Goal: Contribute content: Add original content to the website for others to see

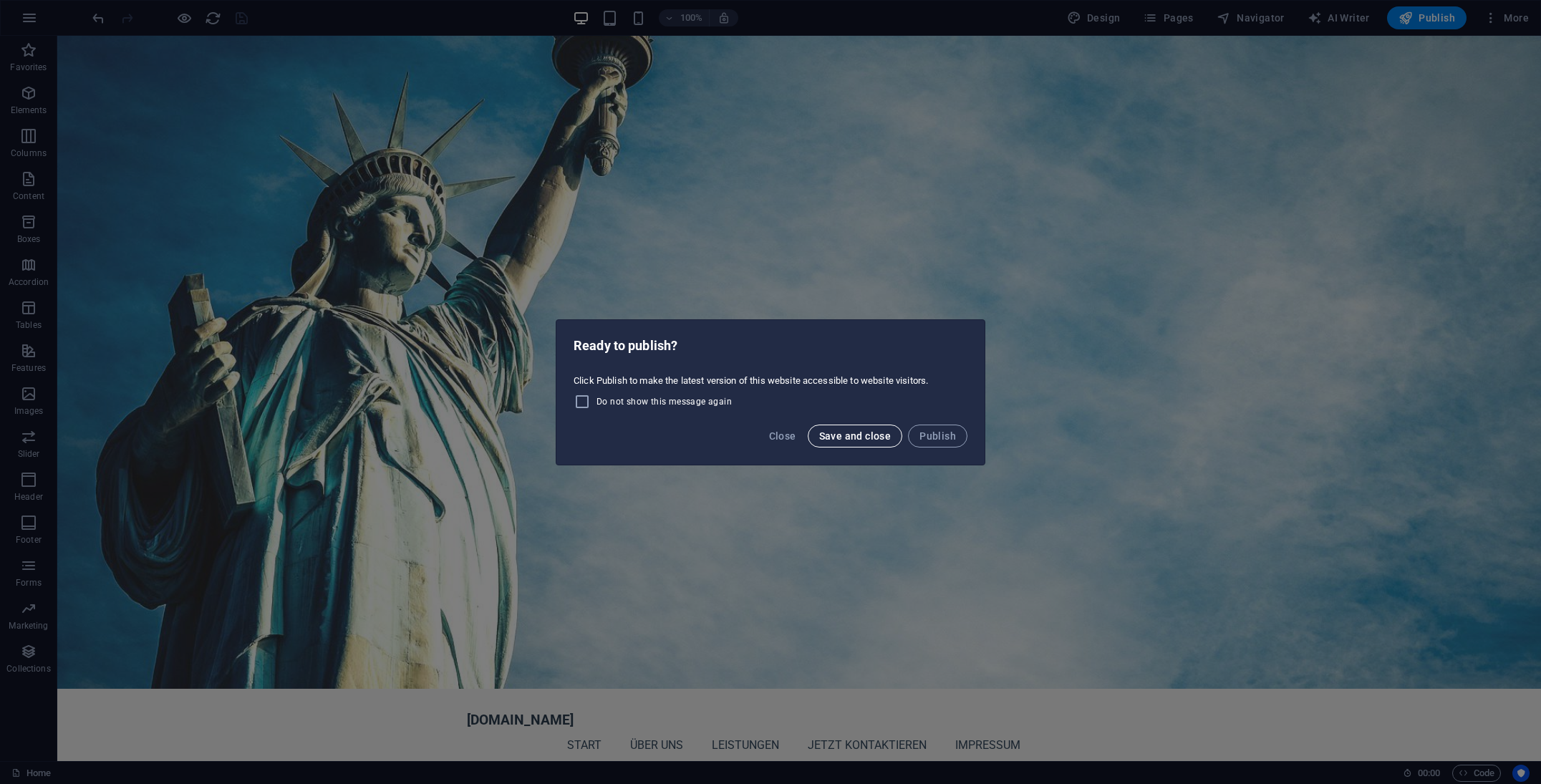
click at [874, 435] on span "Save and close" at bounding box center [855, 436] width 72 height 11
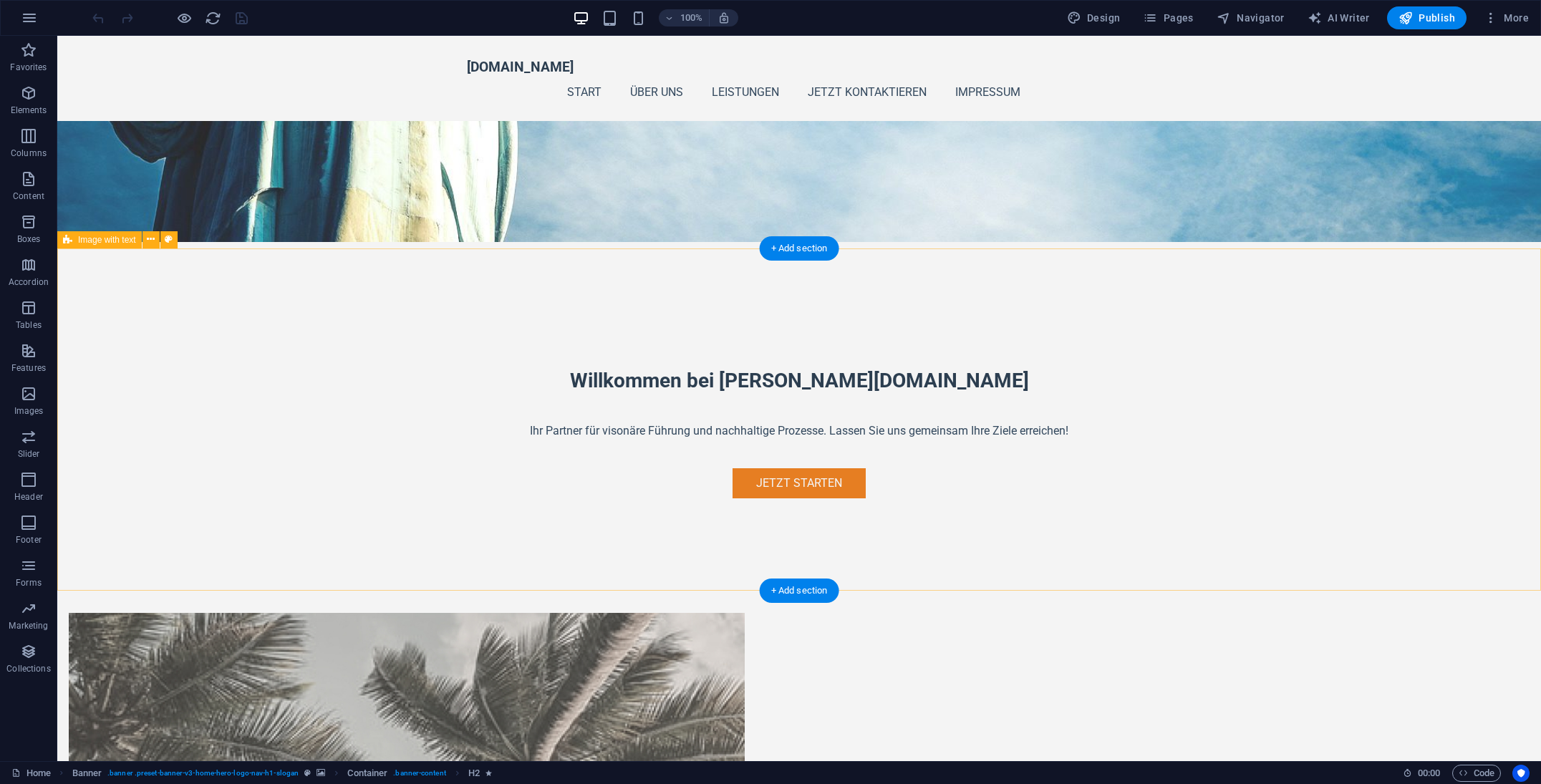
scroll to position [449, 0]
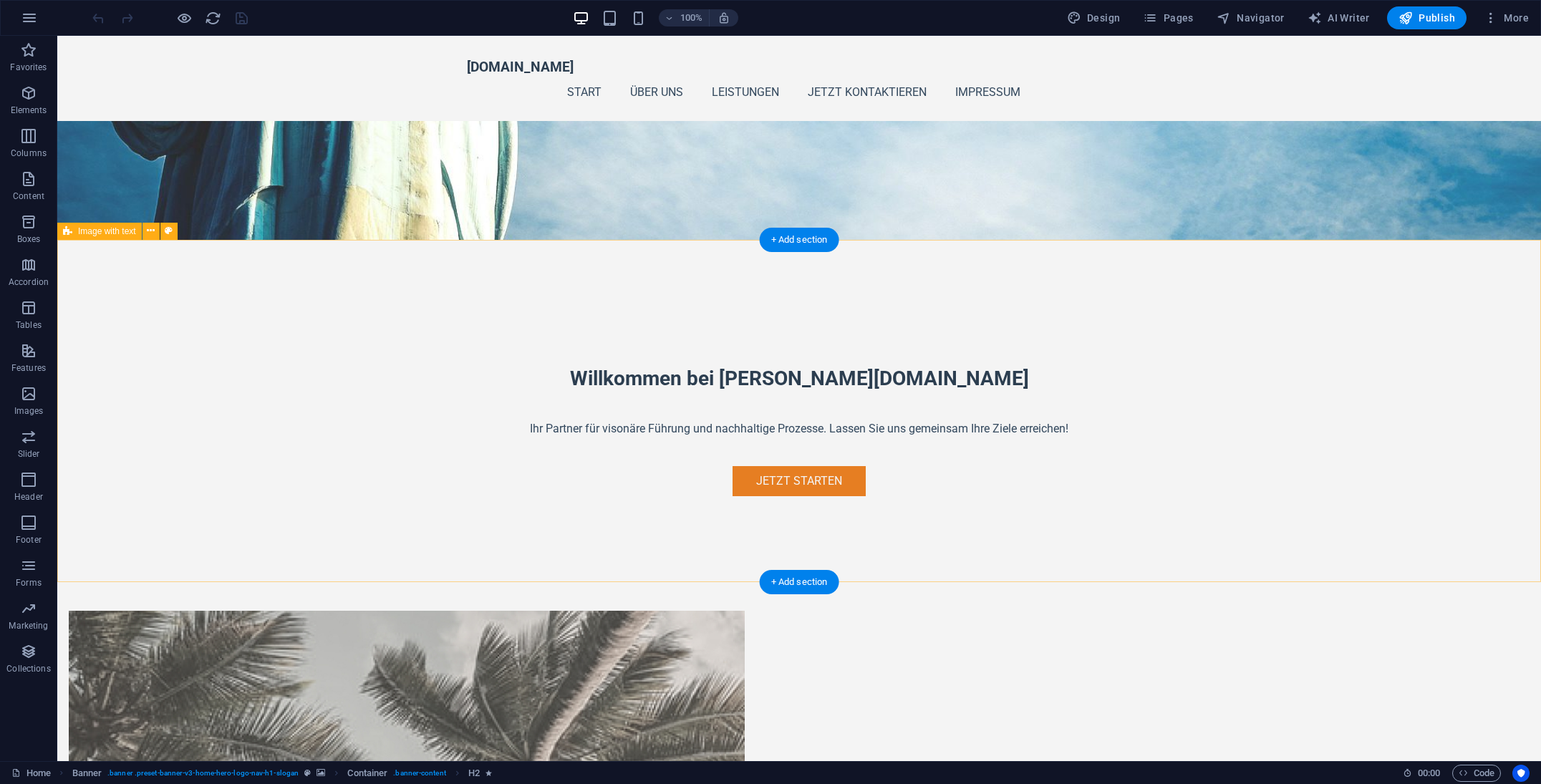
click at [700, 611] on figure at bounding box center [406, 725] width 676 height 228
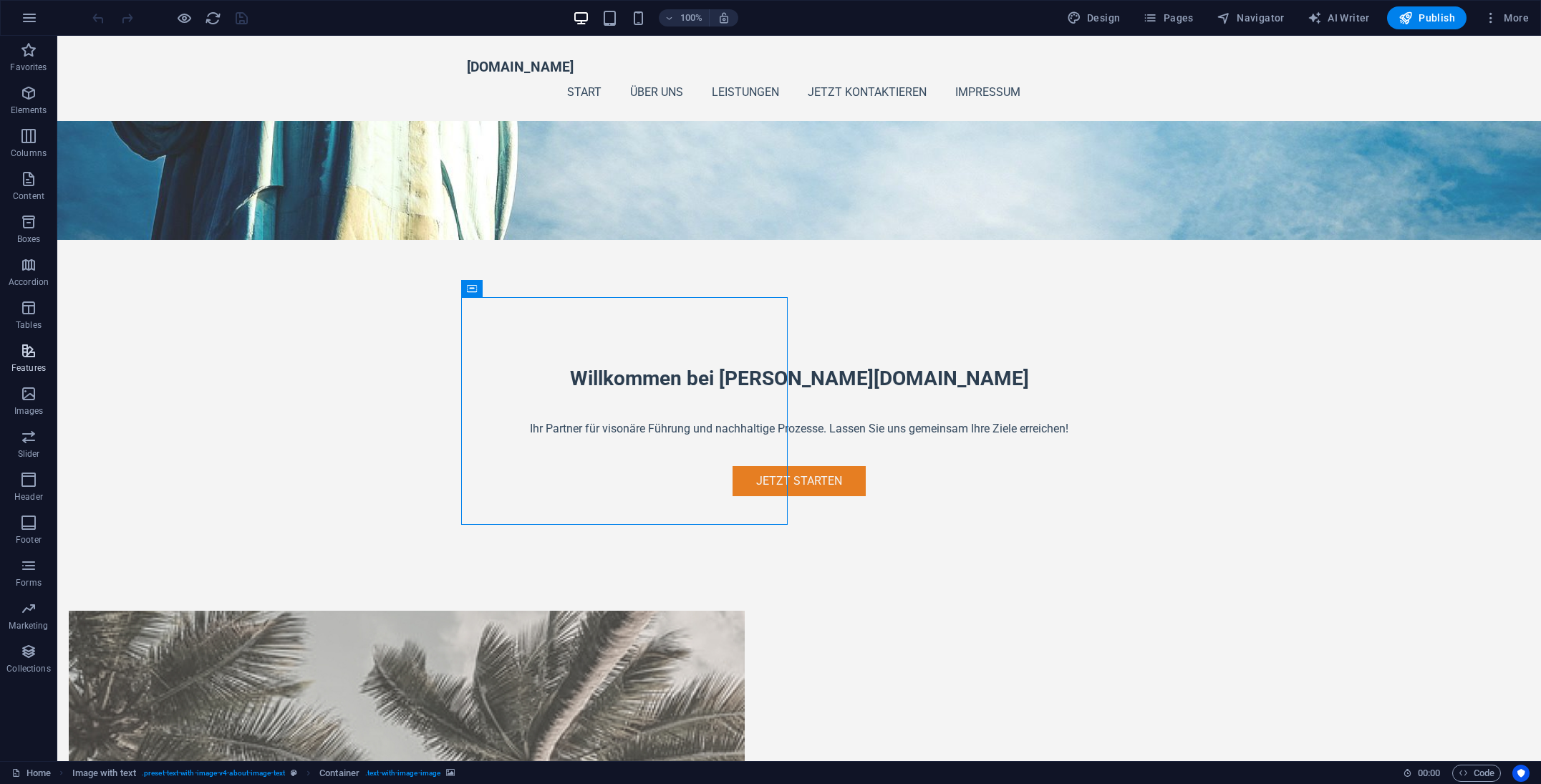
click at [552, 285] on icon at bounding box center [553, 288] width 11 height 15
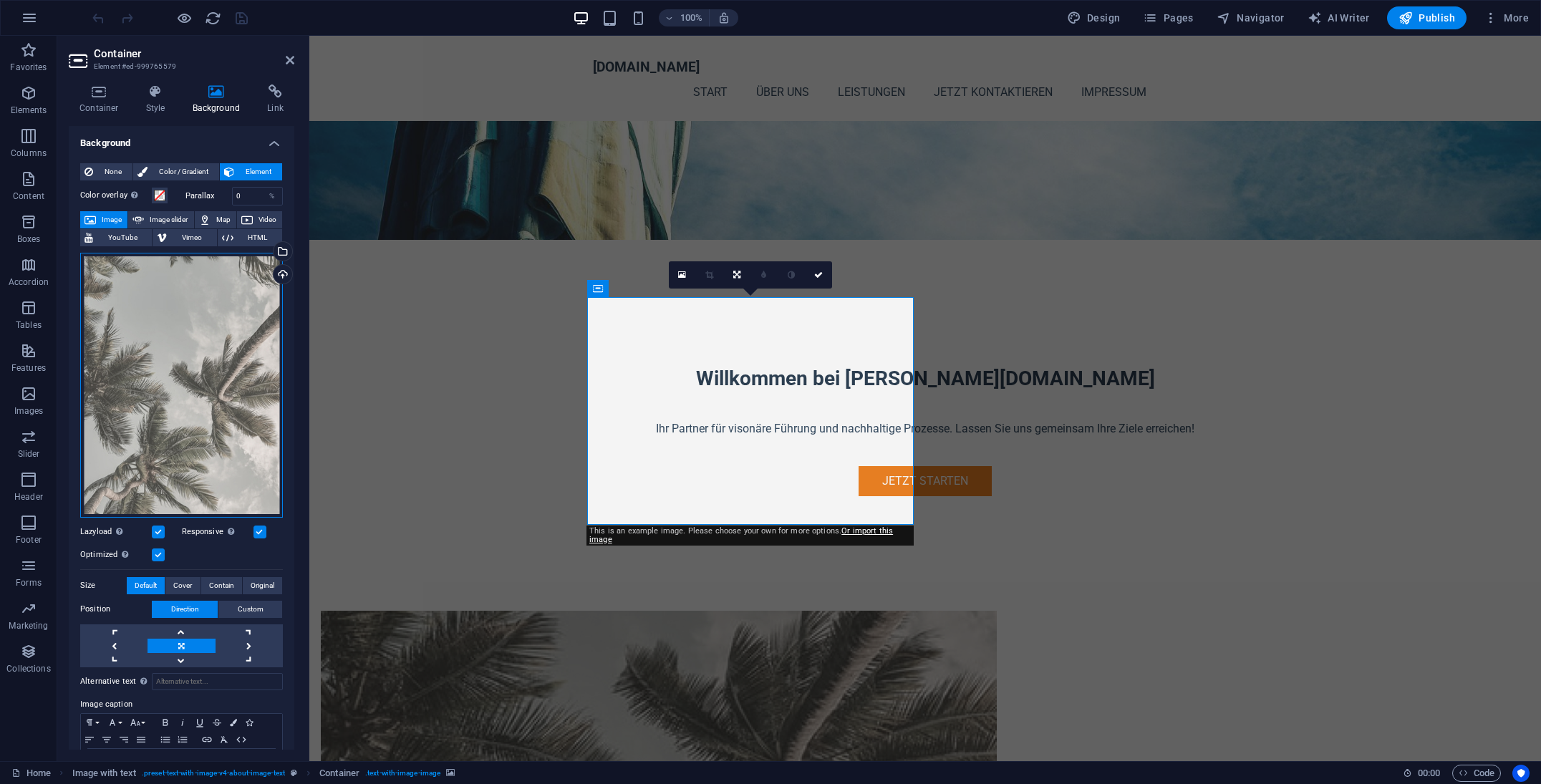
click at [225, 307] on div "Drag files here, click to choose files or select files from Files or our free s…" at bounding box center [181, 385] width 203 height 265
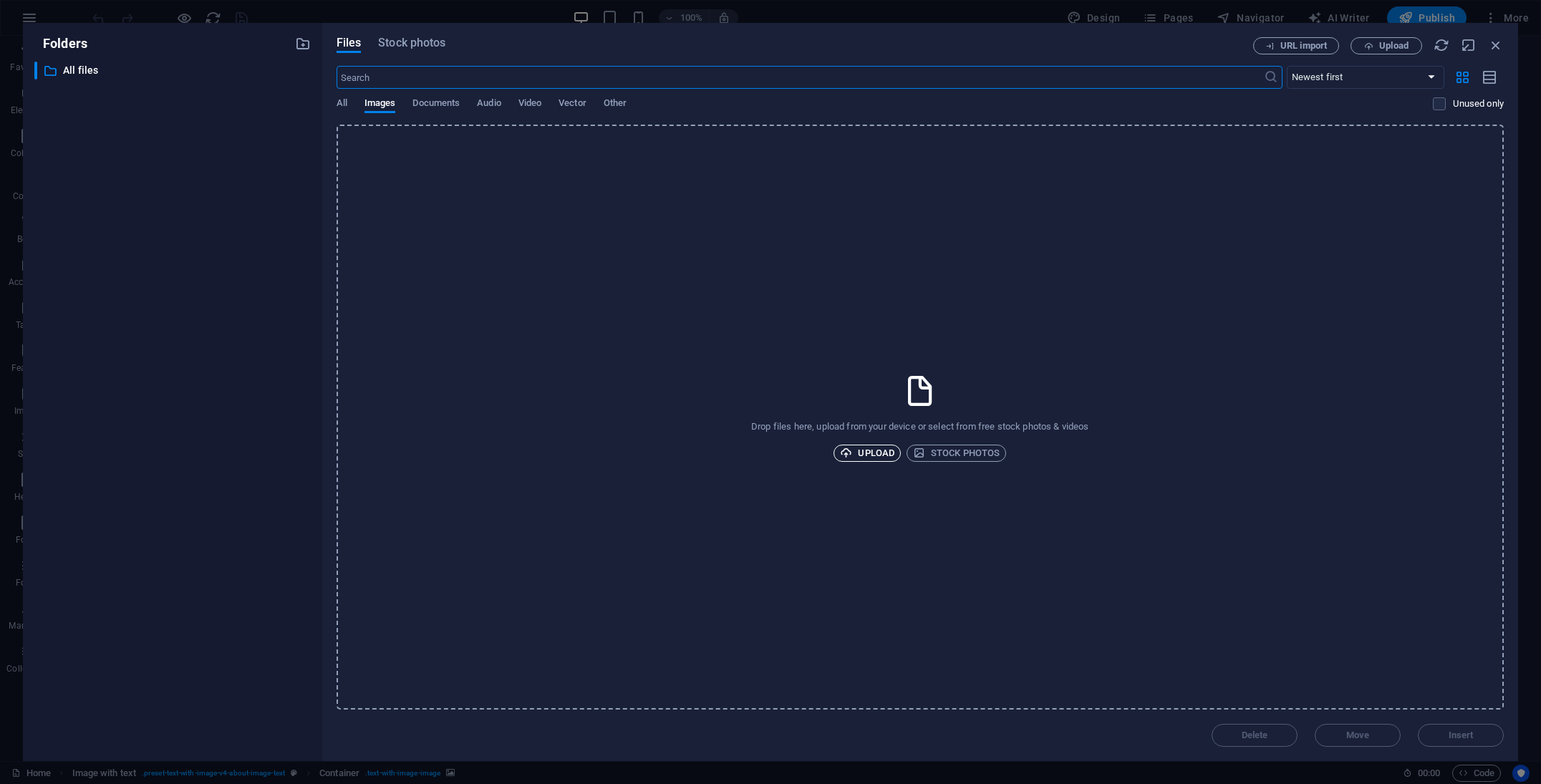
click at [874, 445] on span "Upload" at bounding box center [867, 453] width 54 height 18
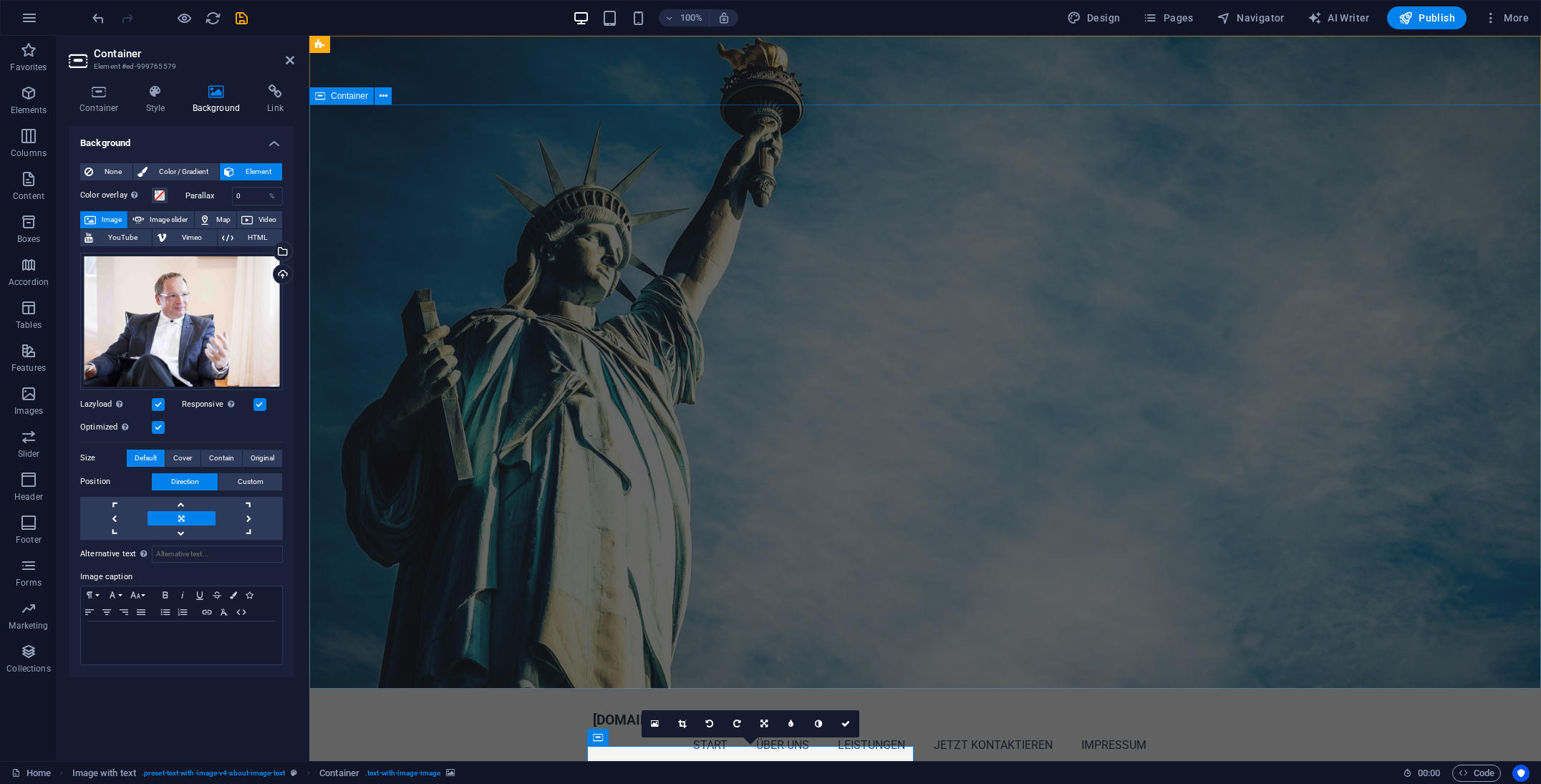
scroll to position [0, 0]
click at [339, 45] on span "Banner" at bounding box center [344, 45] width 28 height 9
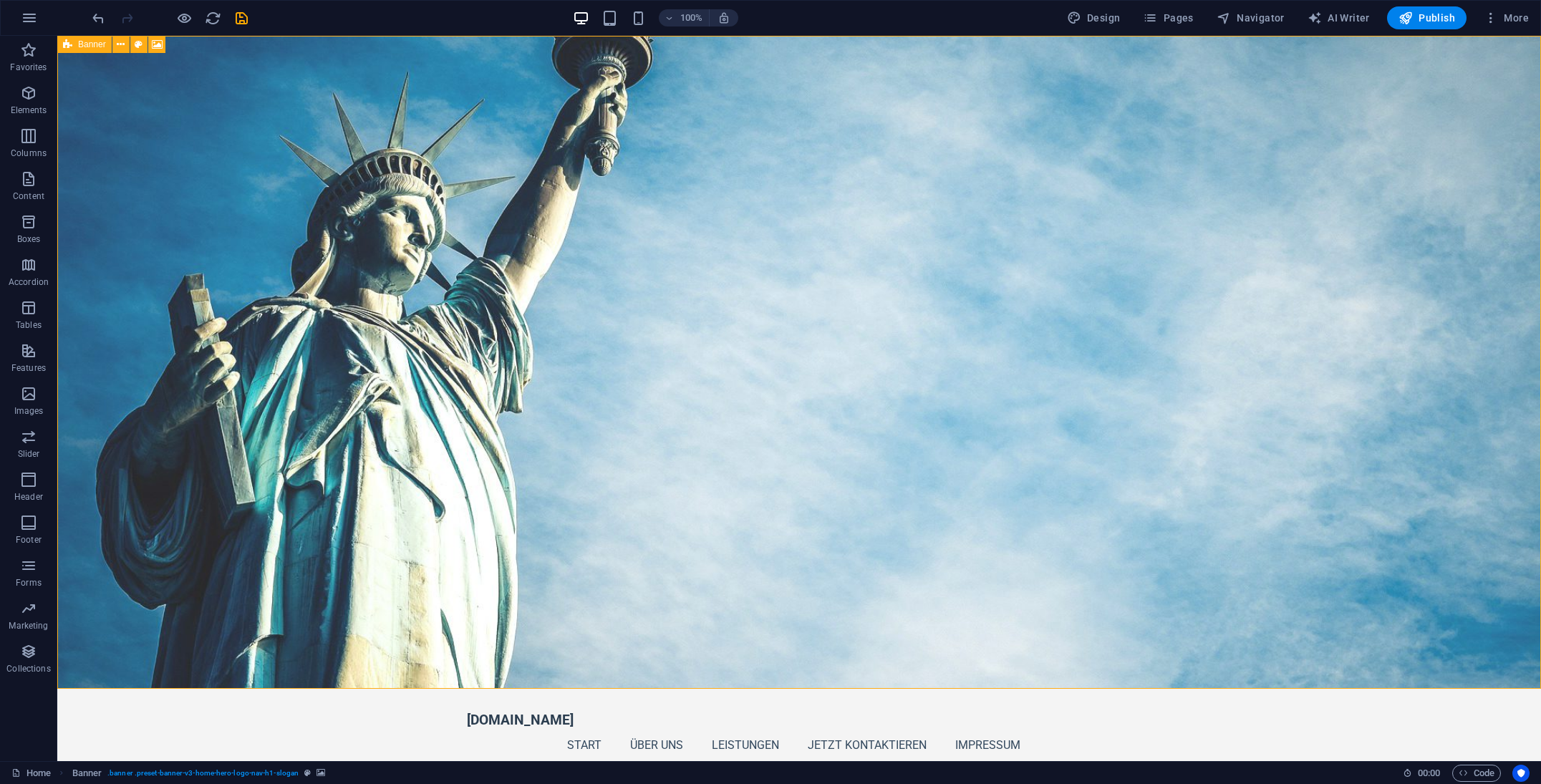
click at [66, 45] on icon at bounding box center [68, 45] width 10 height 18
click at [15, 189] on span "Content" at bounding box center [28, 187] width 57 height 34
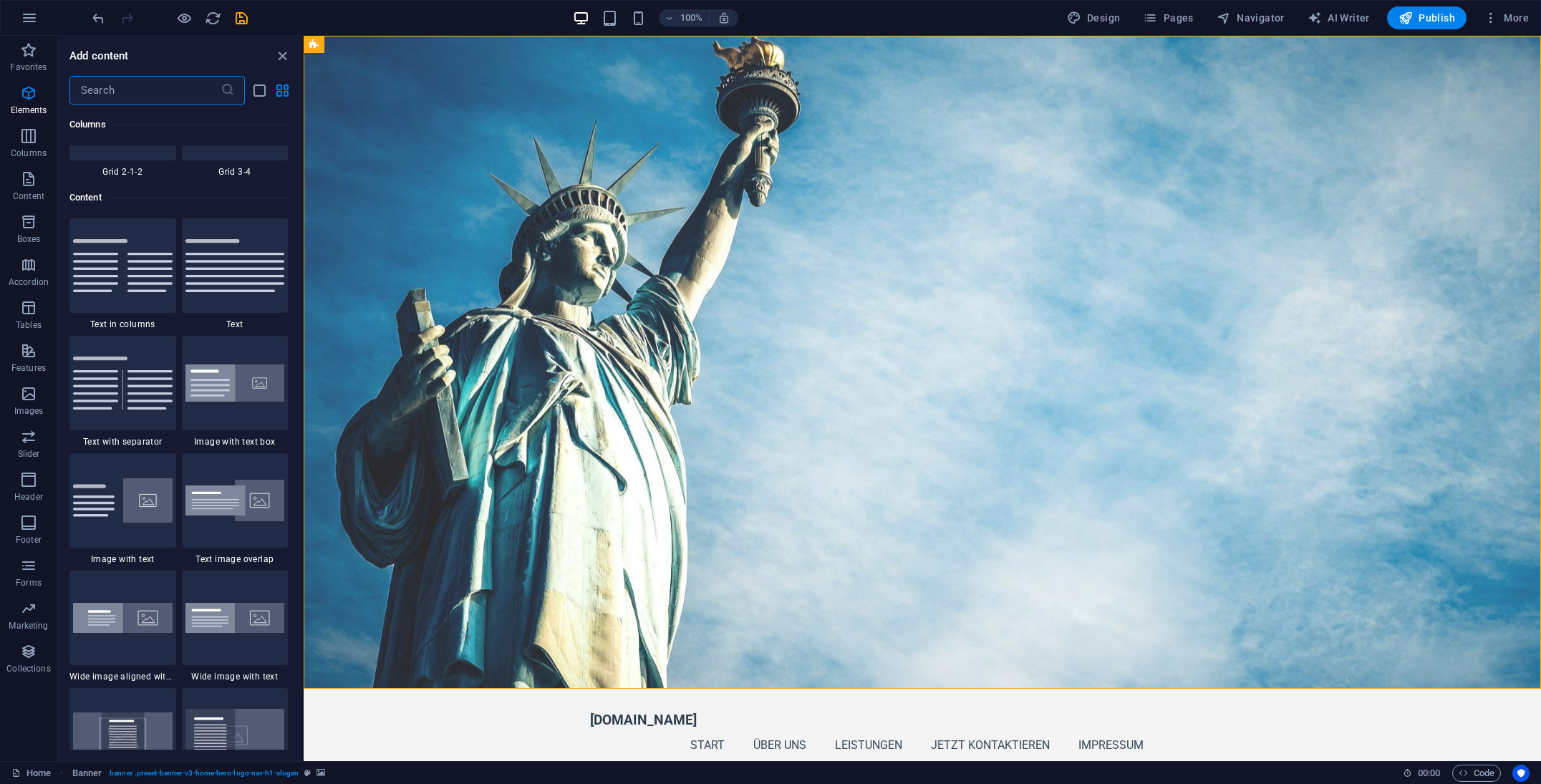
scroll to position [2505, 0]
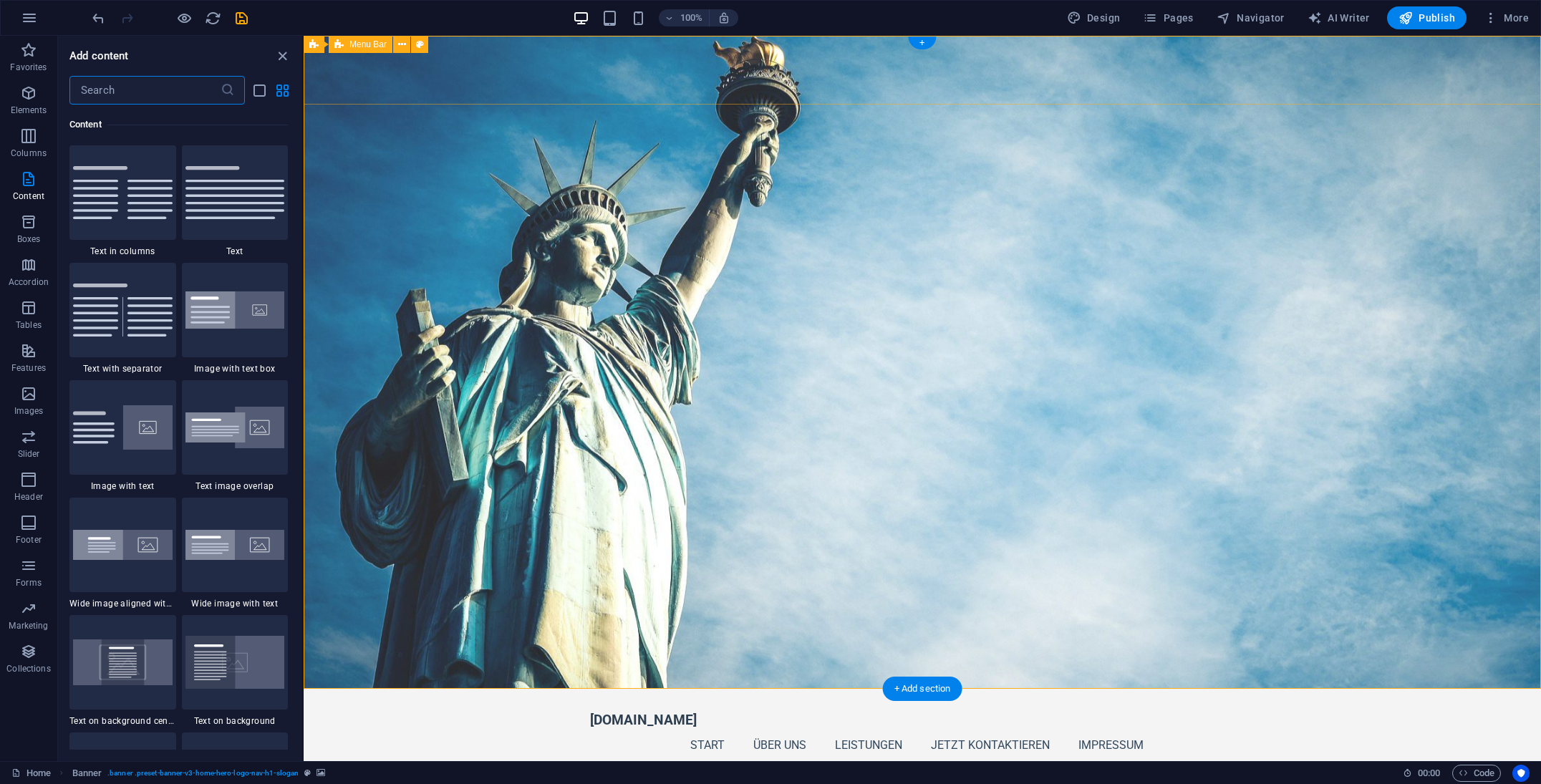
click at [363, 46] on span "Menu Bar" at bounding box center [368, 45] width 37 height 9
click at [1092, 19] on span "Design" at bounding box center [1094, 18] width 54 height 14
select select "px"
select select "200"
select select "px"
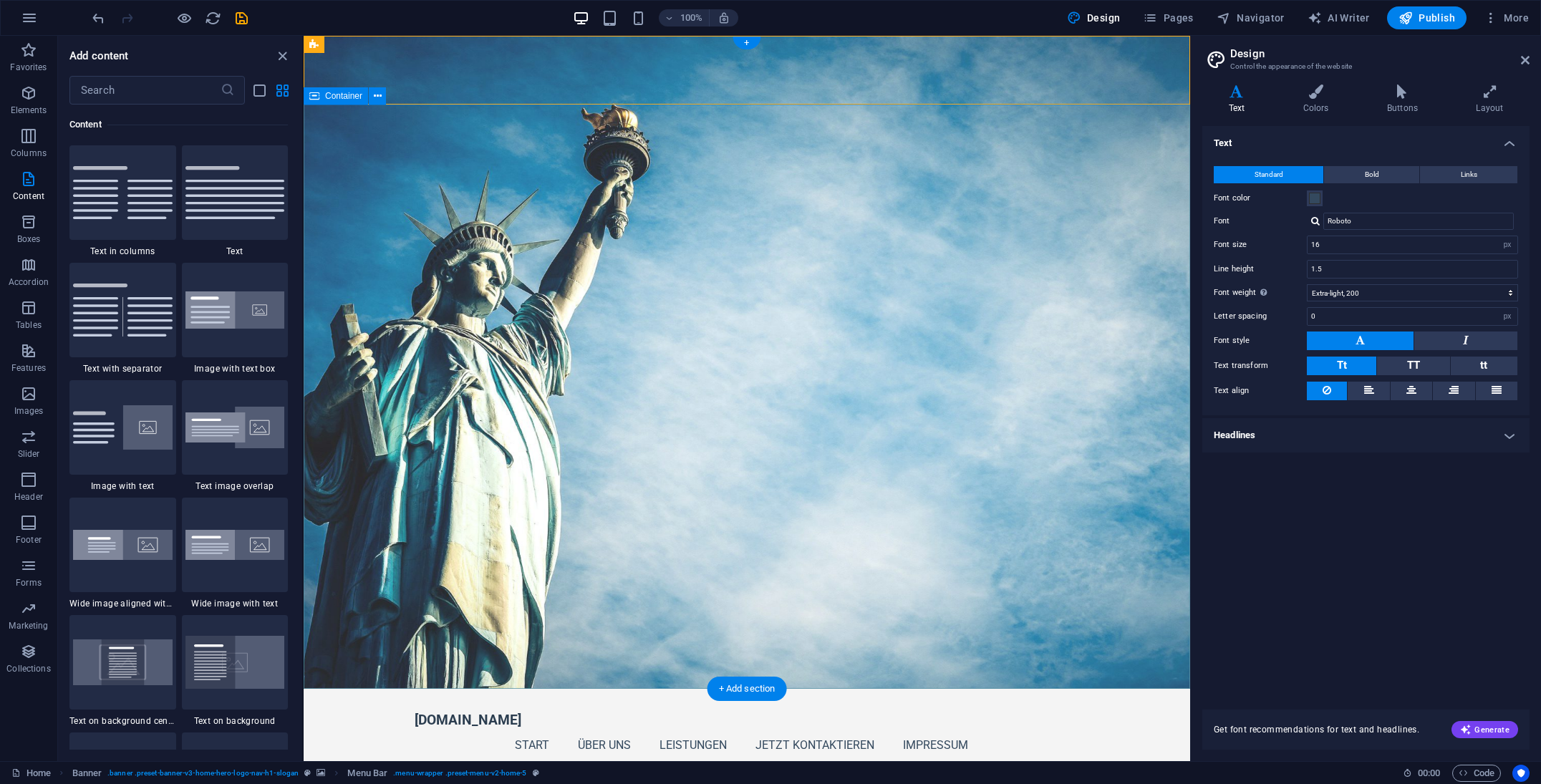
click at [331, 94] on span "Container" at bounding box center [344, 96] width 37 height 9
click at [404, 44] on icon at bounding box center [403, 44] width 11 height 15
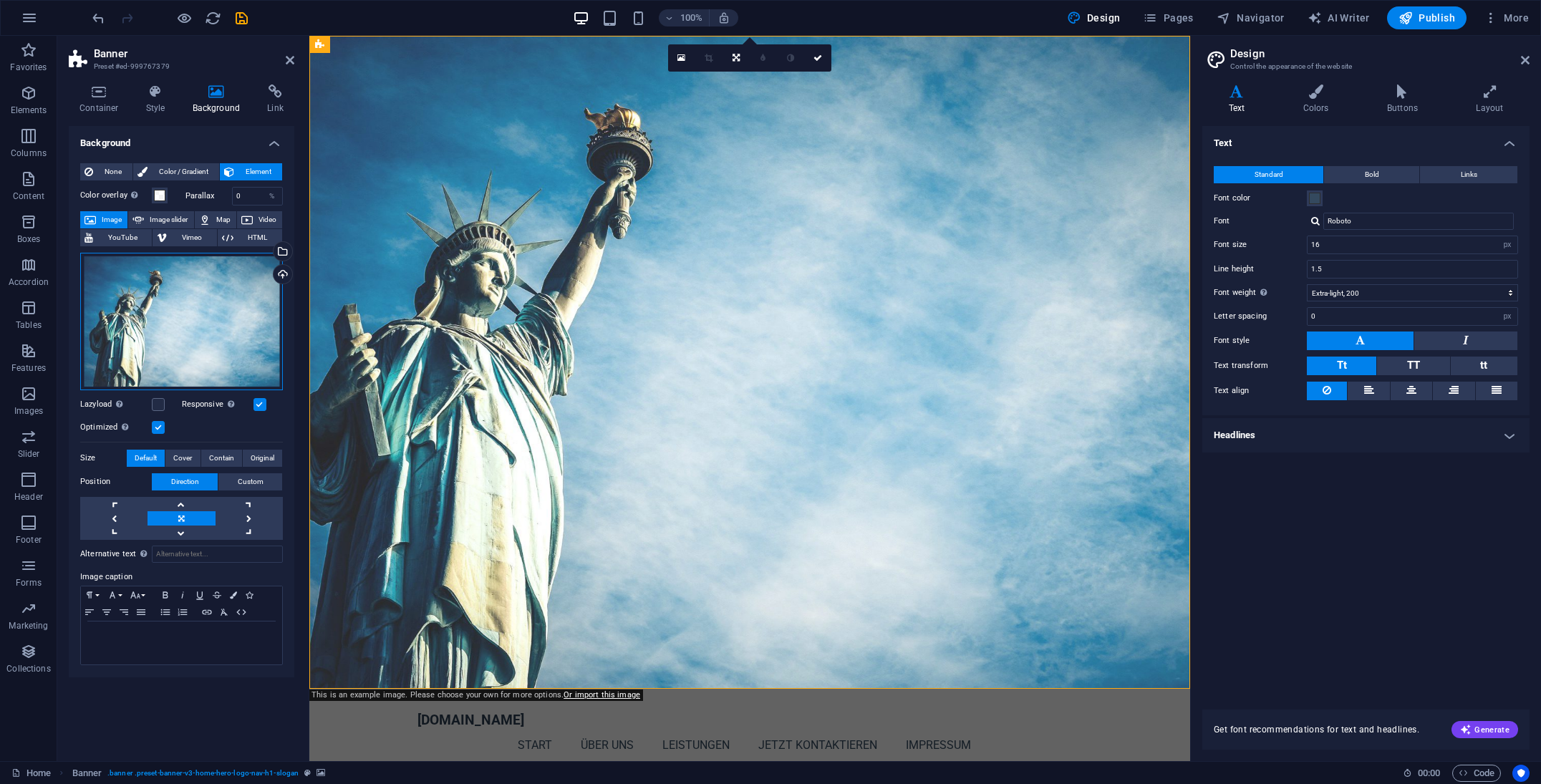
click at [176, 299] on div "Drag files here, click to choose files or select files from Files or our free s…" at bounding box center [181, 321] width 203 height 138
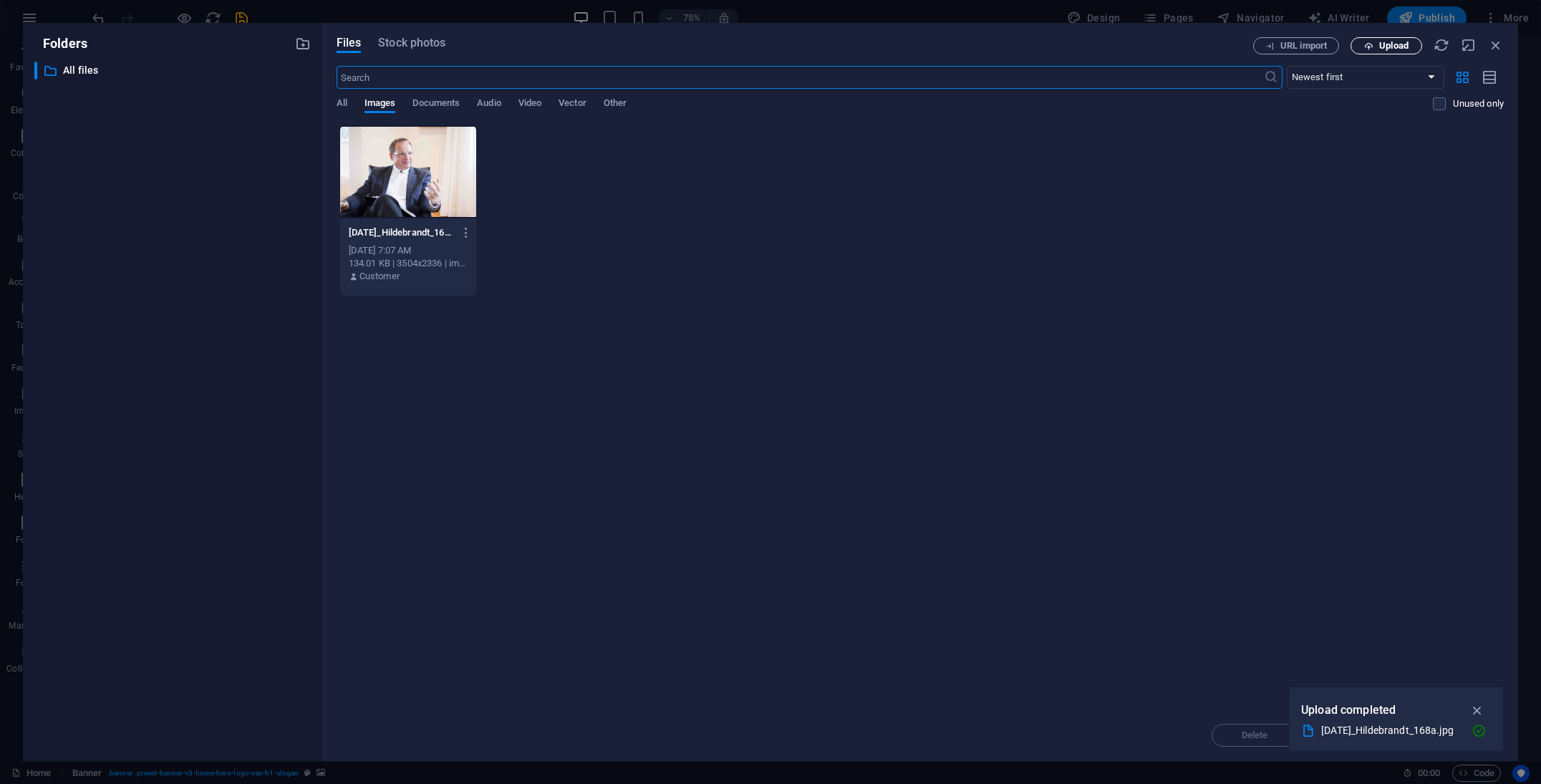
click at [1393, 47] on span "Upload" at bounding box center [1394, 46] width 29 height 9
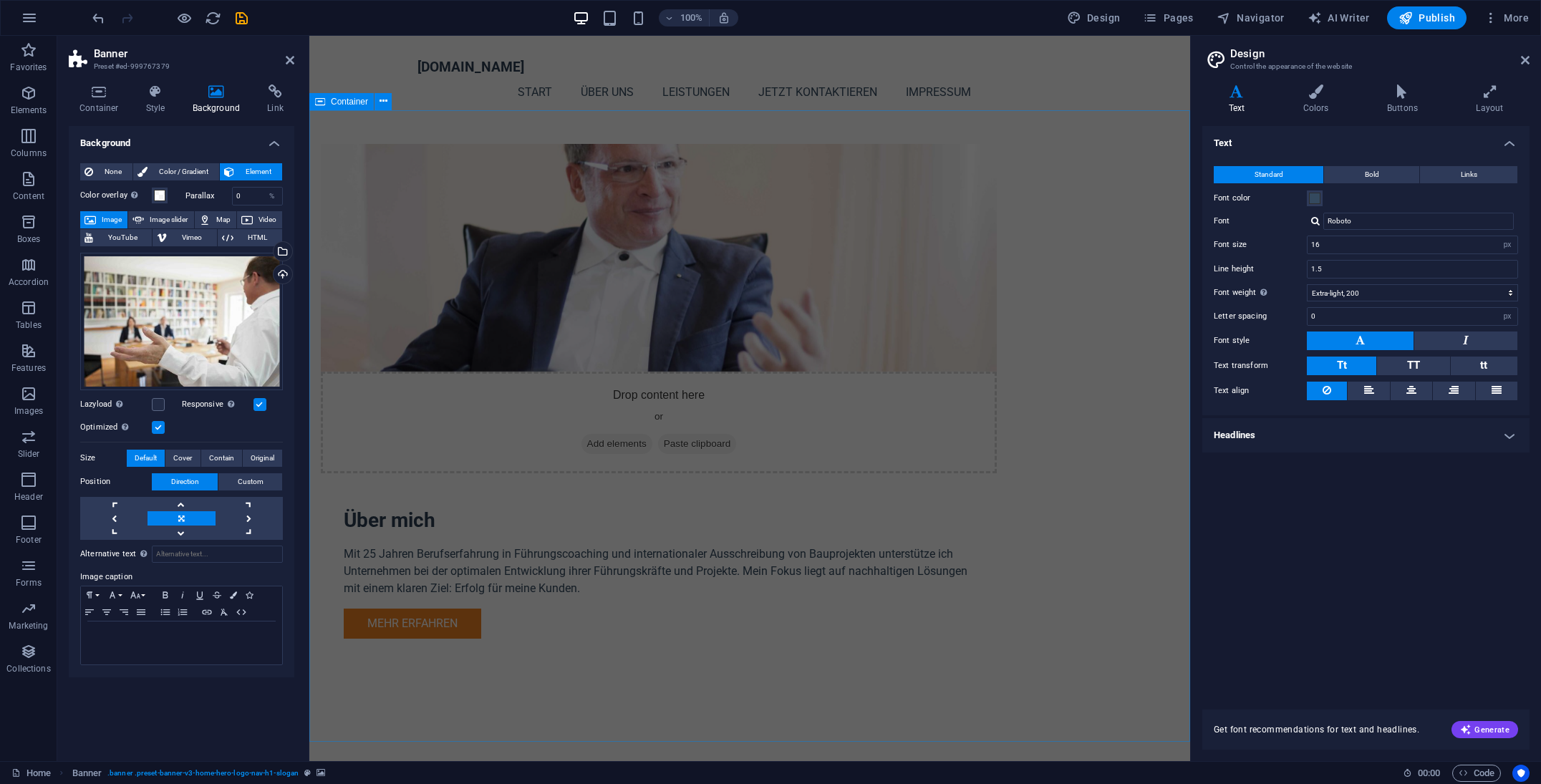
scroll to position [921, 0]
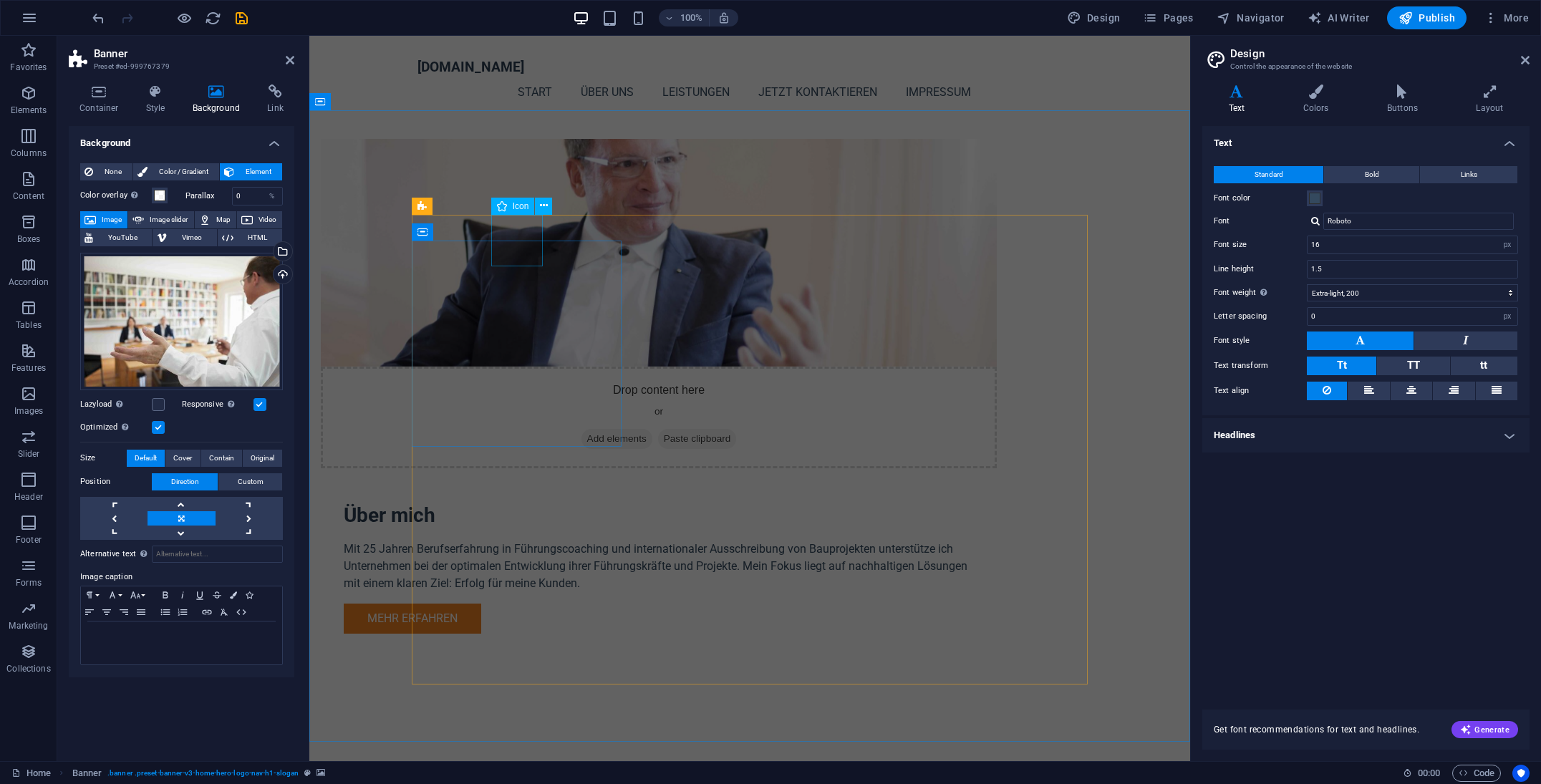
click at [524, 208] on span "Icon" at bounding box center [521, 206] width 17 height 9
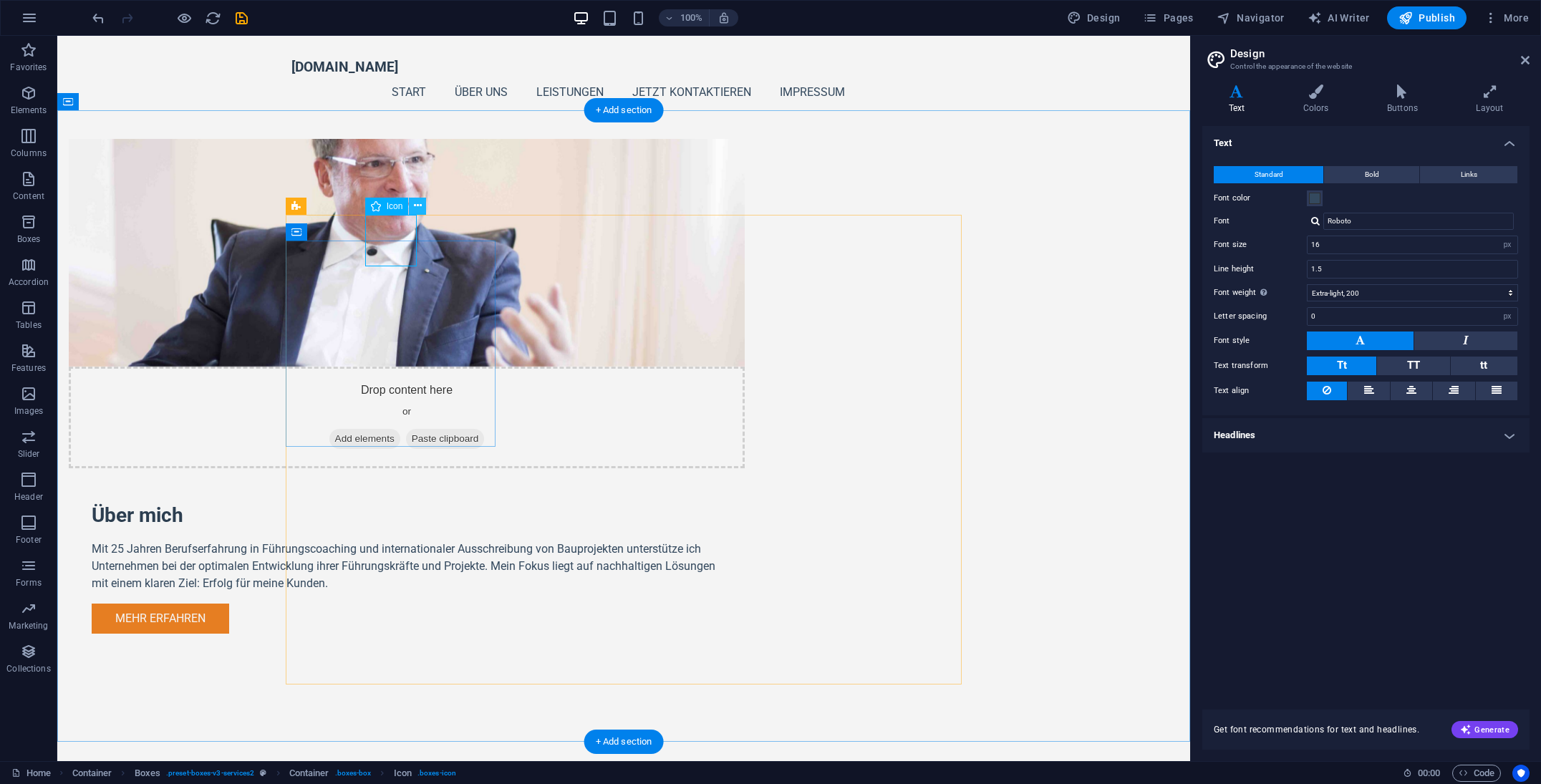
click at [416, 205] on icon at bounding box center [417, 205] width 8 height 15
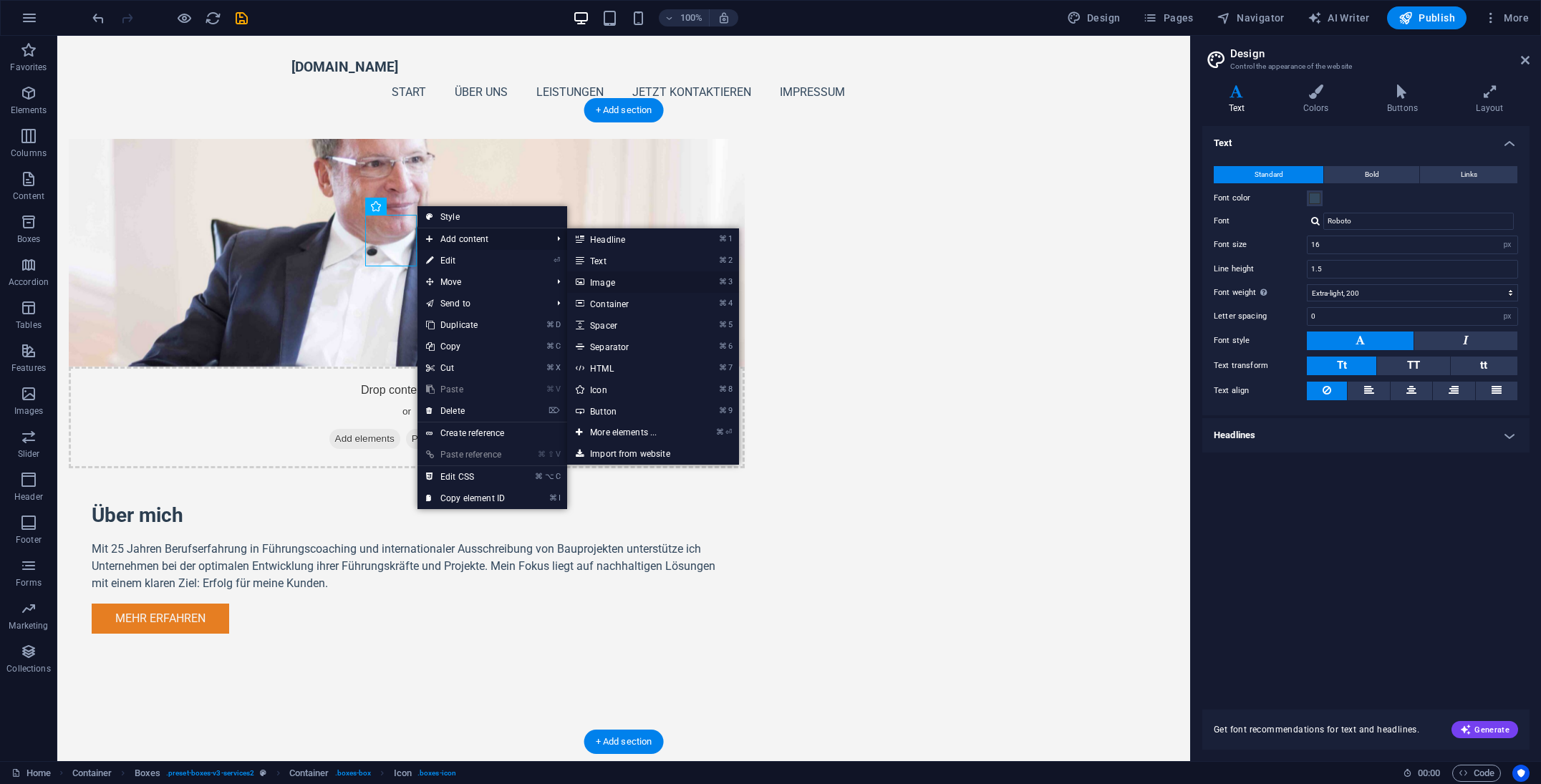
click at [648, 286] on link "⌘ 3 Image" at bounding box center [626, 282] width 118 height 21
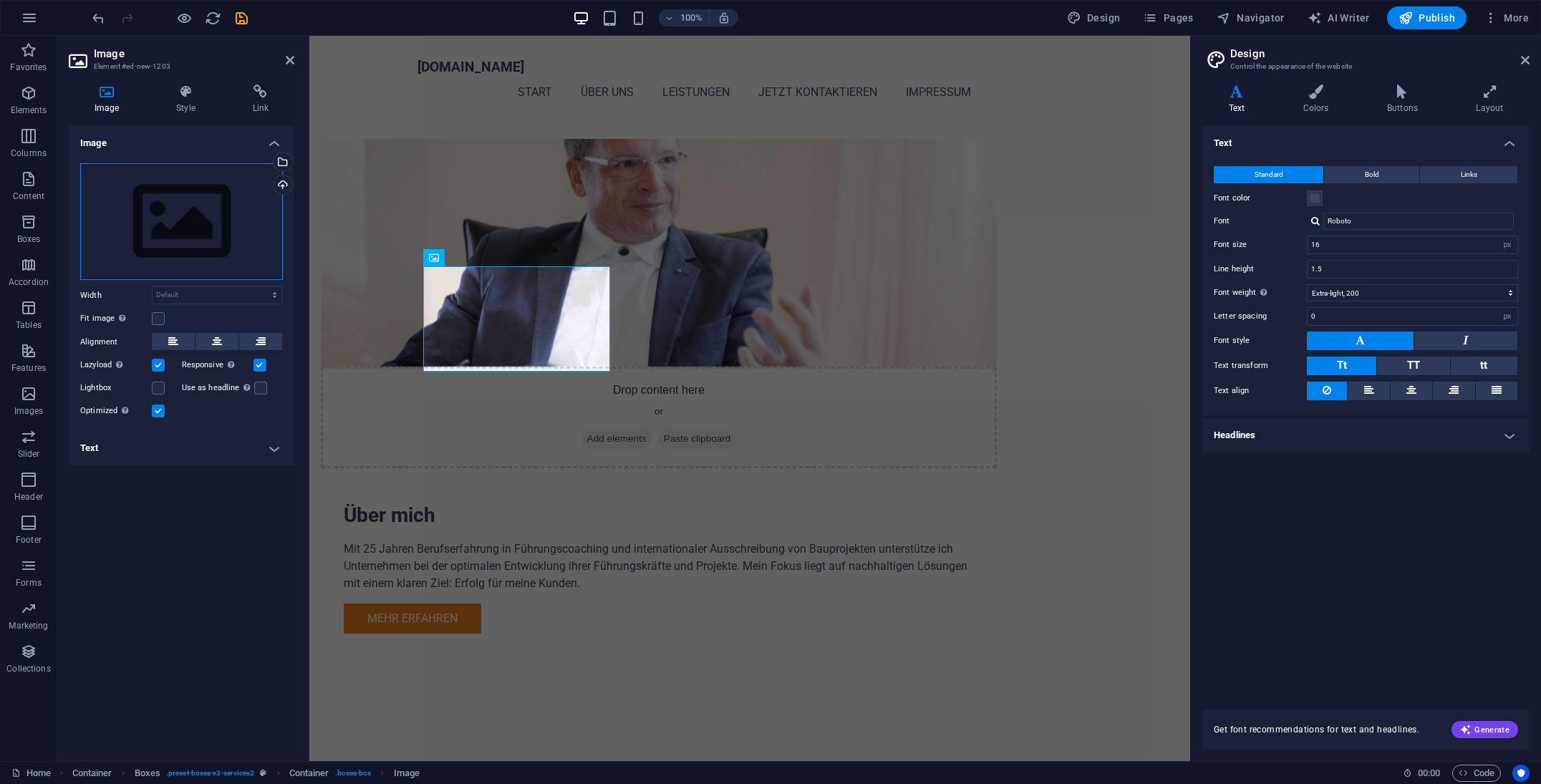
click at [183, 195] on div "Drag files here, click to choose files or select files from Files or our free s…" at bounding box center [181, 222] width 203 height 118
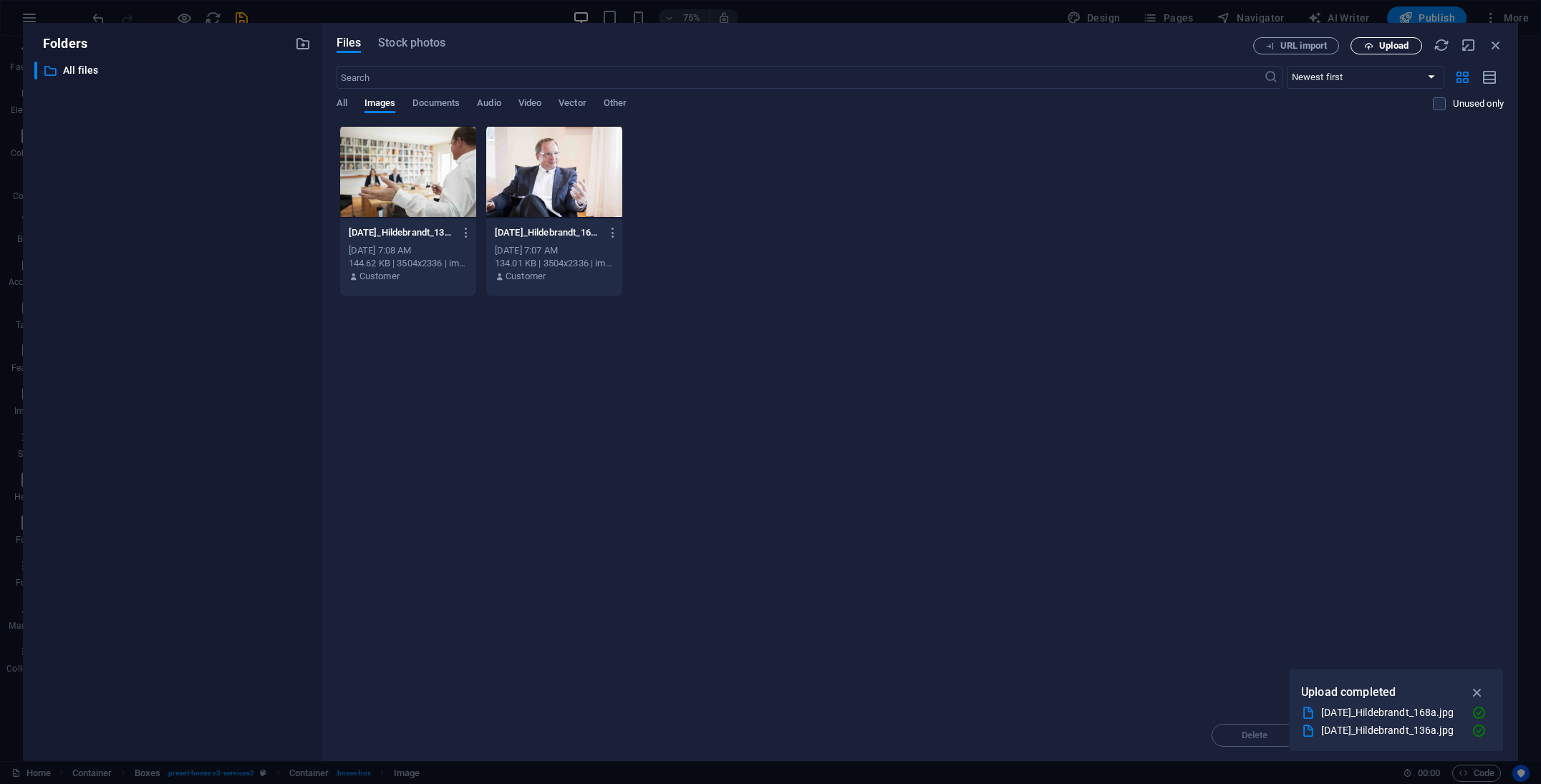
click at [1370, 43] on icon "button" at bounding box center [1369, 46] width 10 height 10
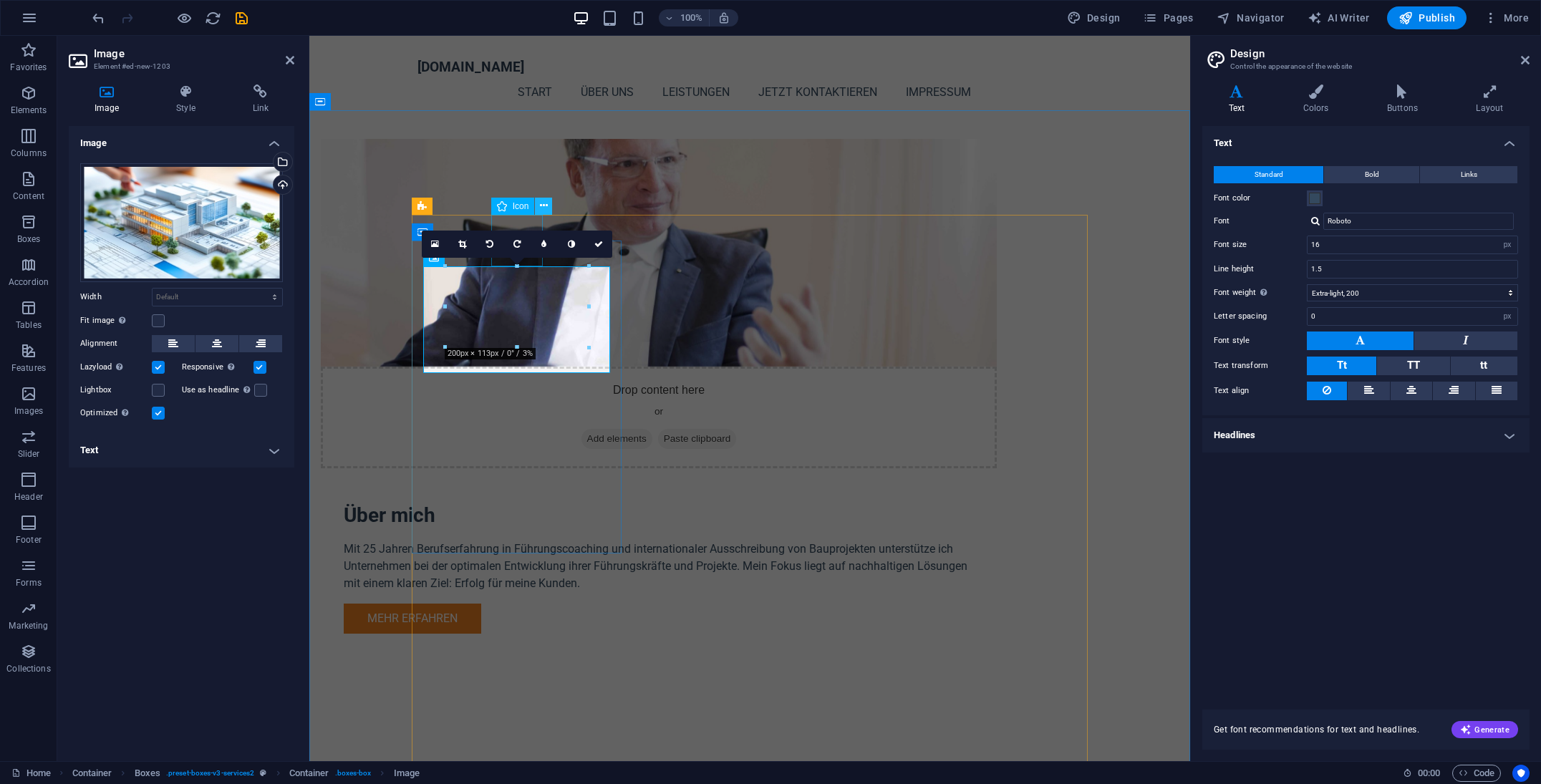
click at [541, 210] on icon at bounding box center [544, 205] width 8 height 15
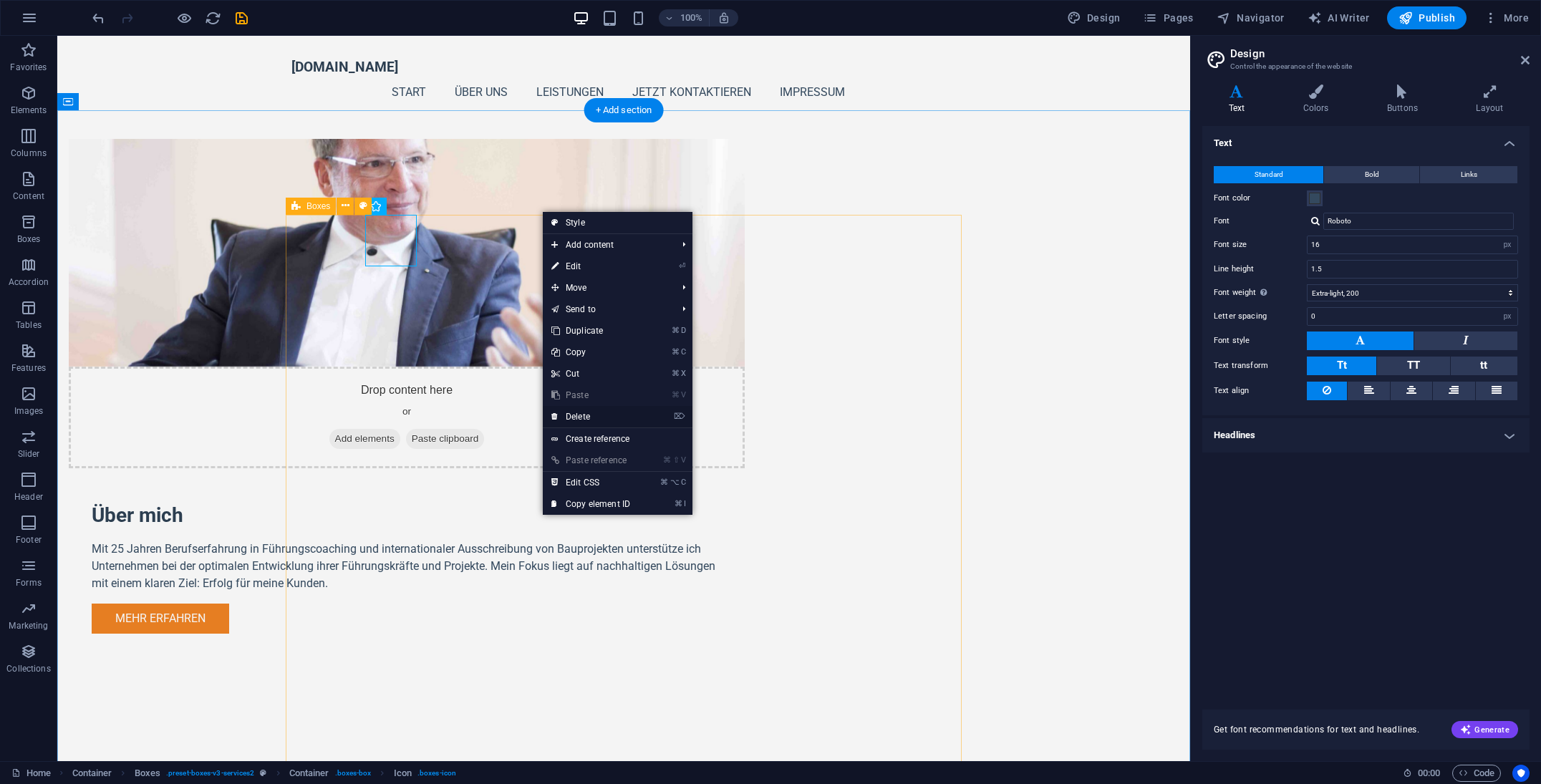
click at [592, 413] on link "⌦ Delete" at bounding box center [590, 417] width 96 height 21
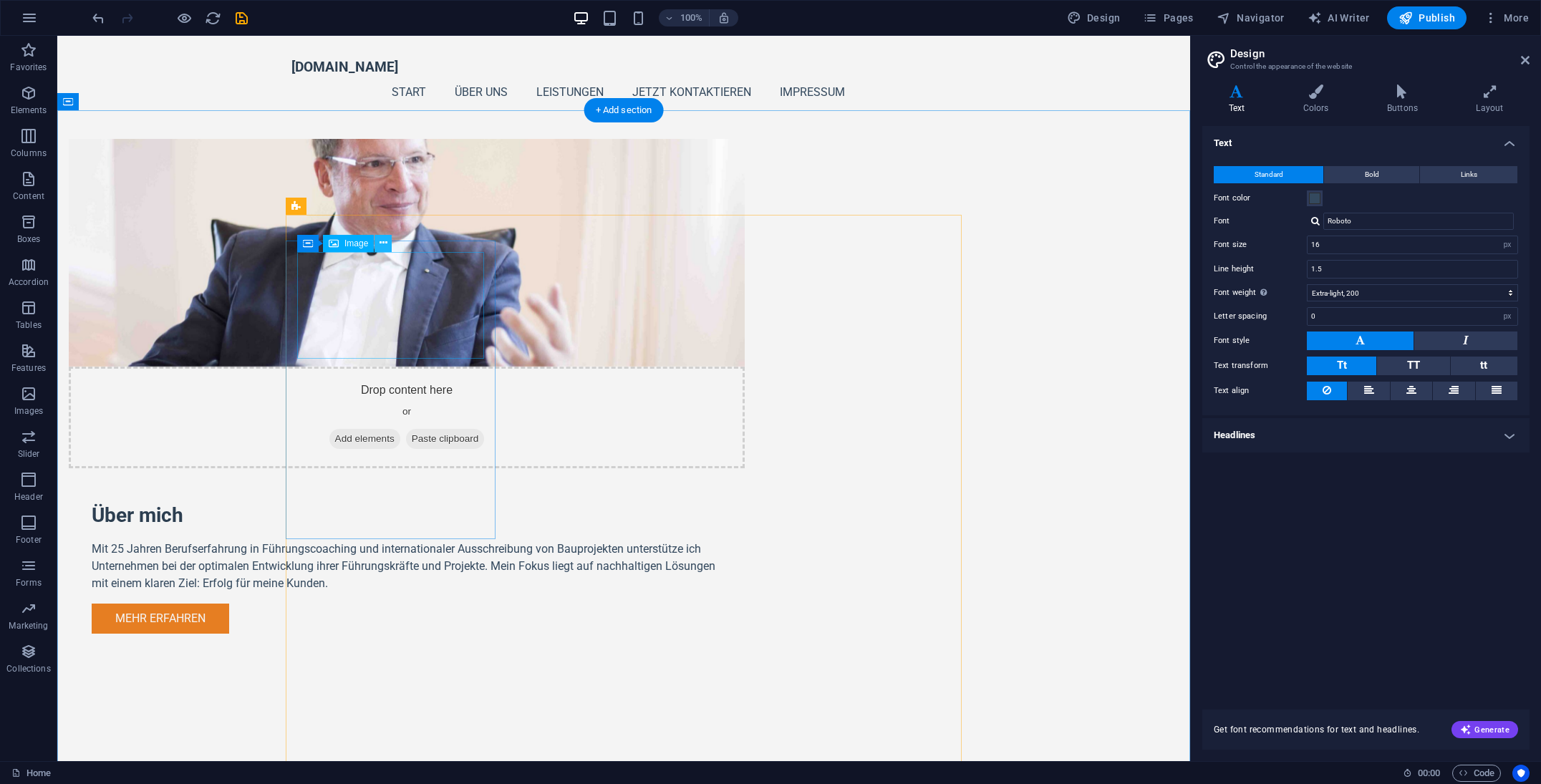
click at [382, 247] on icon at bounding box center [383, 243] width 8 height 15
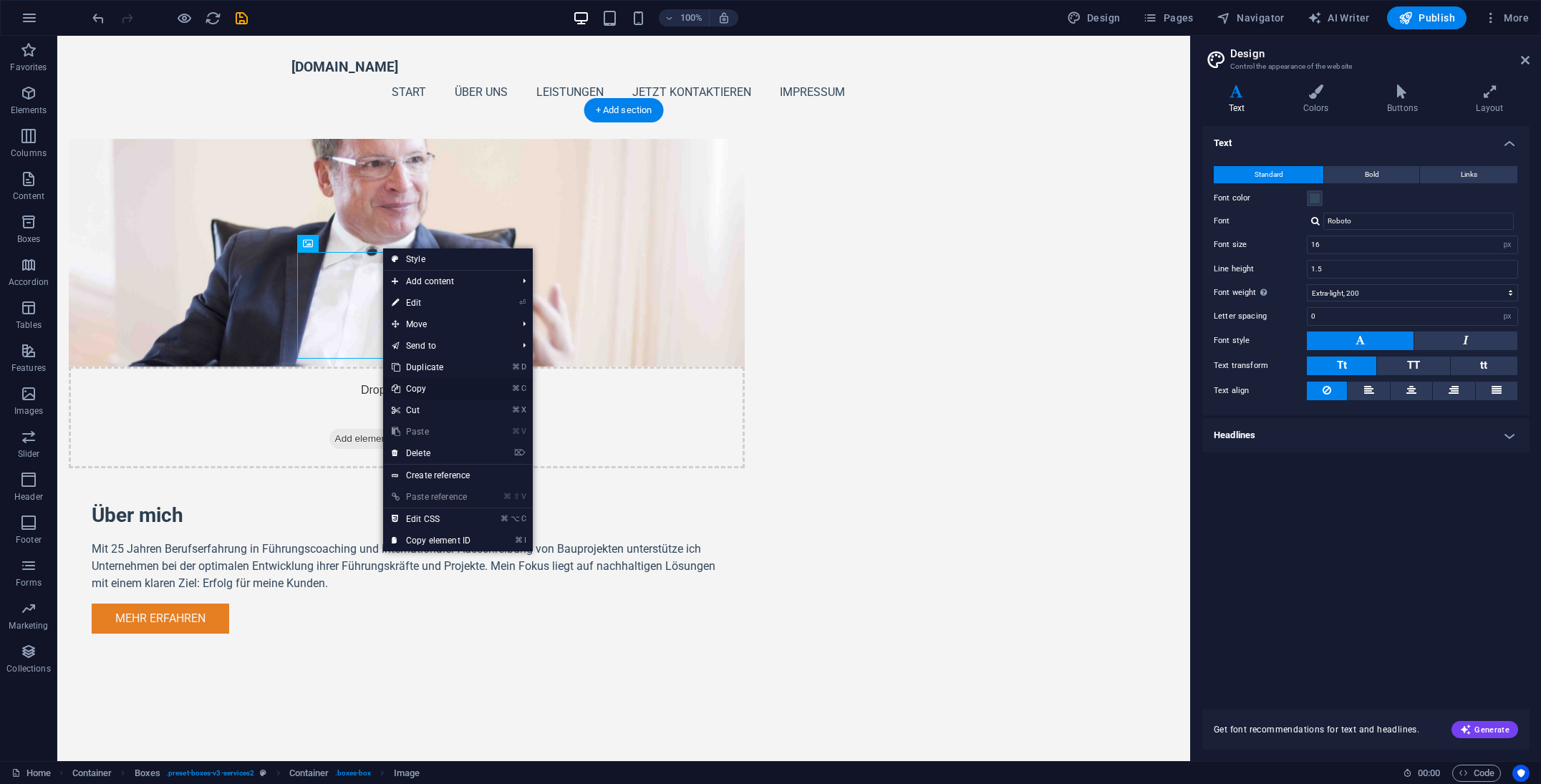
click at [427, 388] on link "⌘ C Copy" at bounding box center [431, 388] width 96 height 21
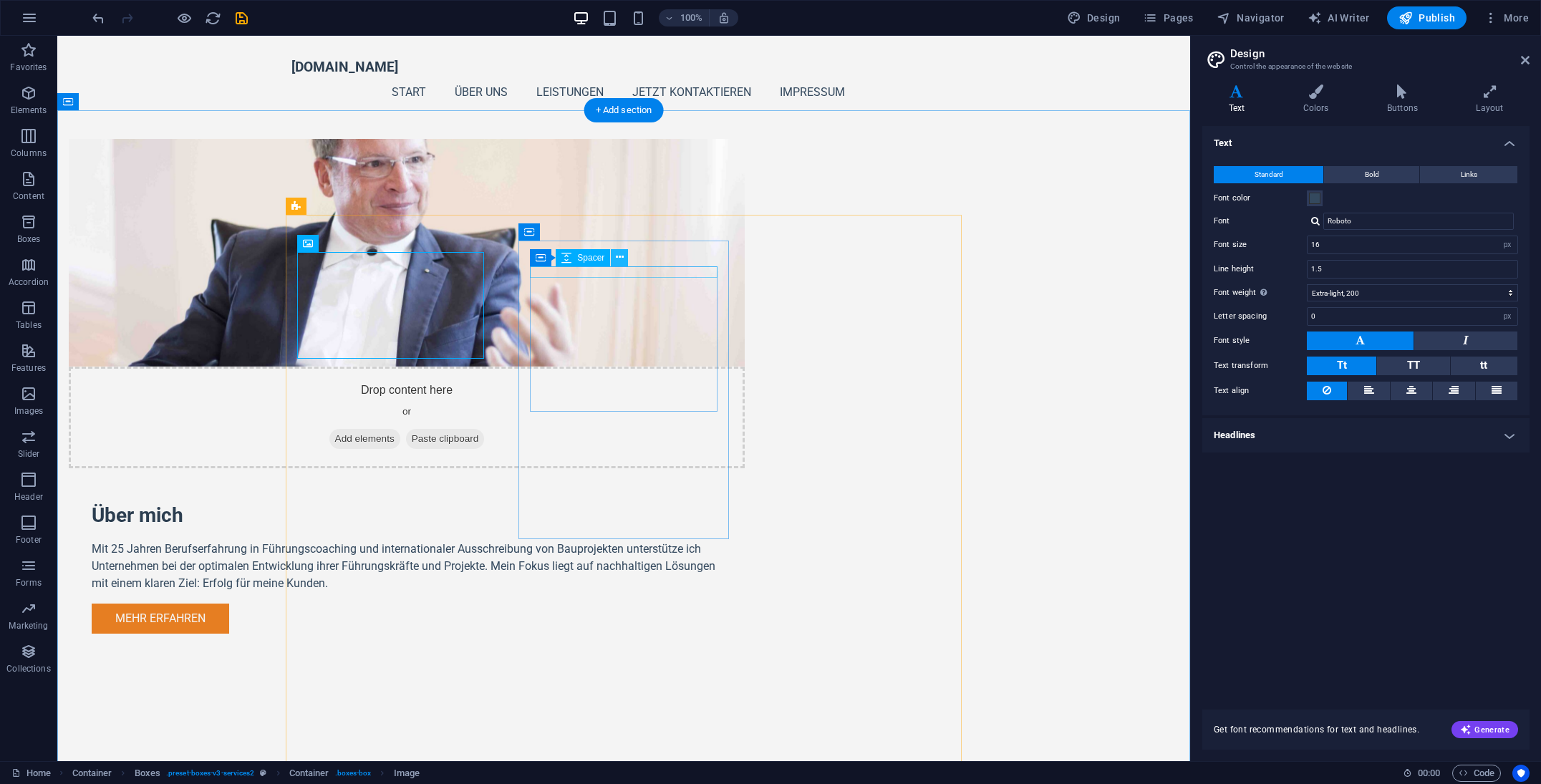
click at [619, 260] on icon at bounding box center [619, 257] width 8 height 15
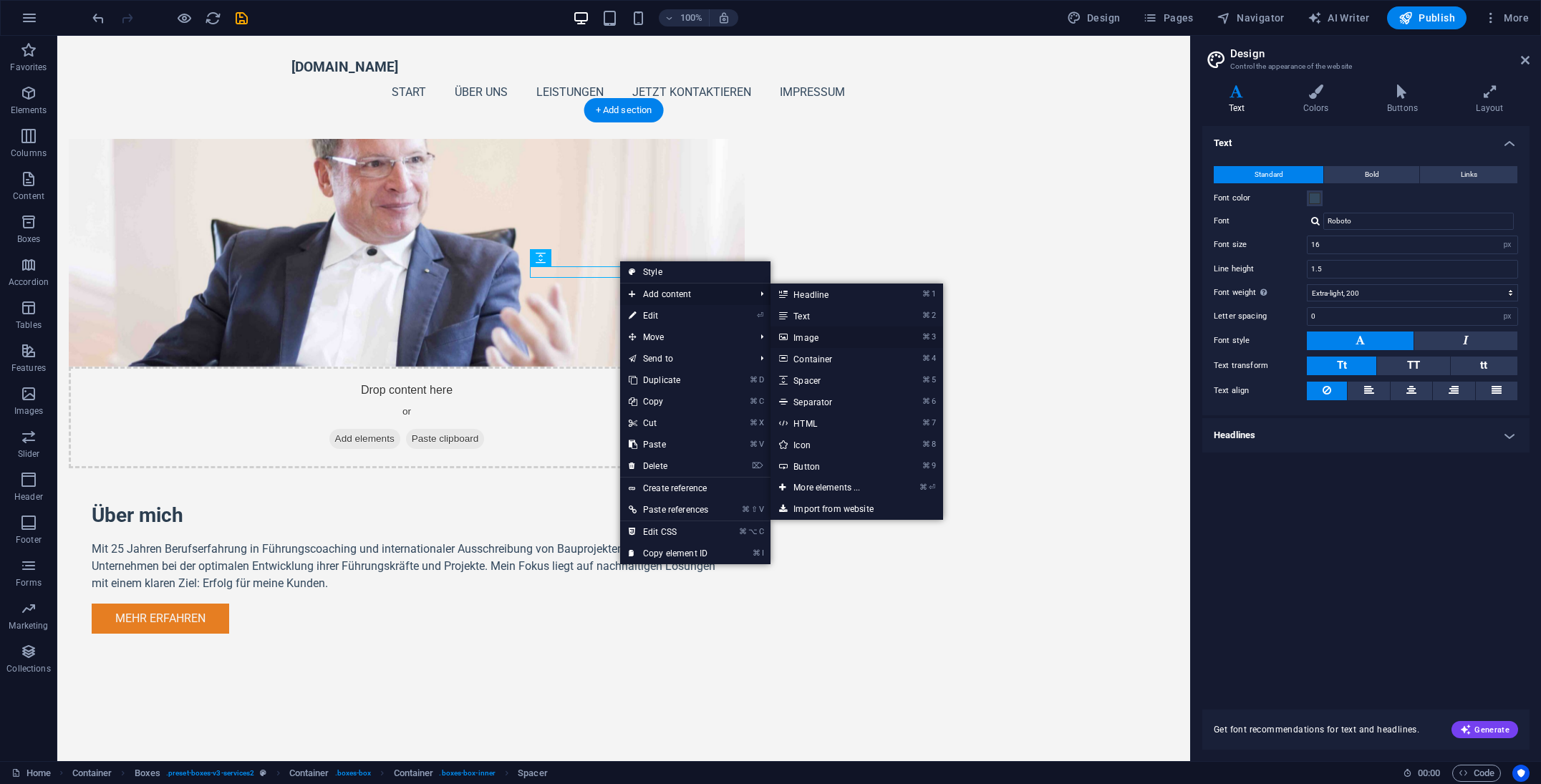
click at [810, 334] on link "⌘ 3 Image" at bounding box center [830, 337] width 118 height 21
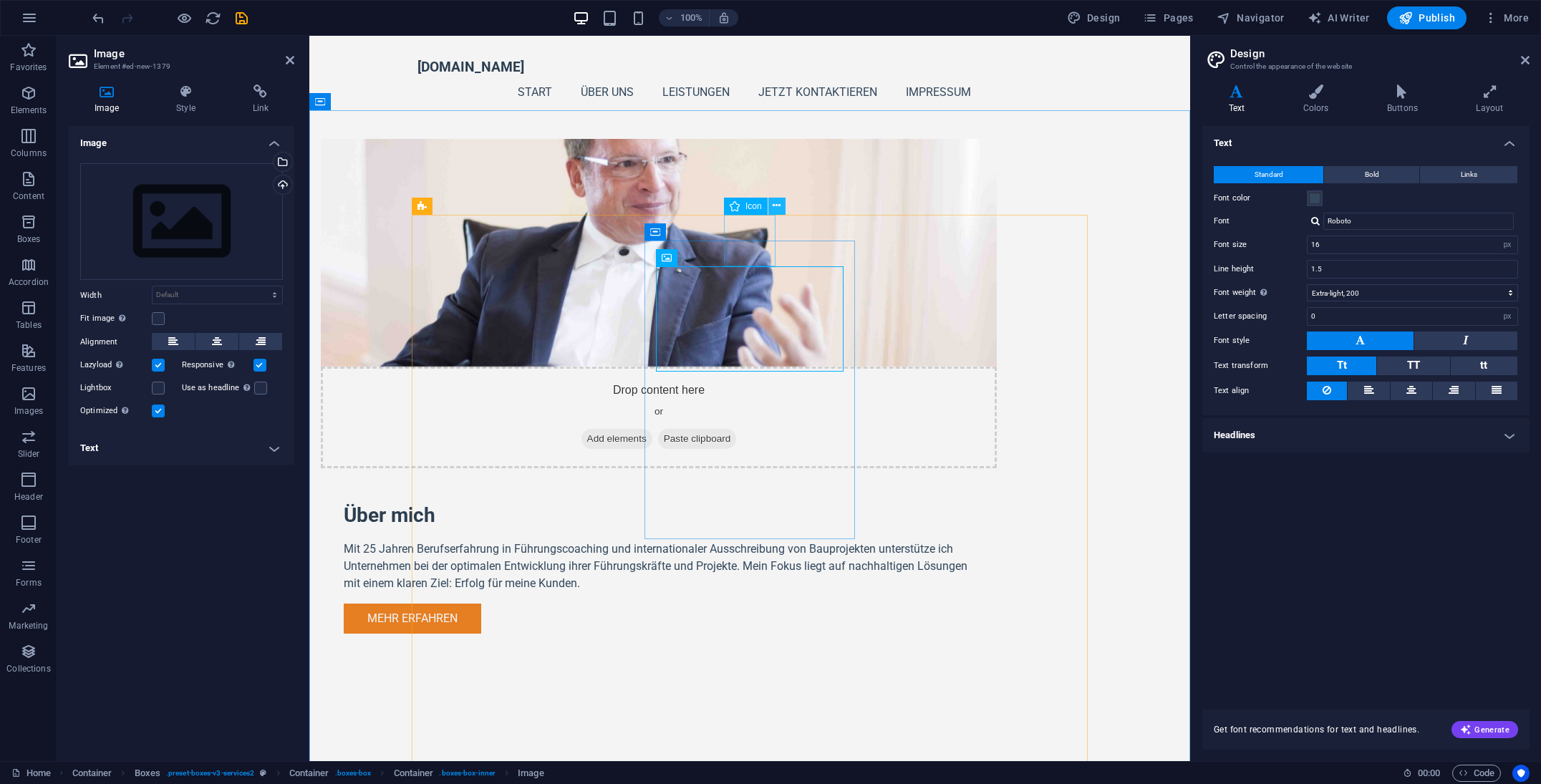
click at [779, 204] on icon at bounding box center [776, 205] width 8 height 15
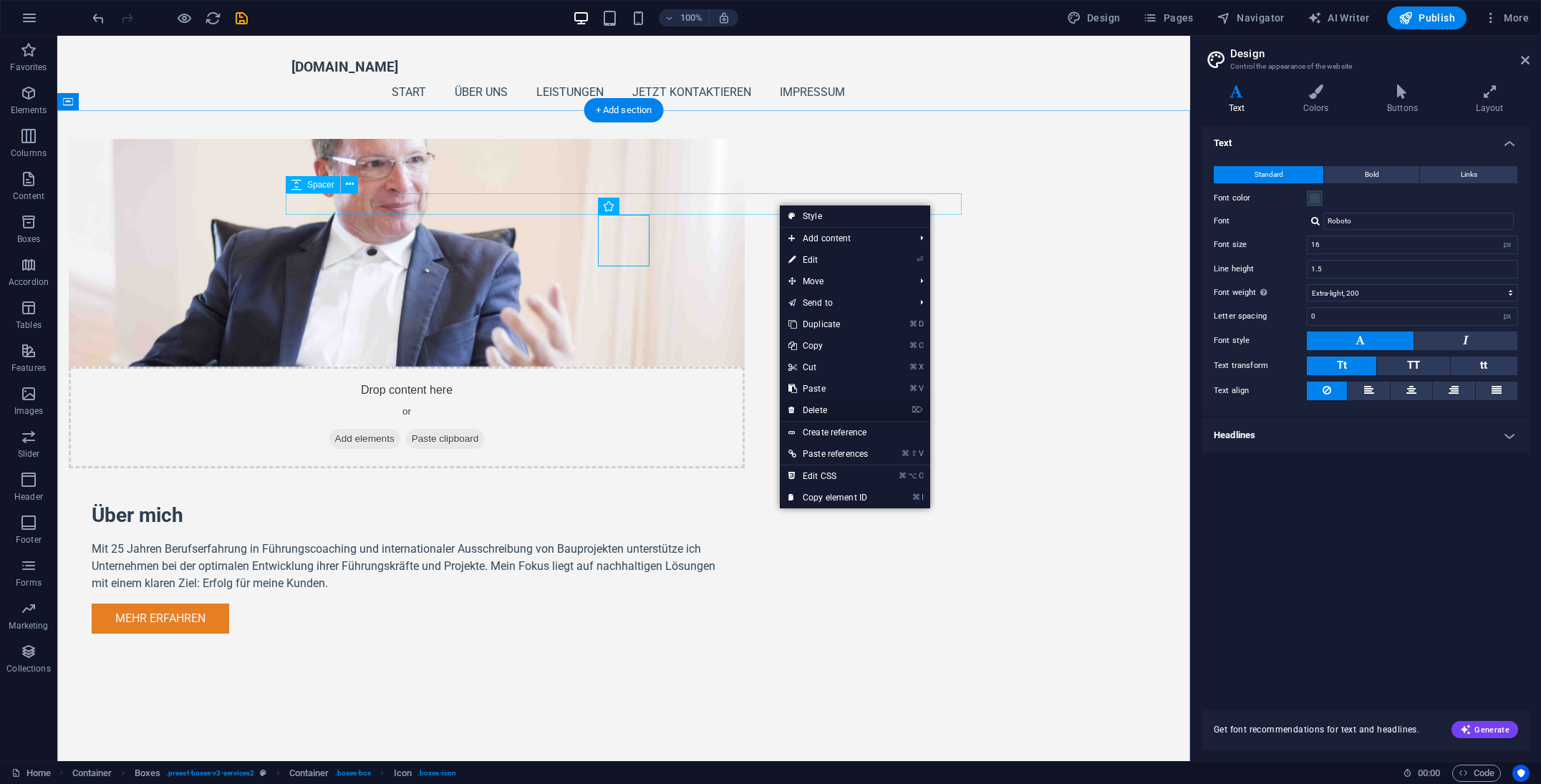
click at [818, 408] on link "⌦ Delete" at bounding box center [828, 410] width 96 height 21
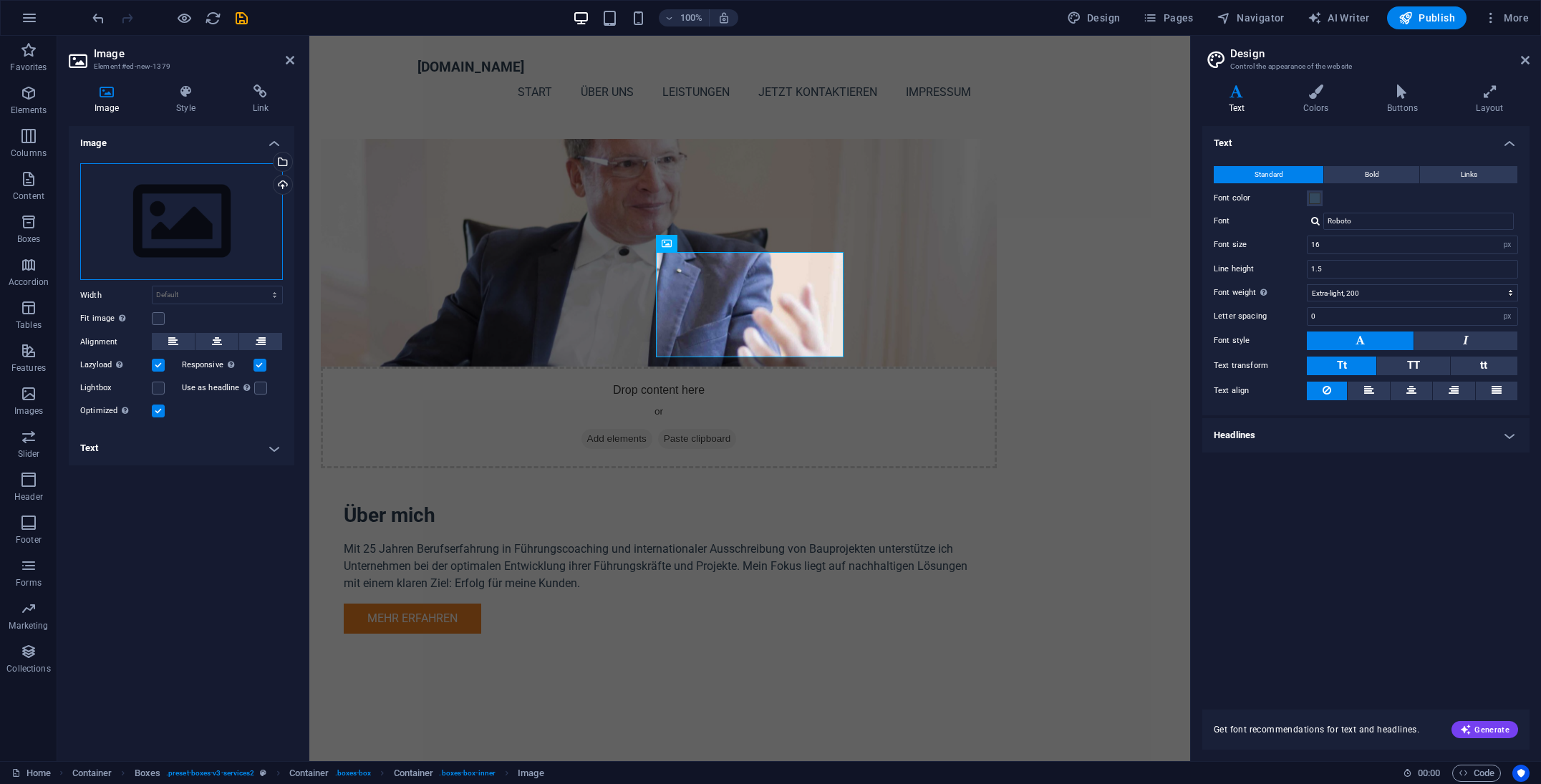
click at [139, 205] on div "Drag files here, click to choose files or select files from Files or our free s…" at bounding box center [181, 222] width 203 height 118
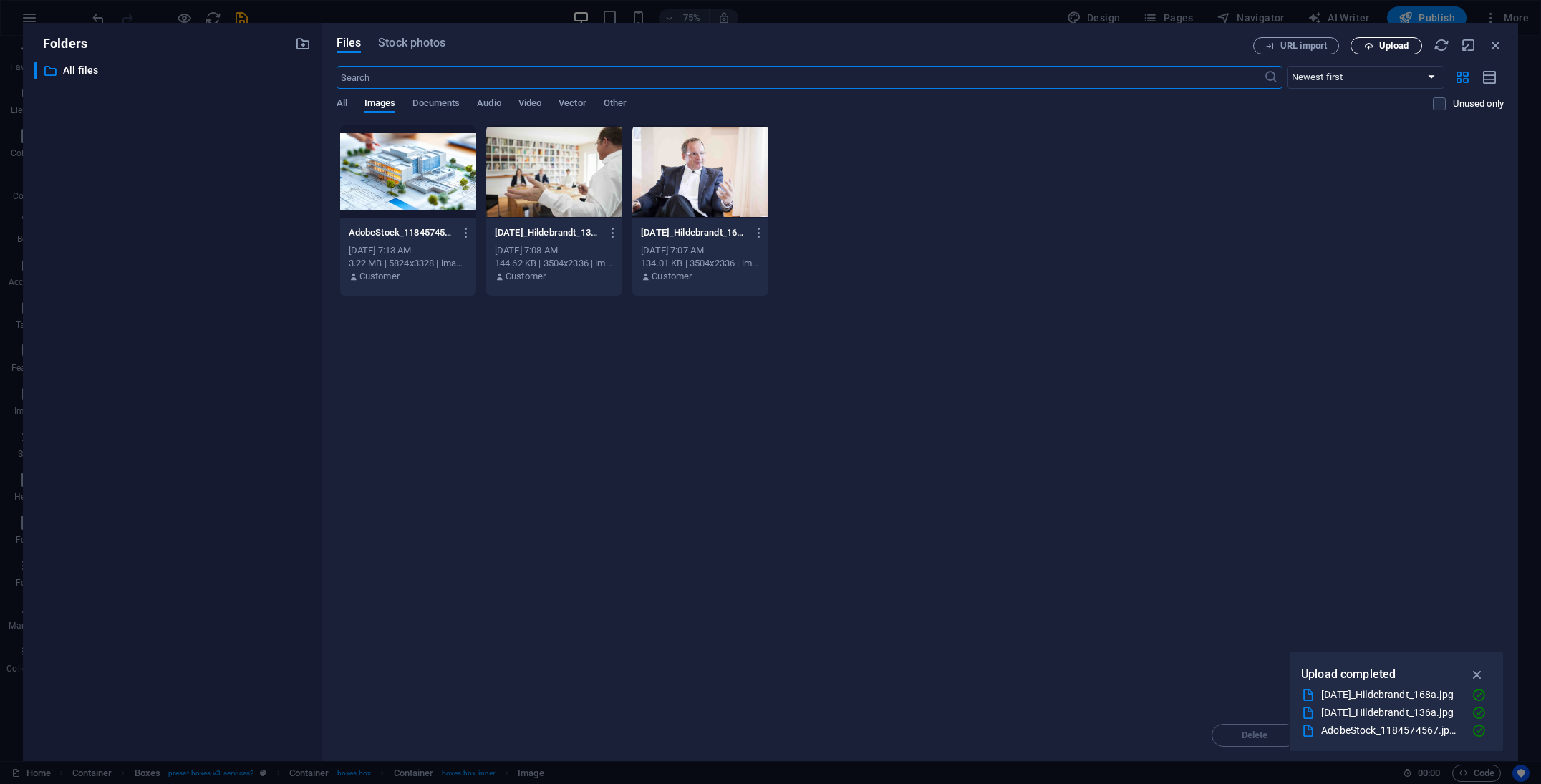
click at [1405, 46] on span "Upload" at bounding box center [1394, 46] width 29 height 9
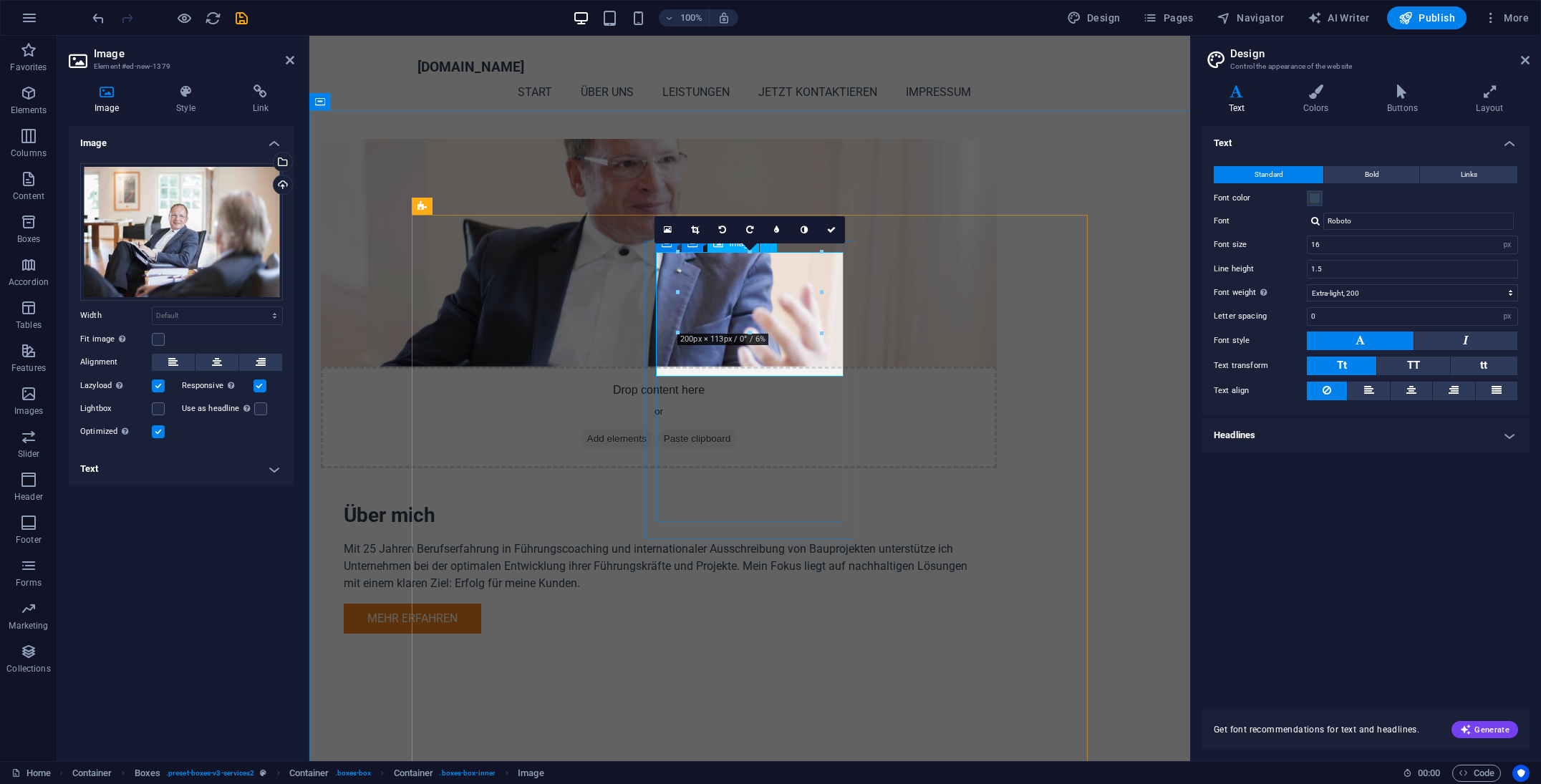
click at [185, 203] on div "Drag files here, click to choose files or select files from Files or our free s…" at bounding box center [181, 232] width 203 height 138
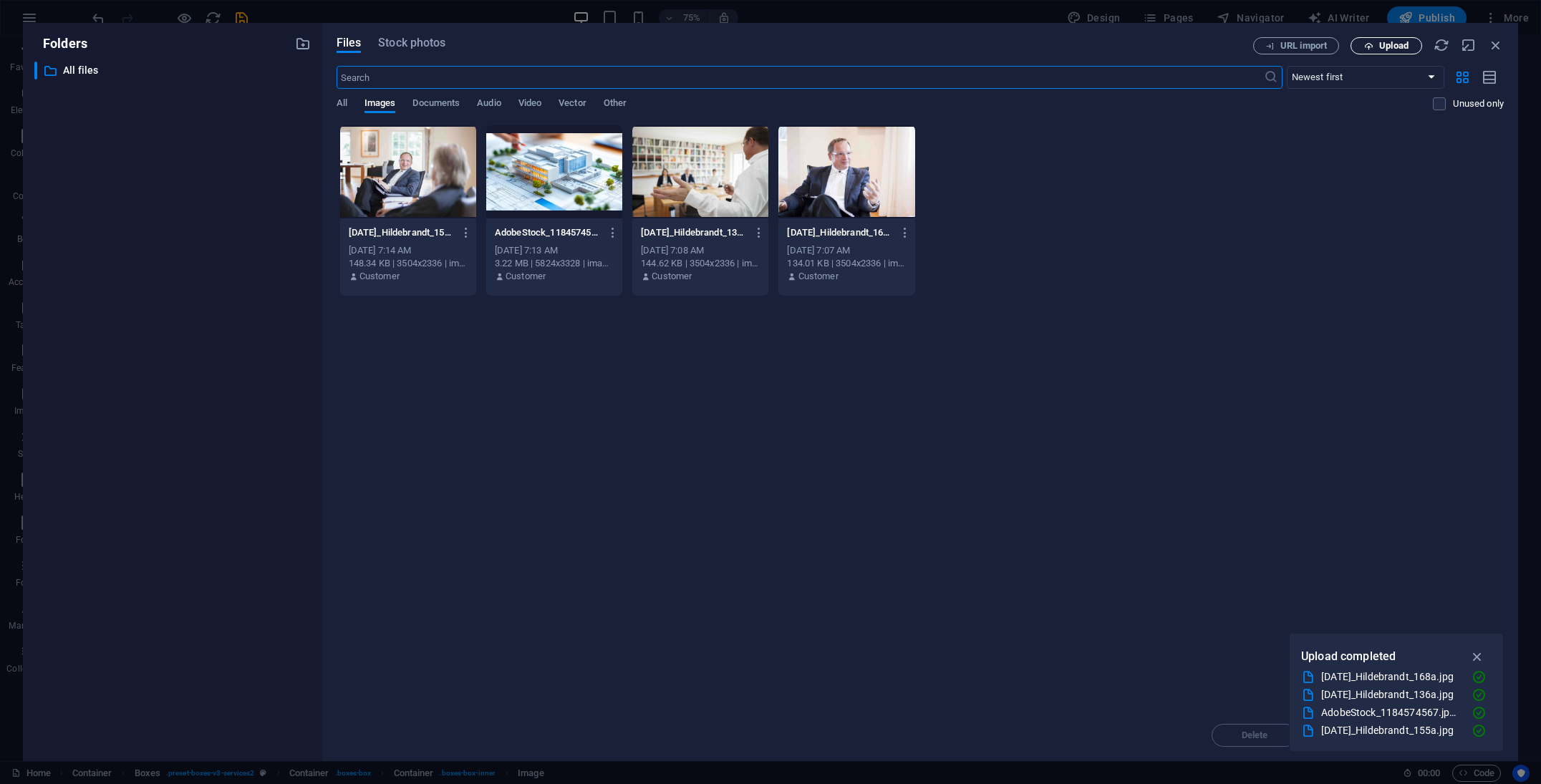
click at [1393, 42] on span "Upload" at bounding box center [1394, 46] width 29 height 9
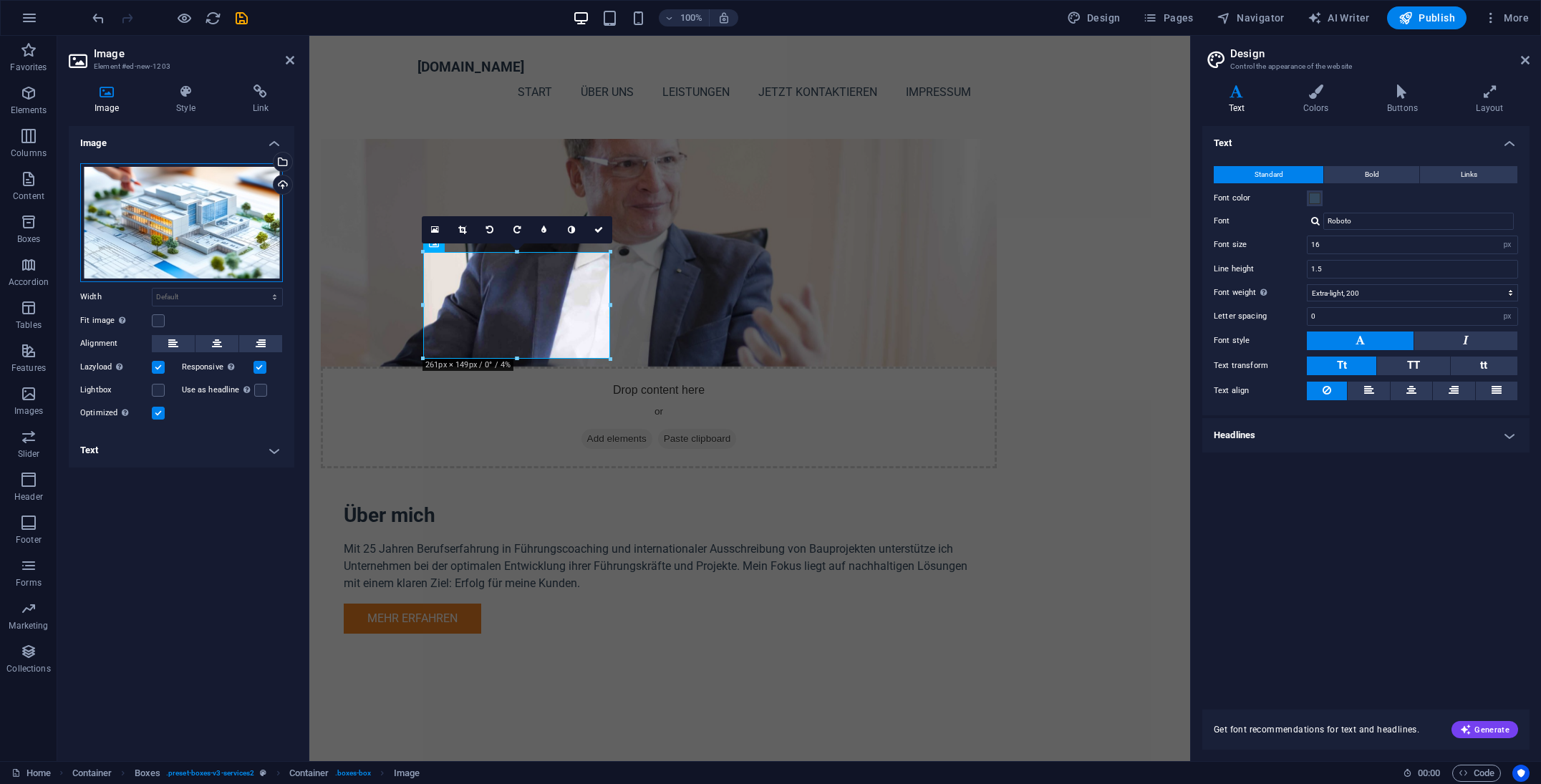
click at [206, 197] on div "Drag files here, click to choose files or select files from Files or our free s…" at bounding box center [181, 223] width 203 height 119
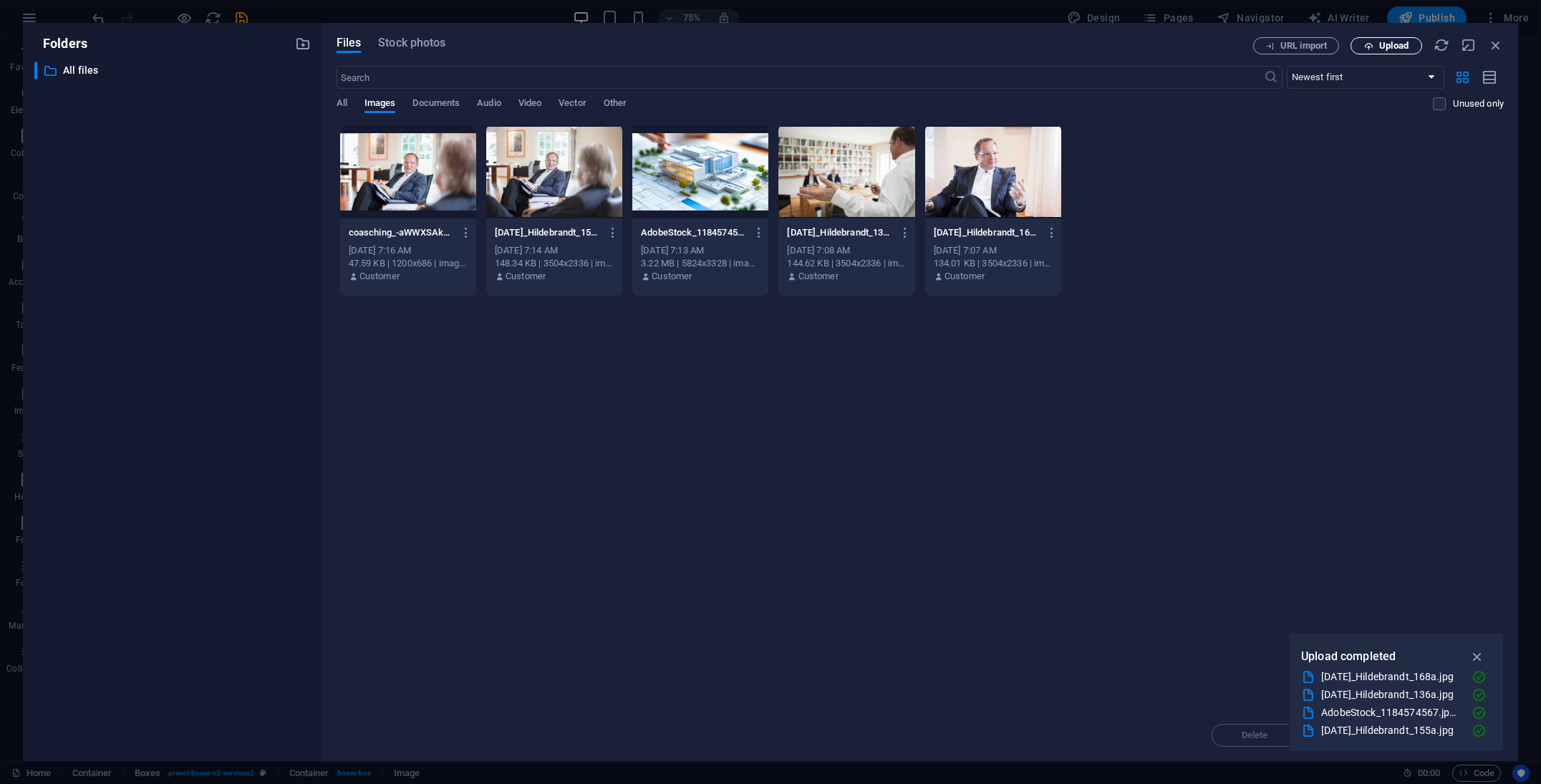
click at [1401, 44] on span "Upload" at bounding box center [1394, 46] width 29 height 9
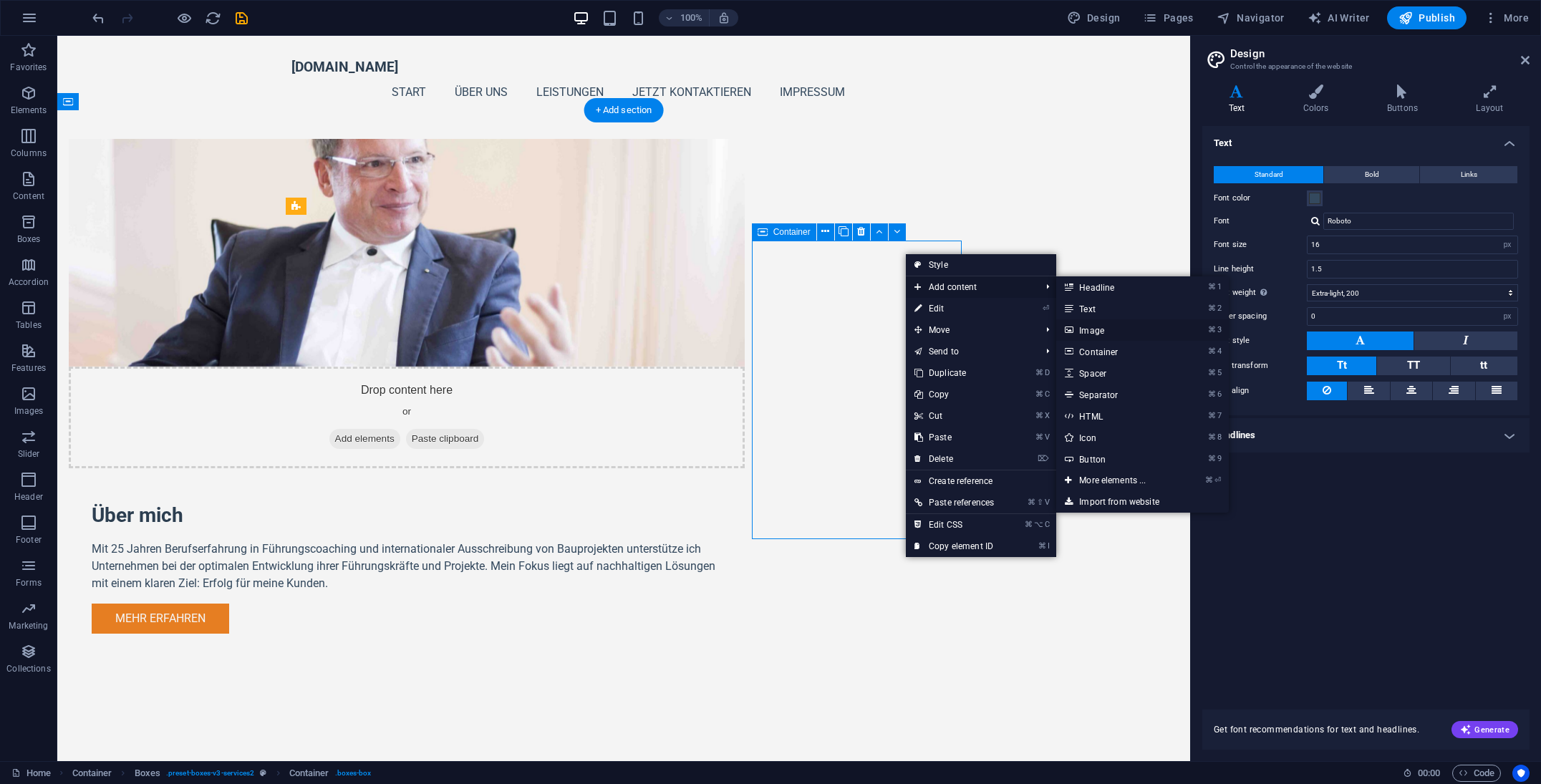
click at [1118, 330] on link "⌘ 3 Image" at bounding box center [1116, 330] width 118 height 21
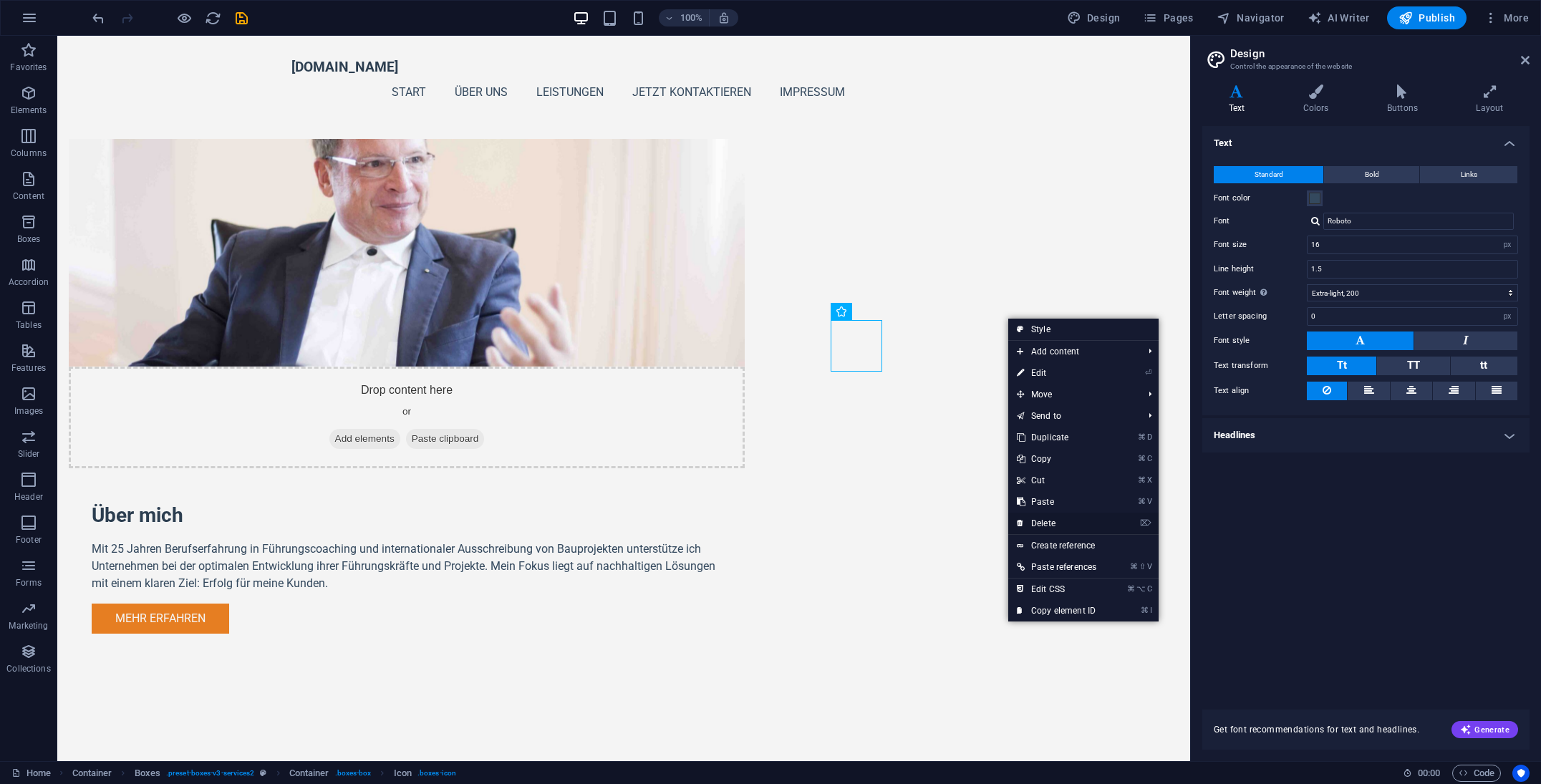
click at [1049, 518] on link "⌦ Delete" at bounding box center [1057, 524] width 96 height 21
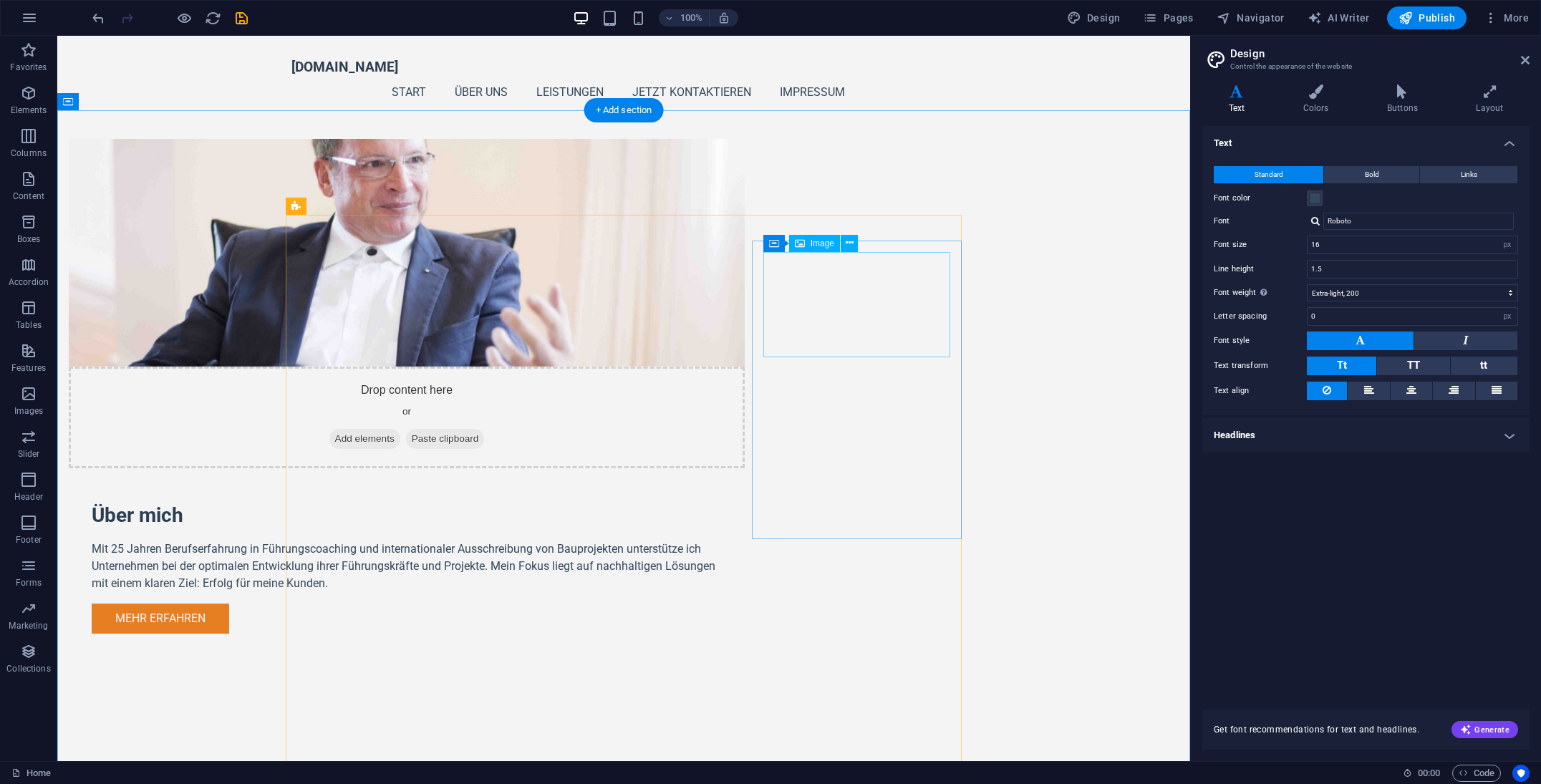
drag, startPoint x: 834, startPoint y: 302, endPoint x: 581, endPoint y: 302, distance: 253.0
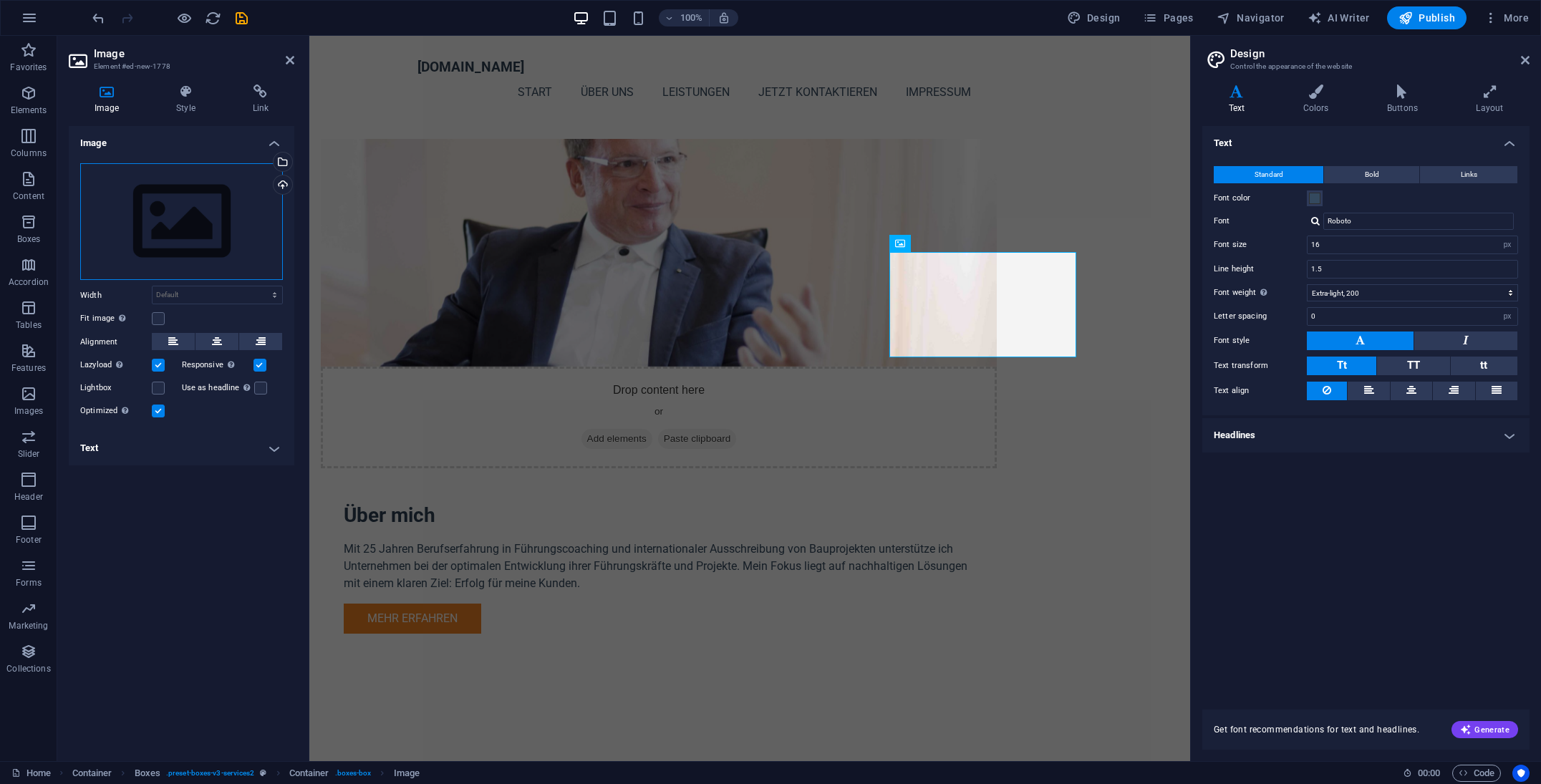
click at [195, 233] on div "Drag files here, click to choose files or select files from Files or our free s…" at bounding box center [181, 222] width 203 height 118
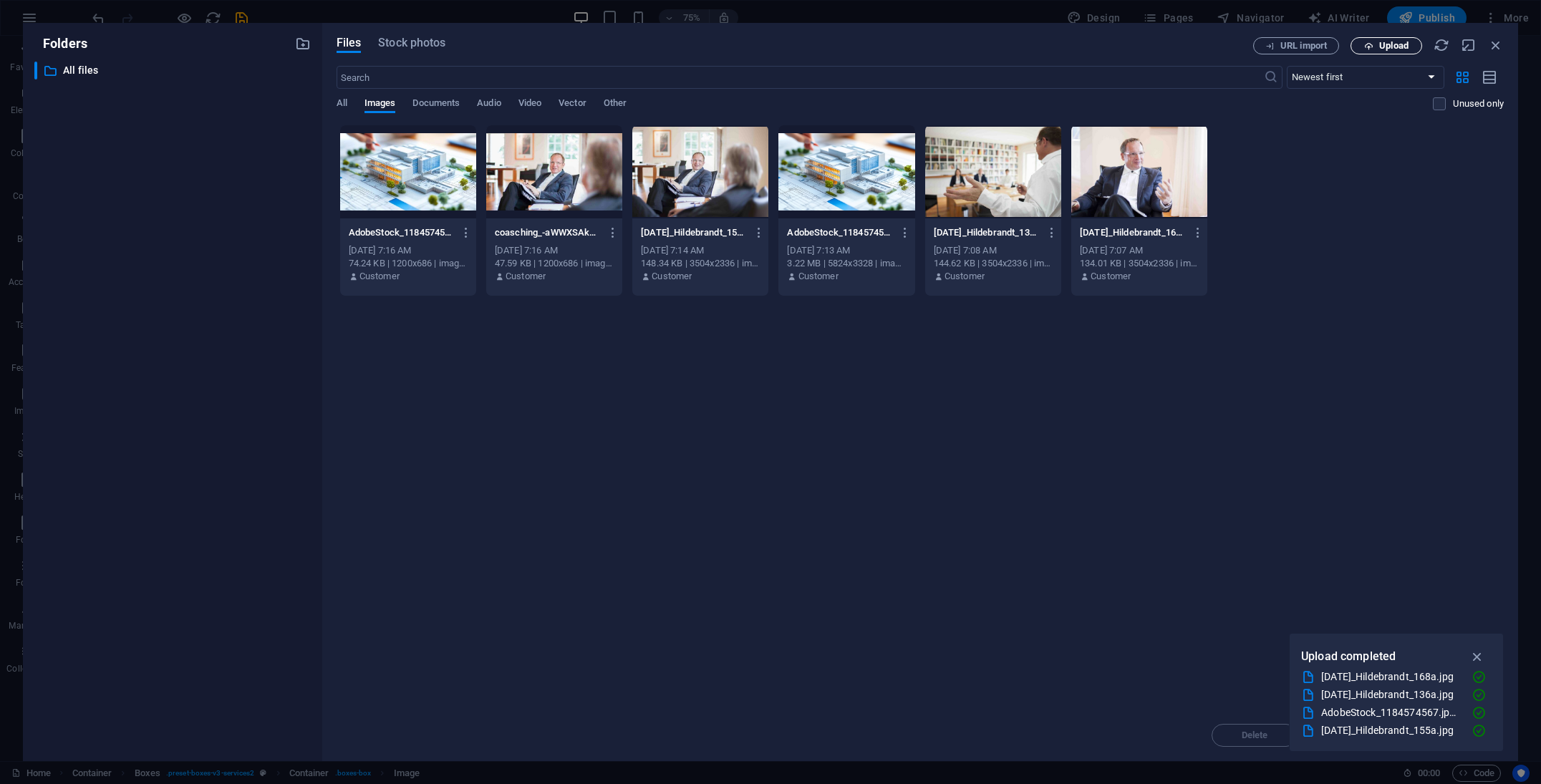
click at [1397, 49] on span "Upload" at bounding box center [1394, 46] width 29 height 9
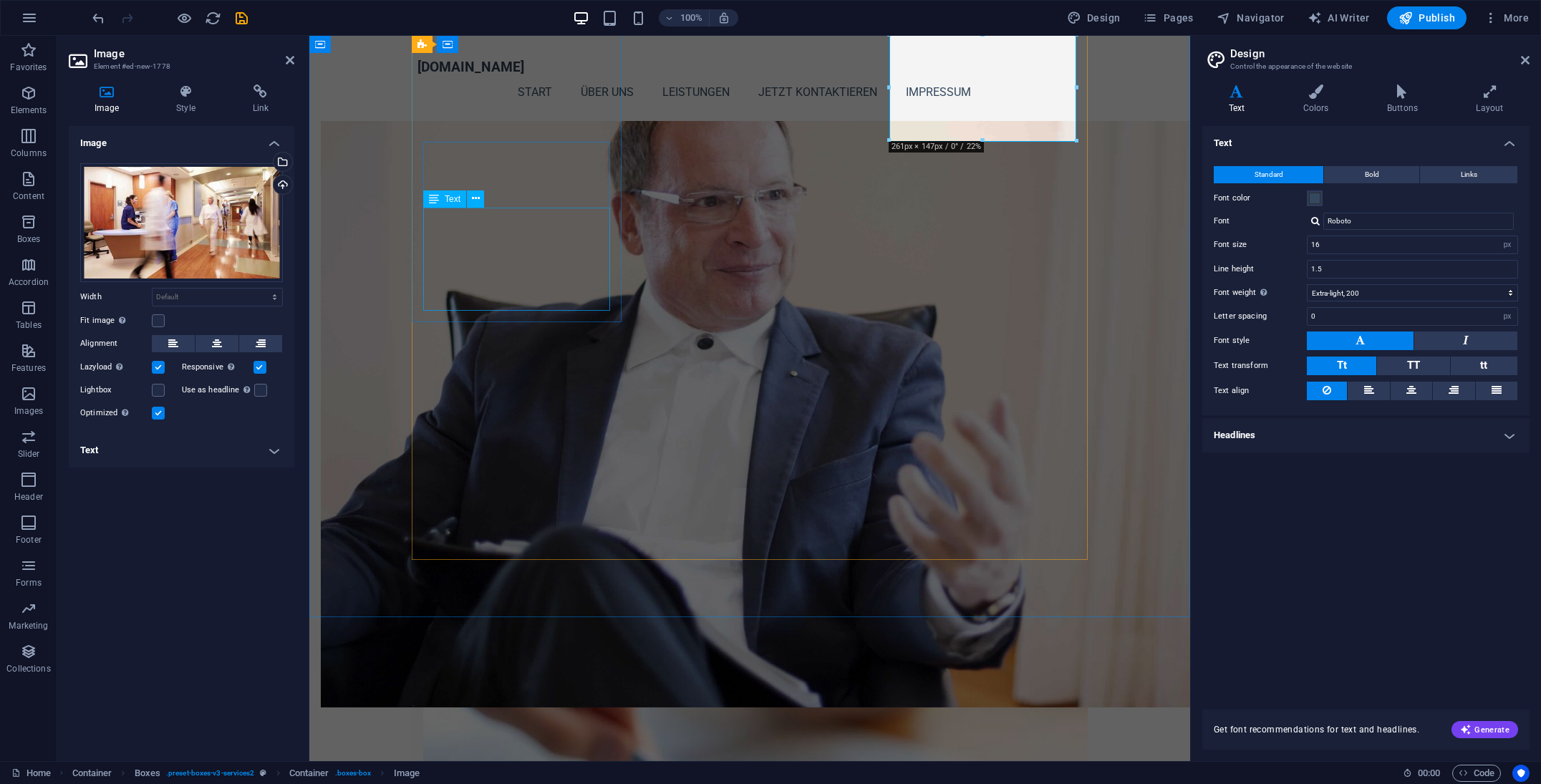
scroll to position [1073, 0]
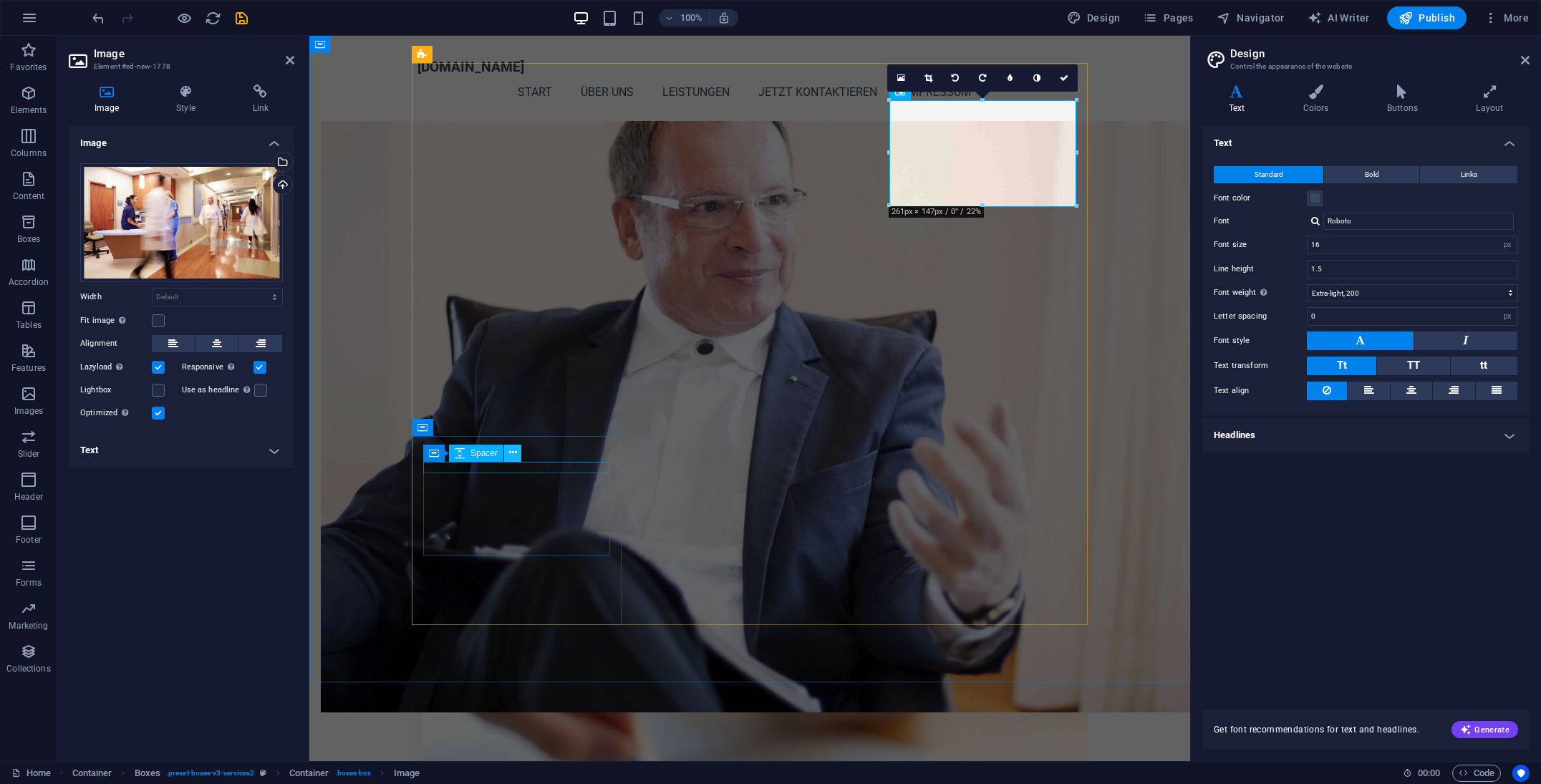
click at [510, 453] on icon at bounding box center [513, 453] width 8 height 15
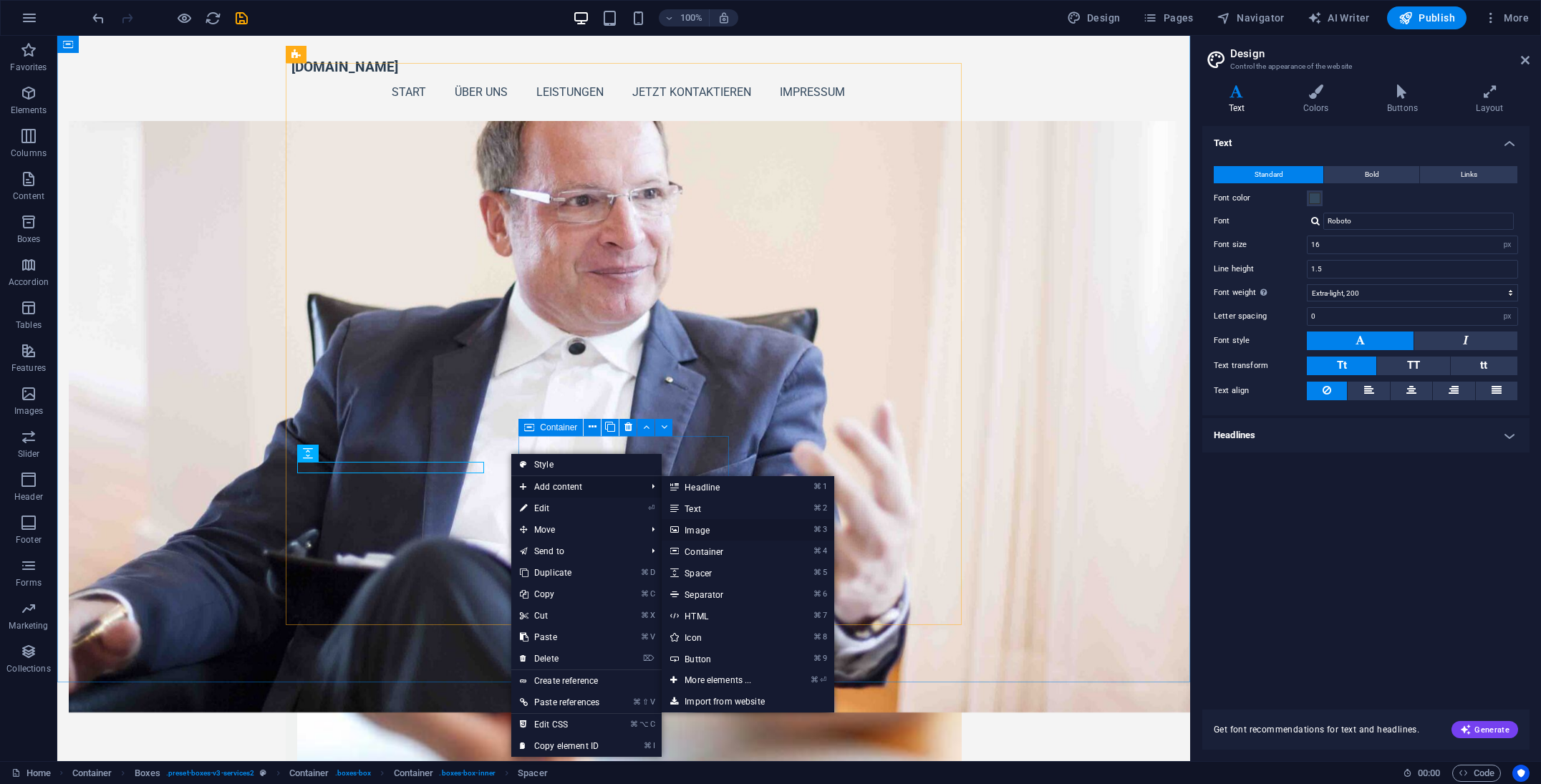
click at [703, 531] on link "⌘ 3 Image" at bounding box center [721, 530] width 118 height 21
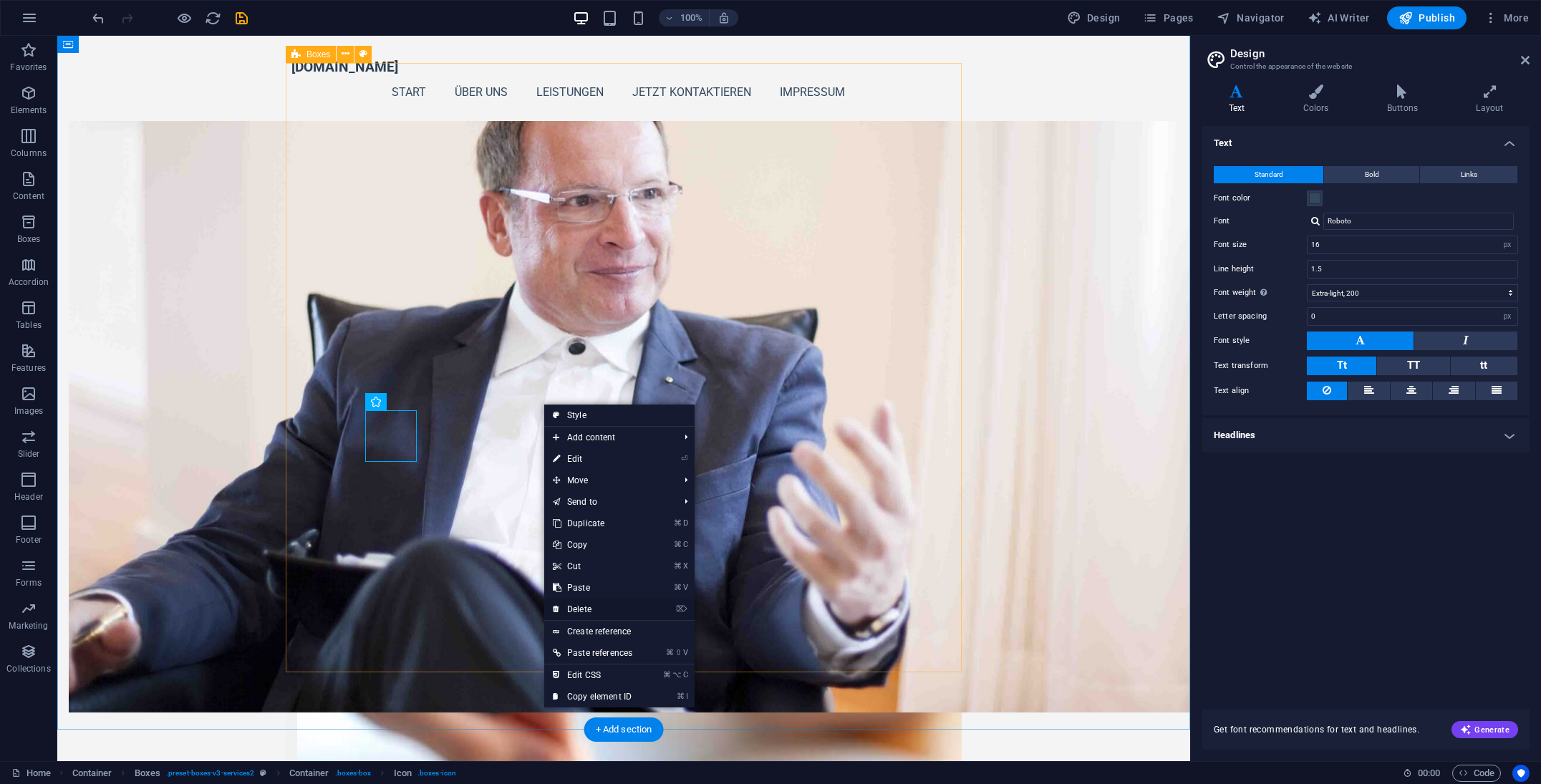
click at [581, 604] on link "⌦ Delete" at bounding box center [593, 609] width 96 height 21
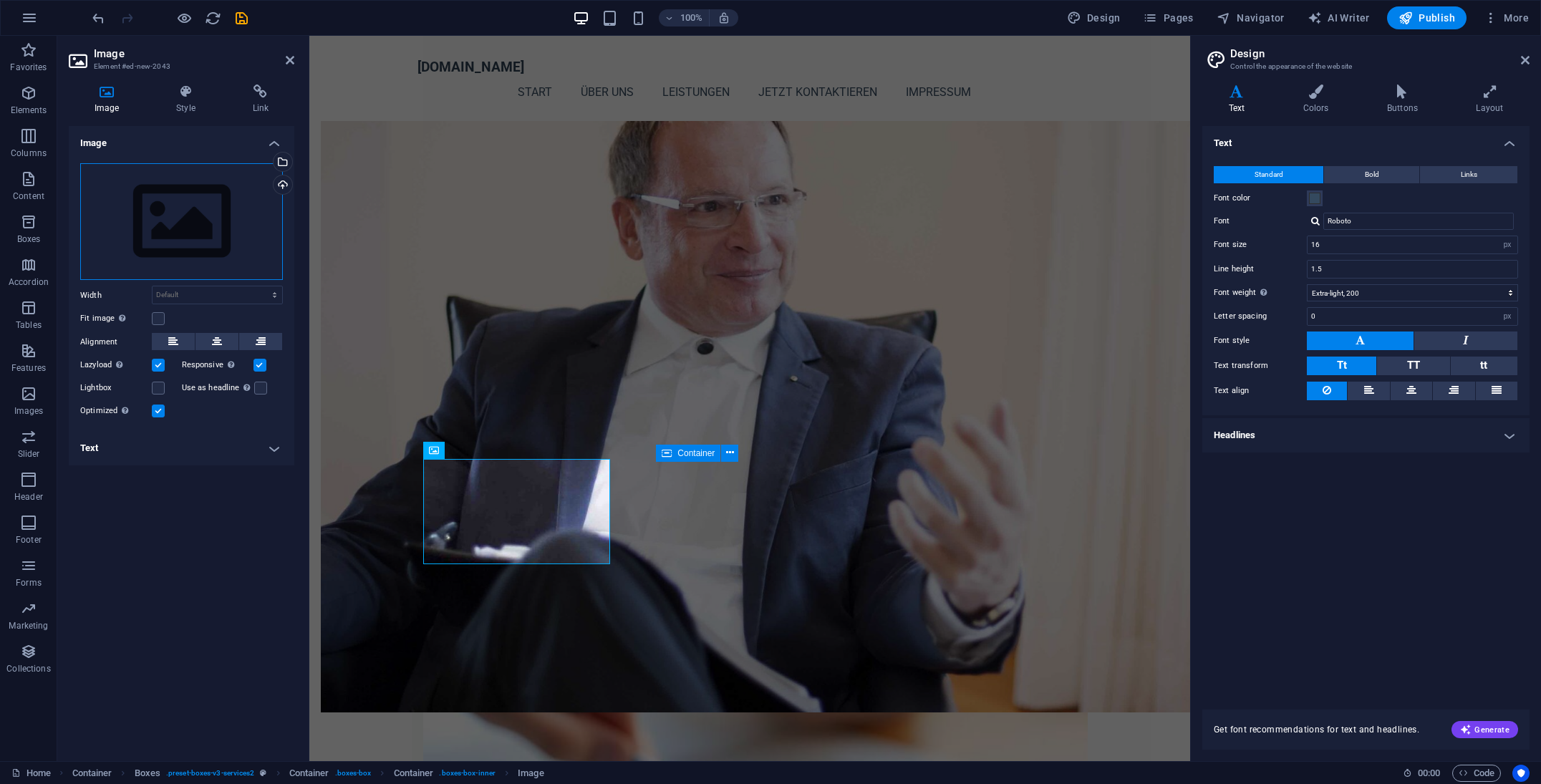
click at [240, 213] on div "Drag files here, click to choose files or select files from Files or our free s…" at bounding box center [181, 222] width 203 height 118
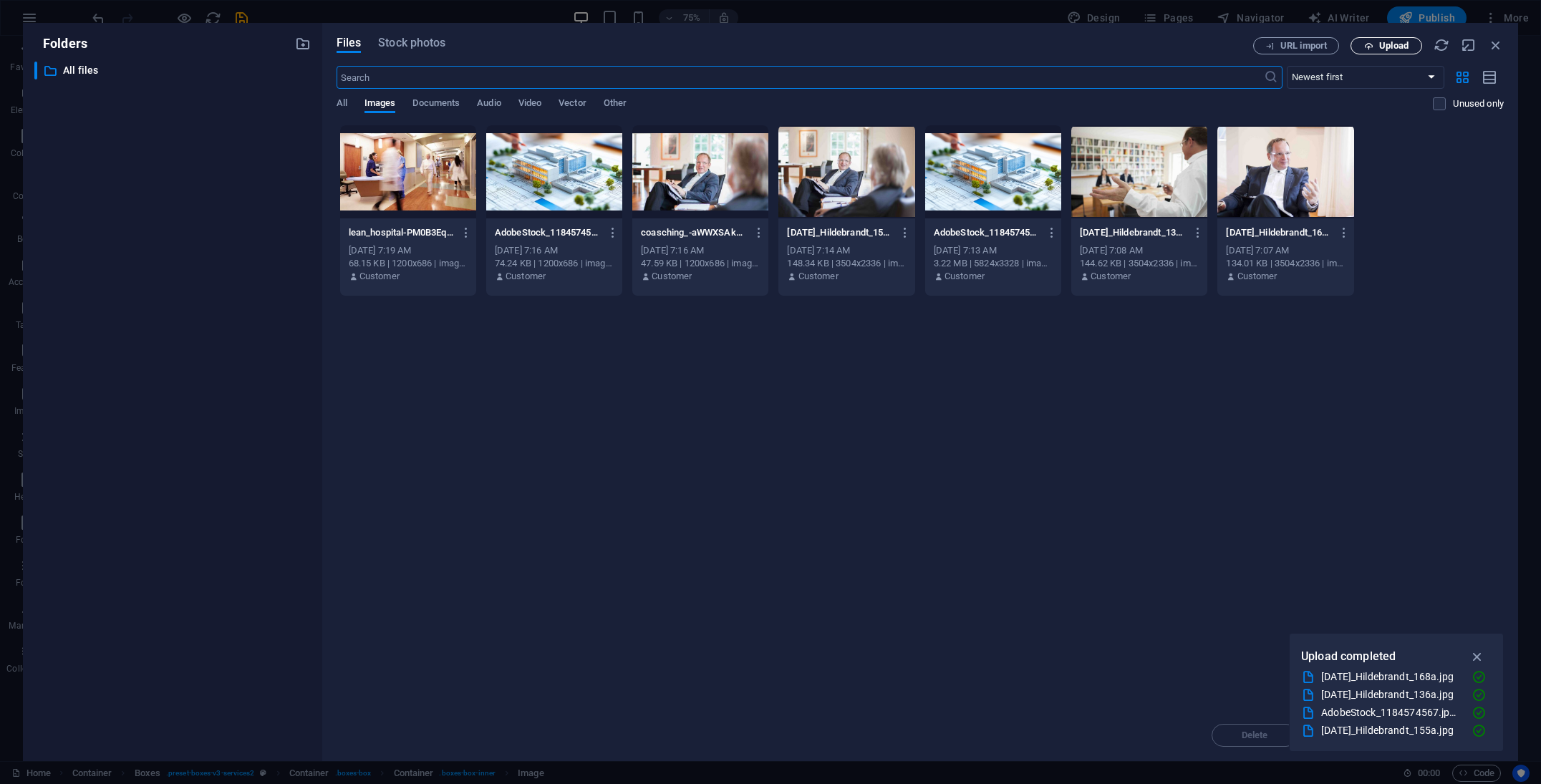
click at [1397, 43] on span "Upload" at bounding box center [1394, 46] width 29 height 9
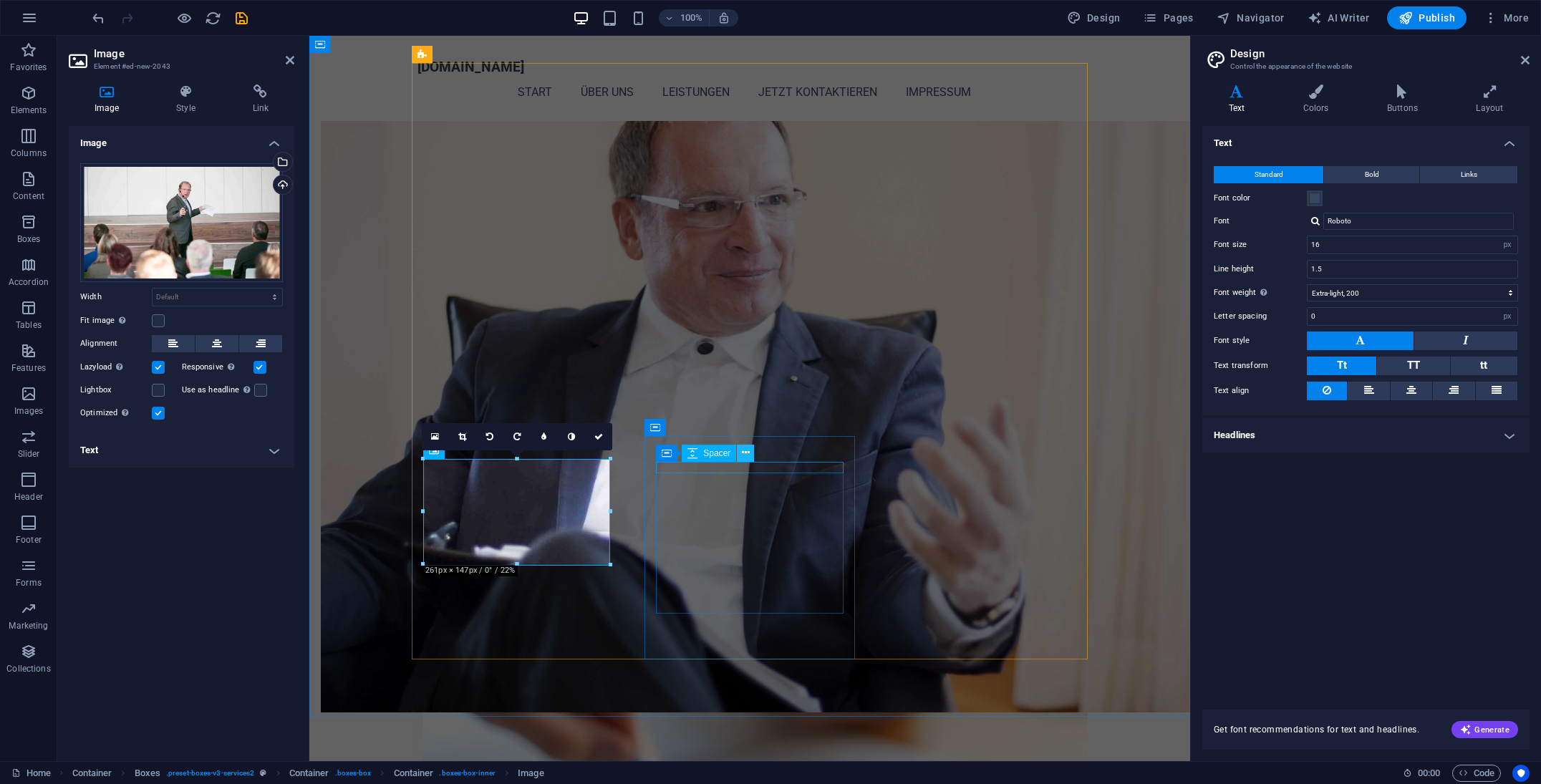
click at [750, 455] on icon at bounding box center [746, 453] width 8 height 15
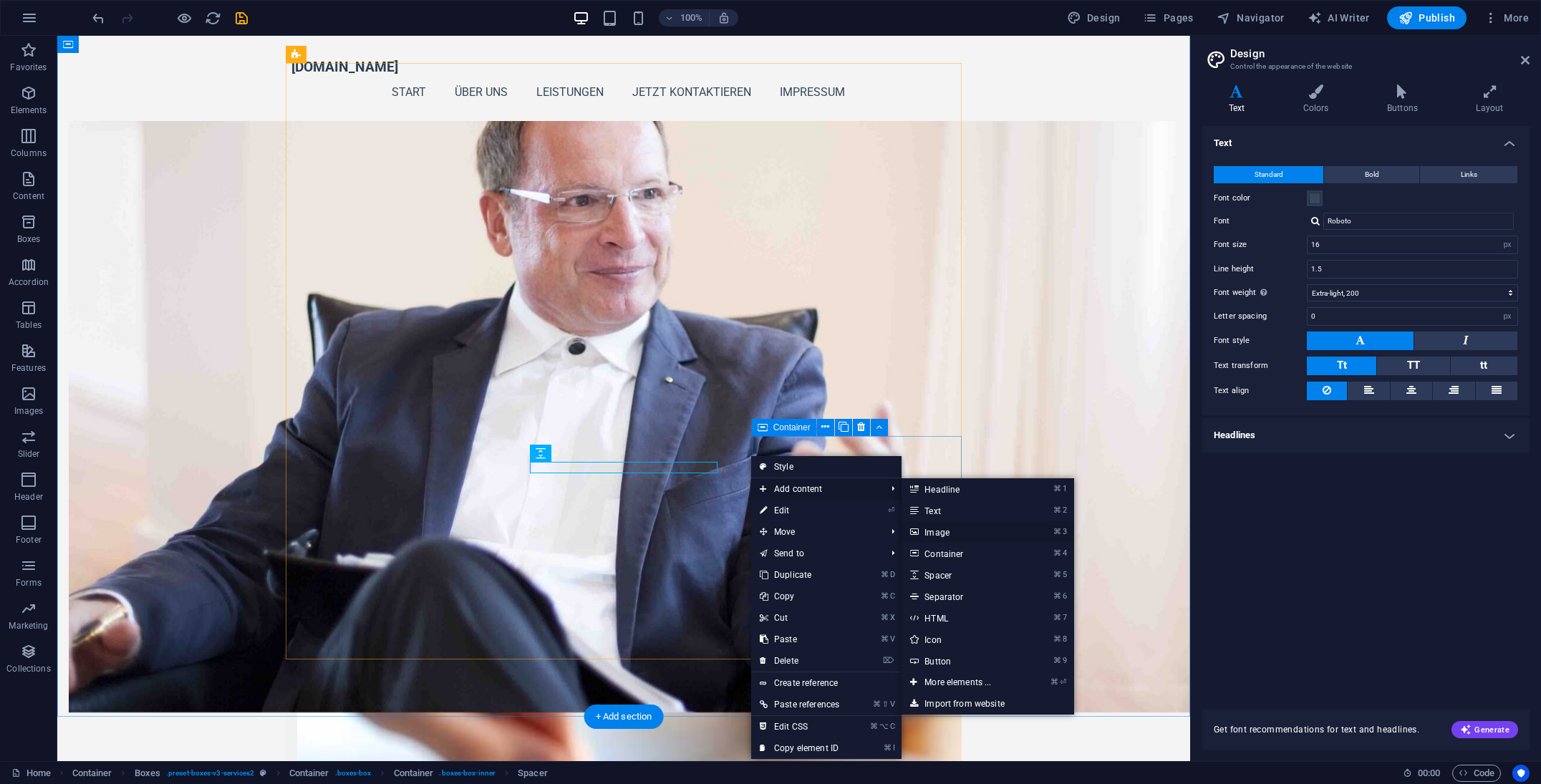
click at [954, 533] on link "⌘ 3 Image" at bounding box center [960, 532] width 118 height 21
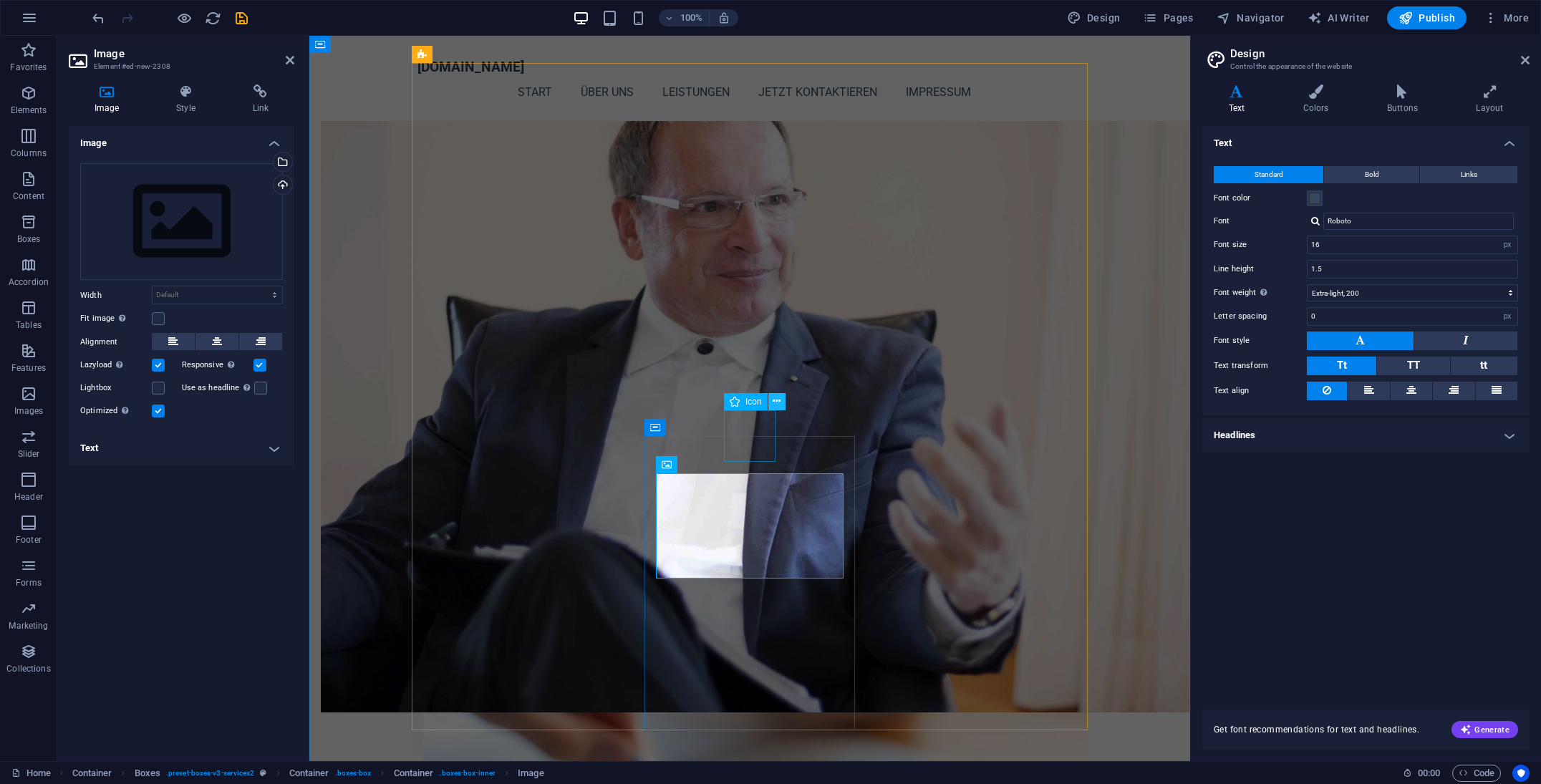
click at [775, 401] on icon at bounding box center [776, 401] width 8 height 15
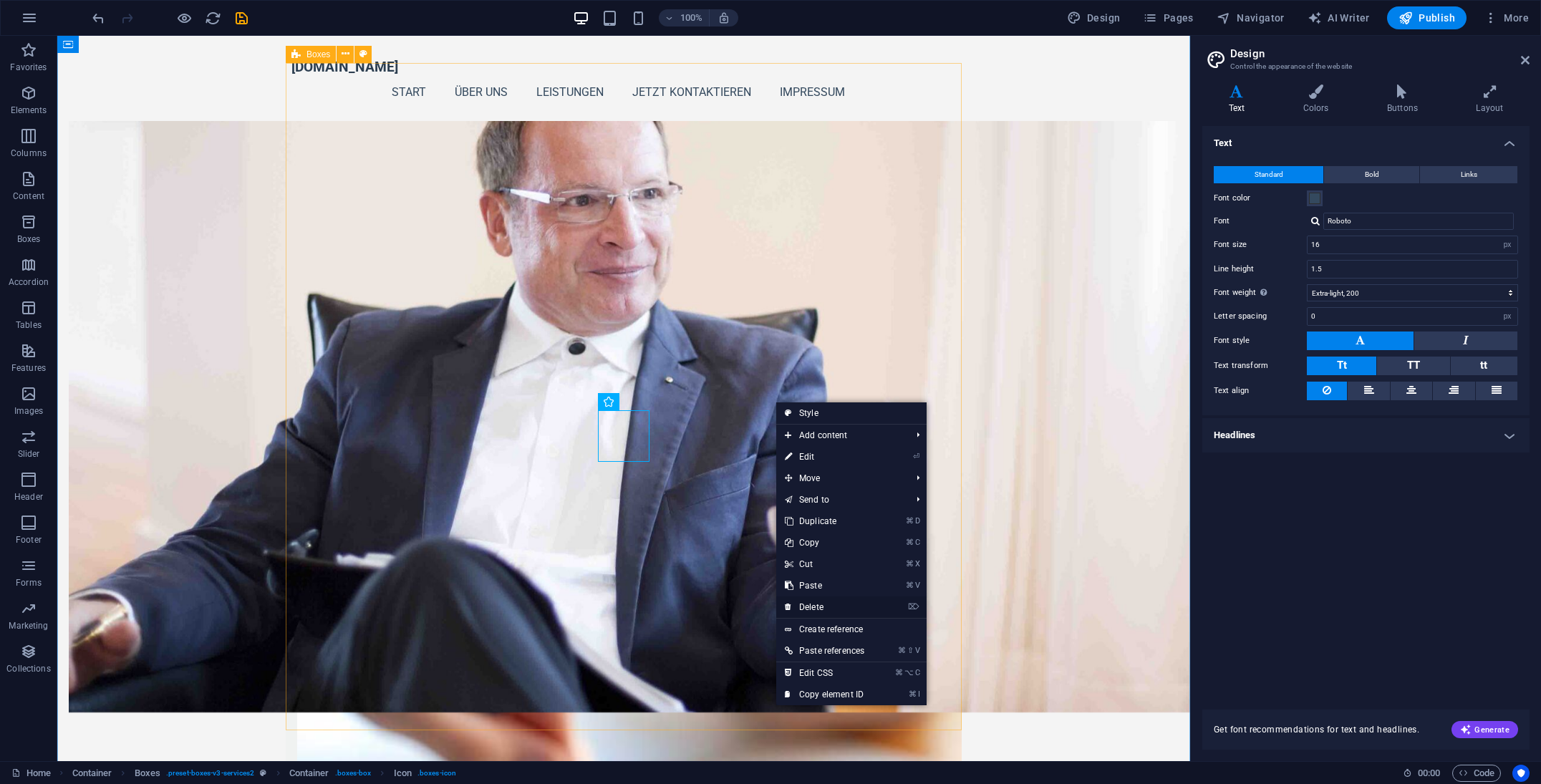
click at [813, 607] on link "⌦ Delete" at bounding box center [824, 607] width 96 height 21
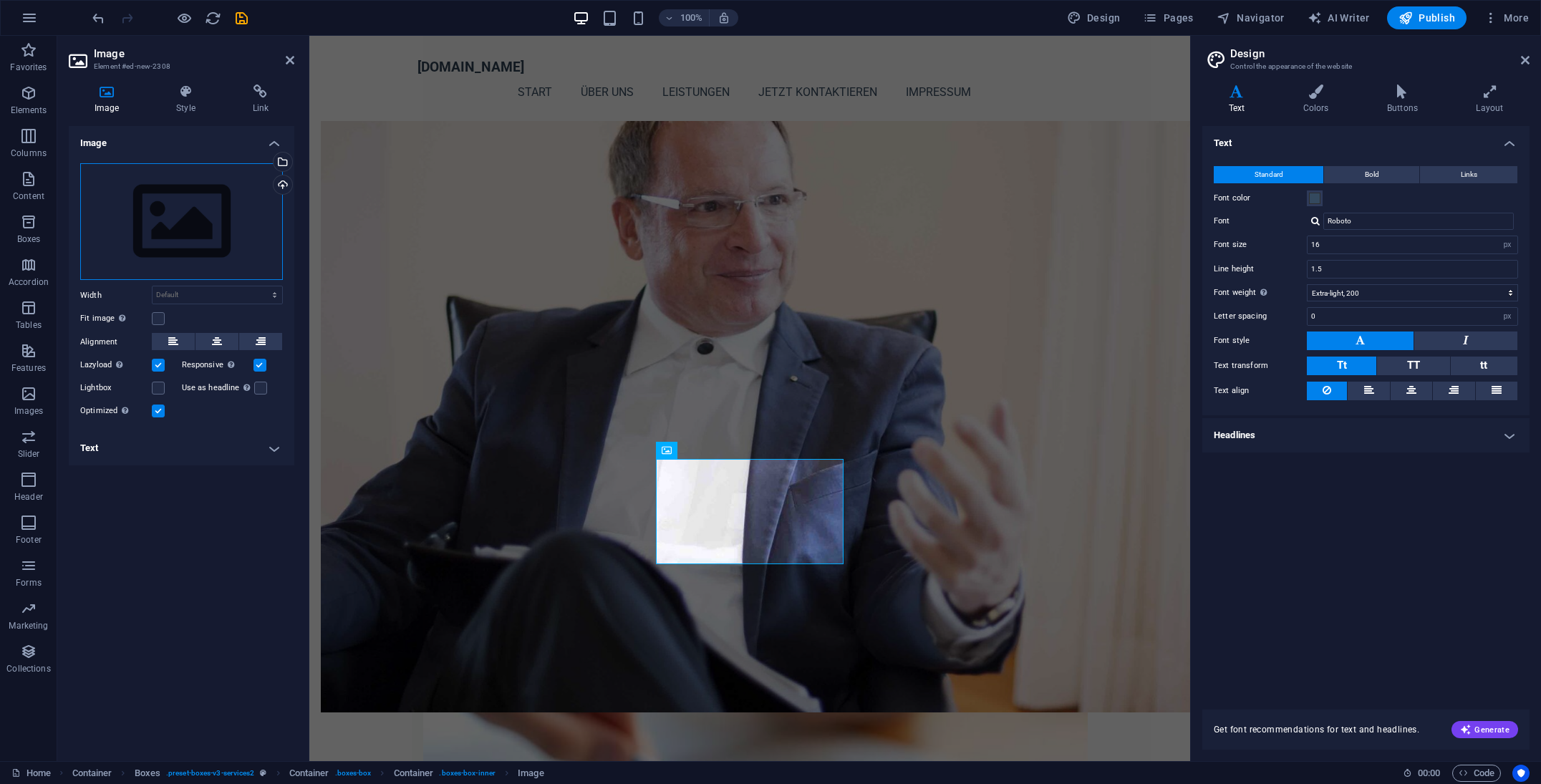
click at [161, 218] on div "Drag files here, click to choose files or select files from Files or our free s…" at bounding box center [181, 222] width 203 height 118
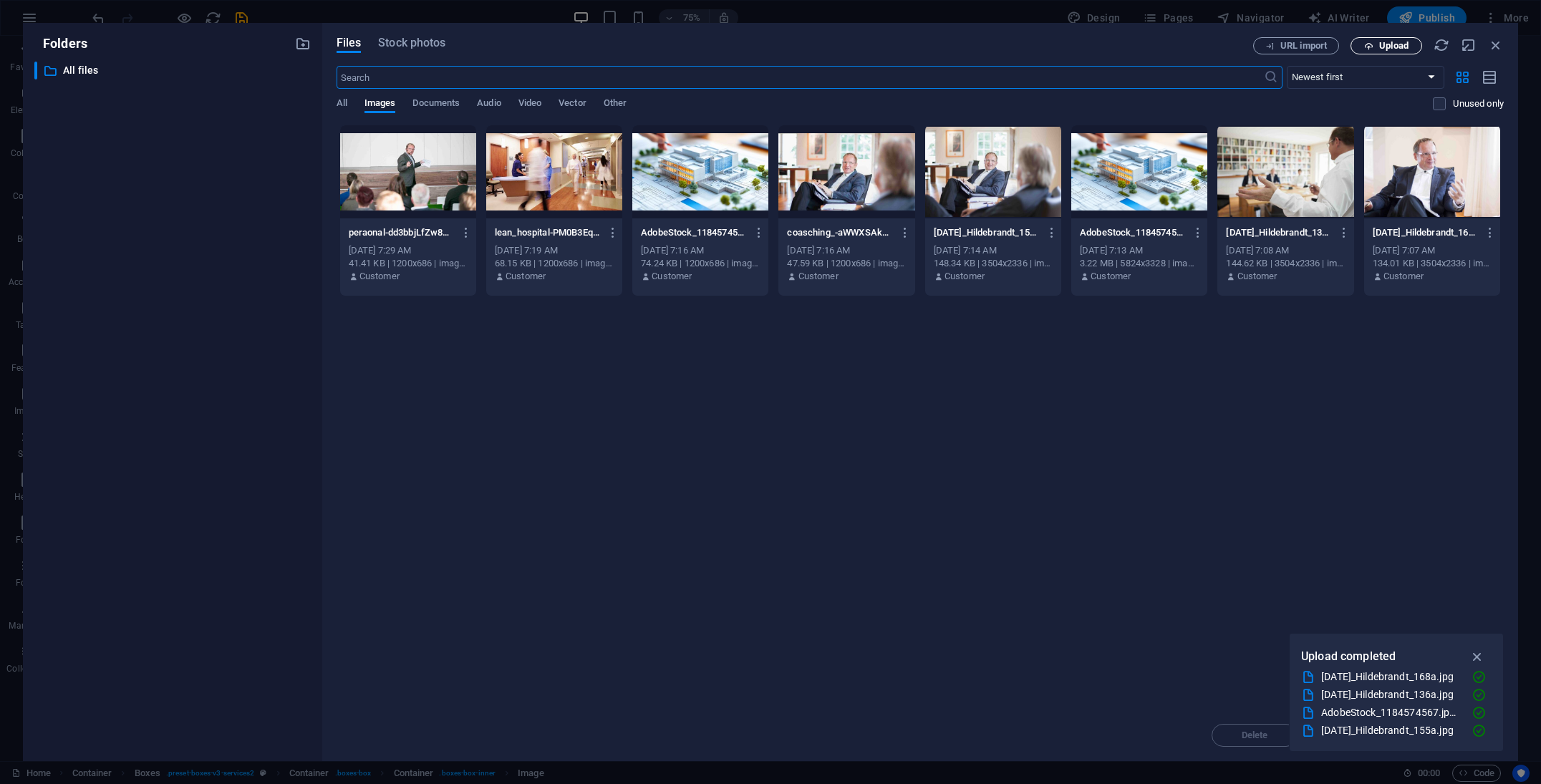
click at [1375, 45] on span "Upload" at bounding box center [1387, 46] width 59 height 10
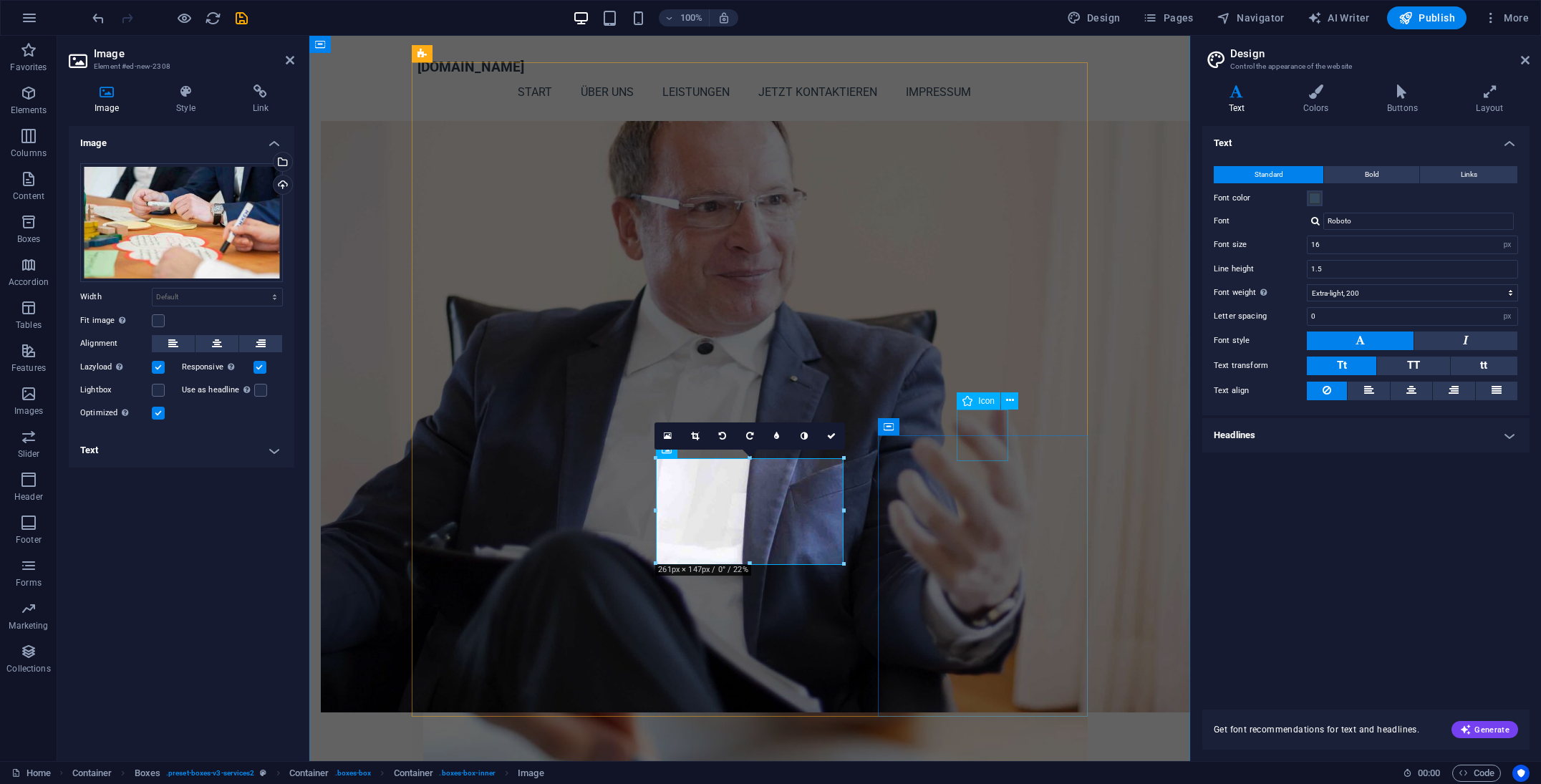
scroll to position [1073, 0]
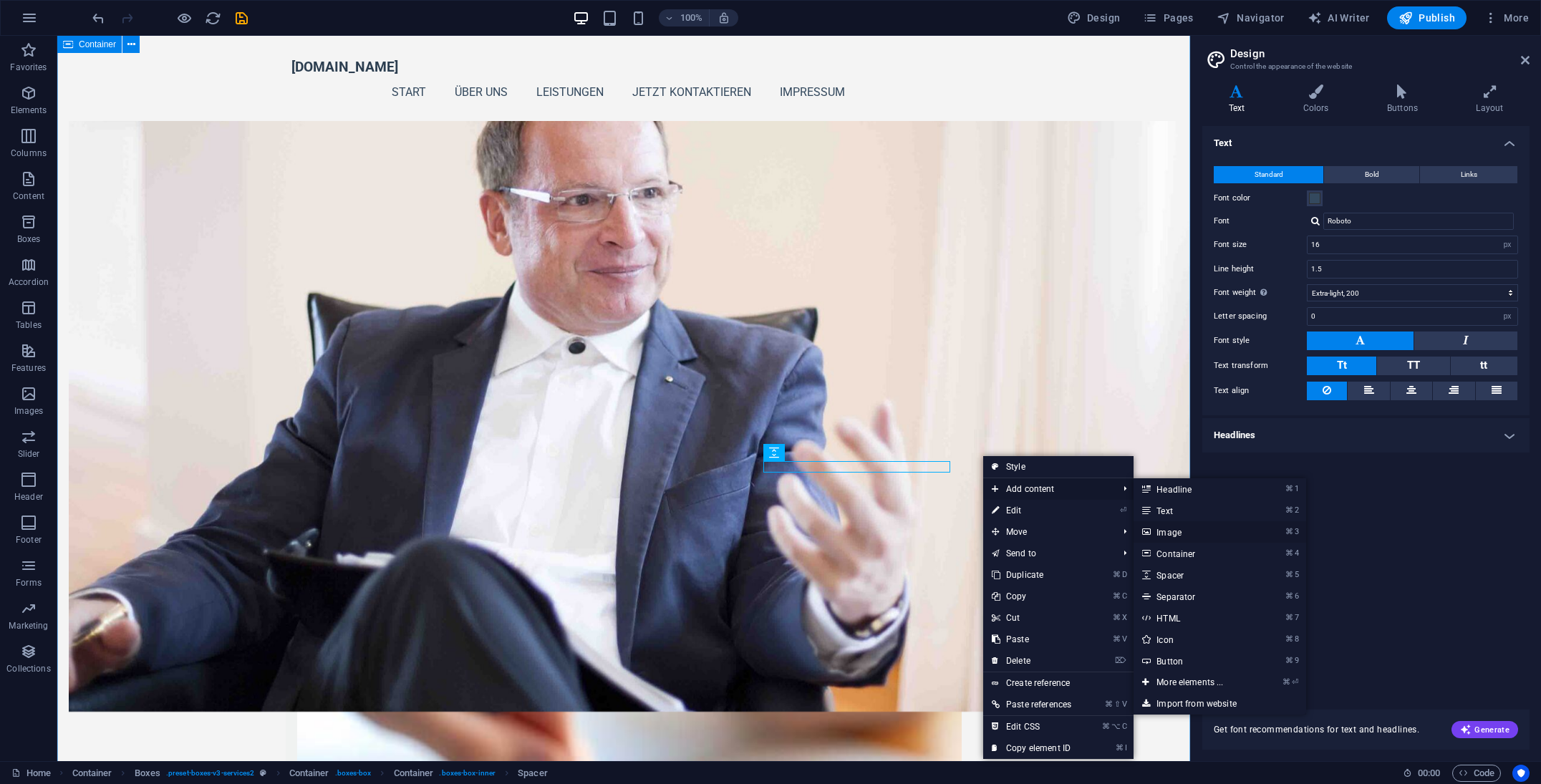
click at [1180, 533] on link "⌘ 3 Image" at bounding box center [1193, 532] width 118 height 21
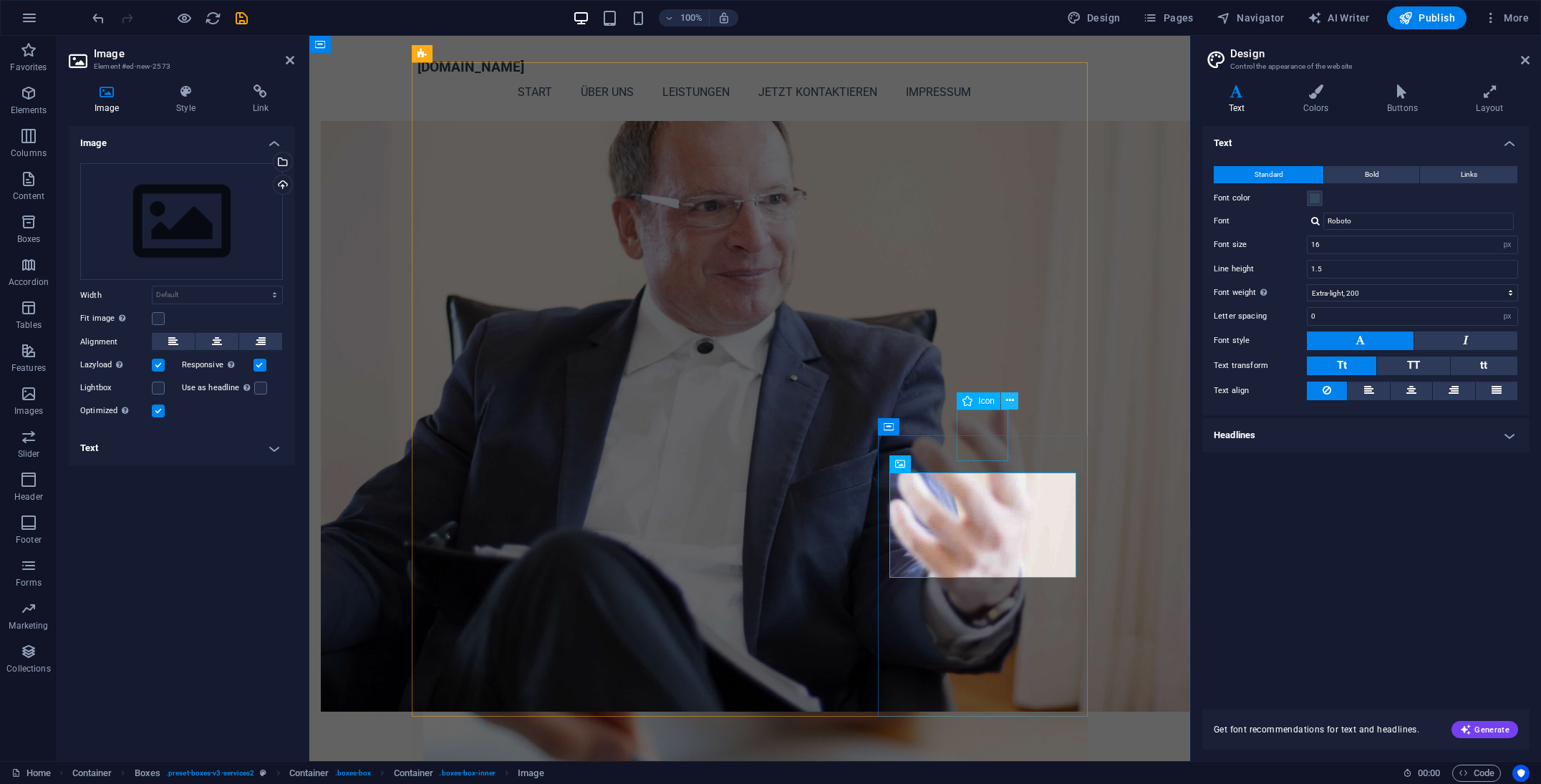
click at [1009, 406] on icon at bounding box center [1009, 400] width 8 height 15
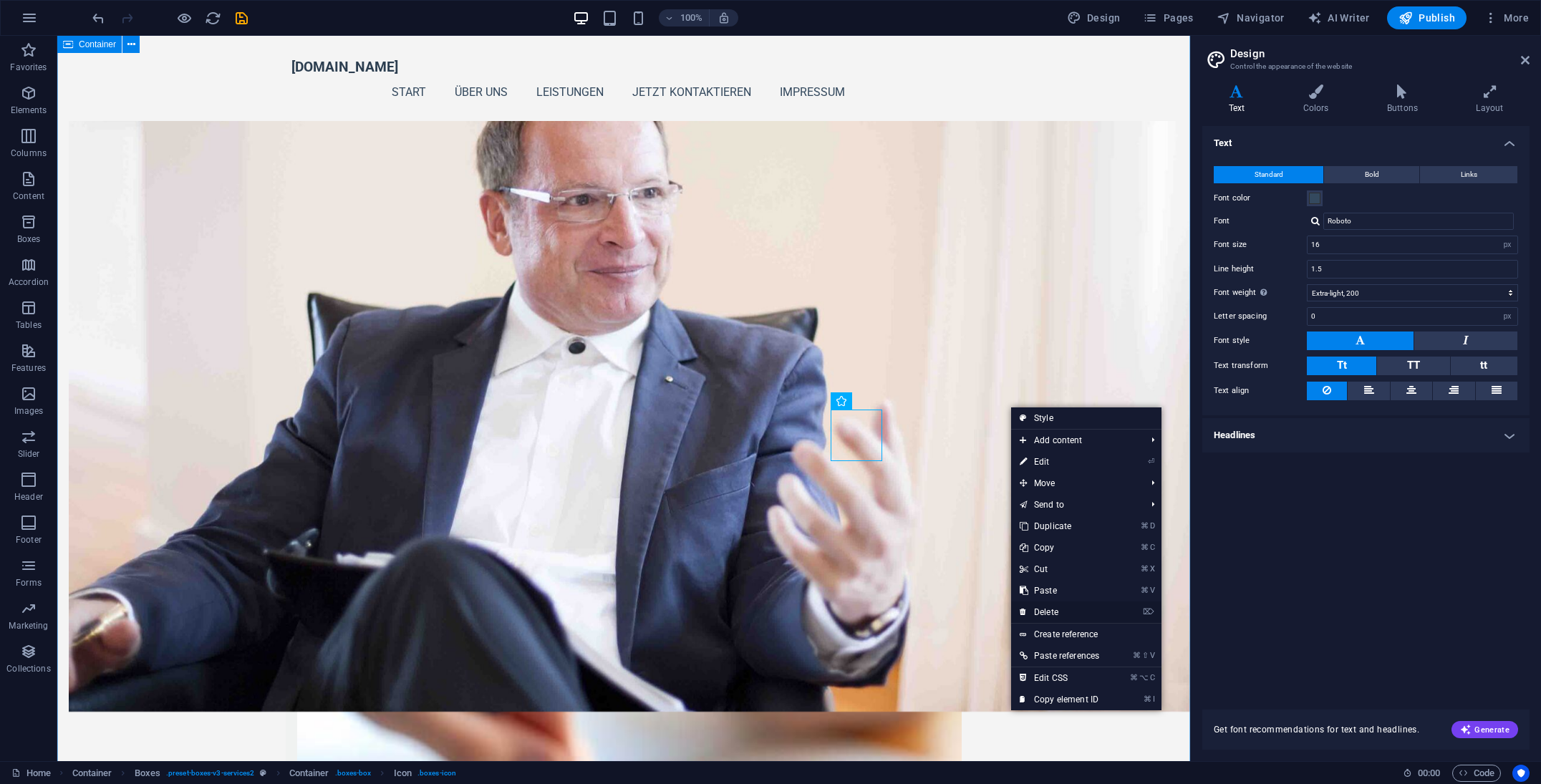
click at [1063, 608] on link "⌦ Delete" at bounding box center [1059, 612] width 96 height 21
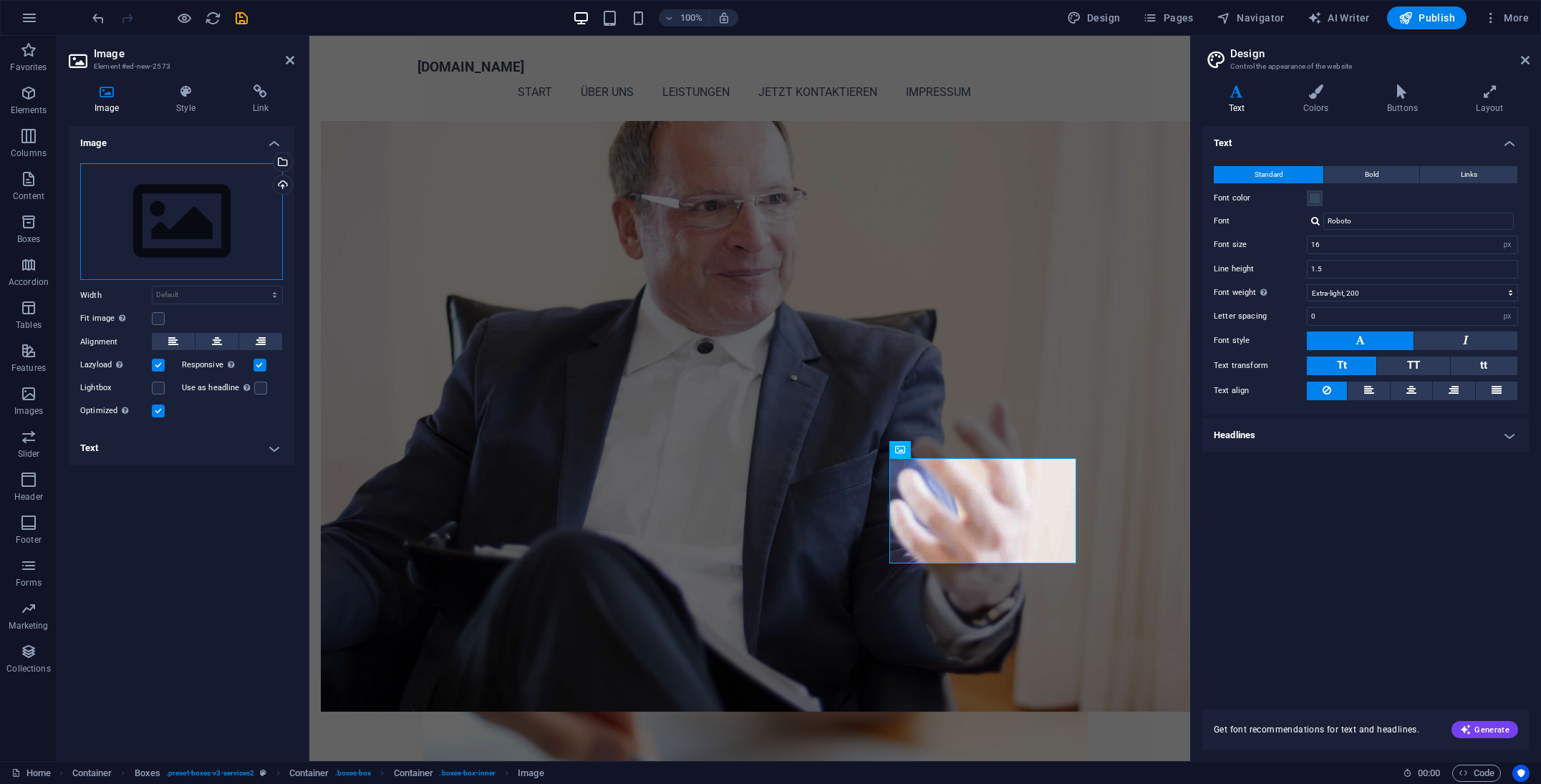
click at [182, 214] on div "Drag files here, click to choose files or select files from Files or our free s…" at bounding box center [181, 222] width 203 height 118
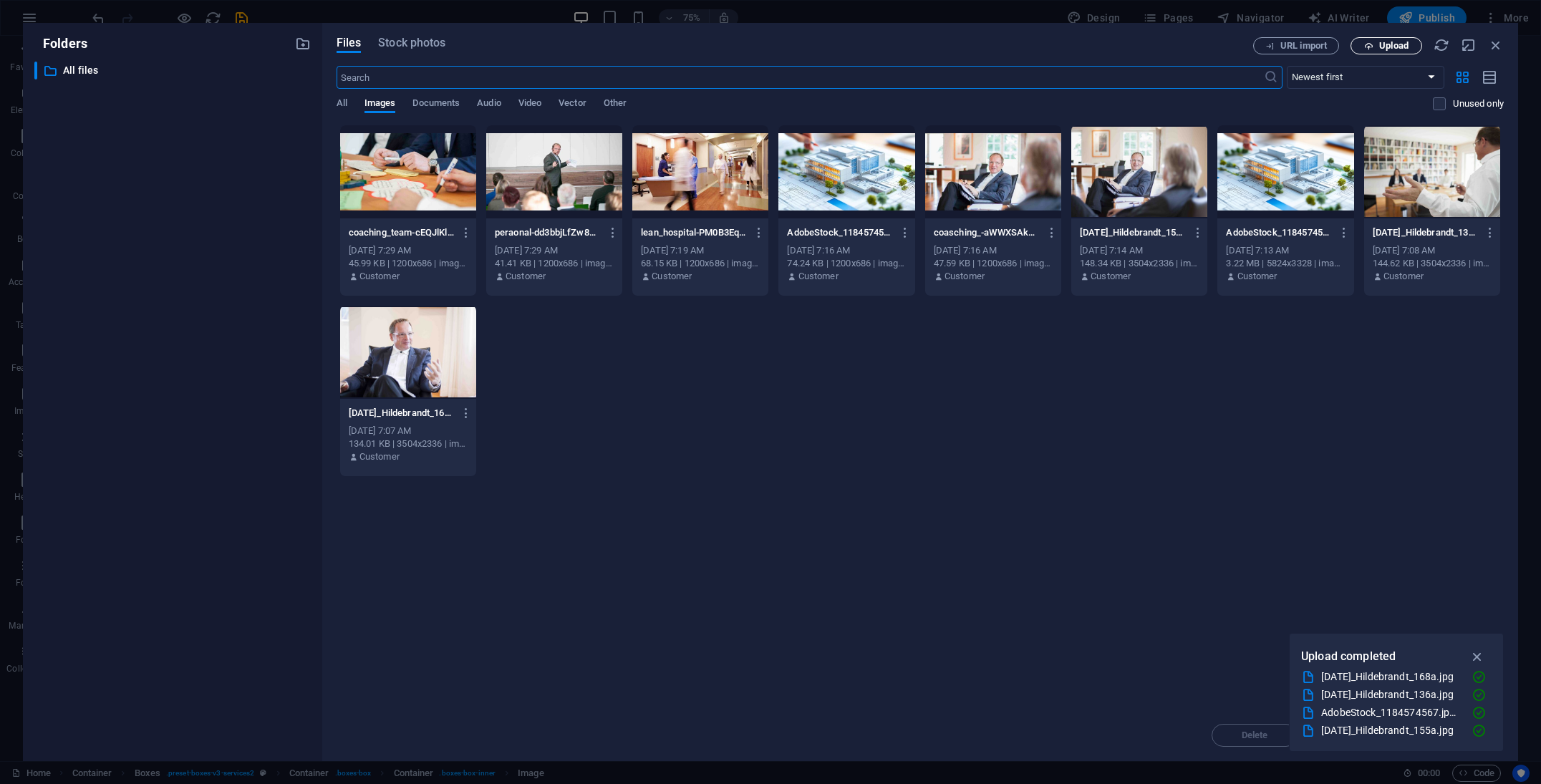
click at [1387, 46] on span "Upload" at bounding box center [1394, 46] width 29 height 9
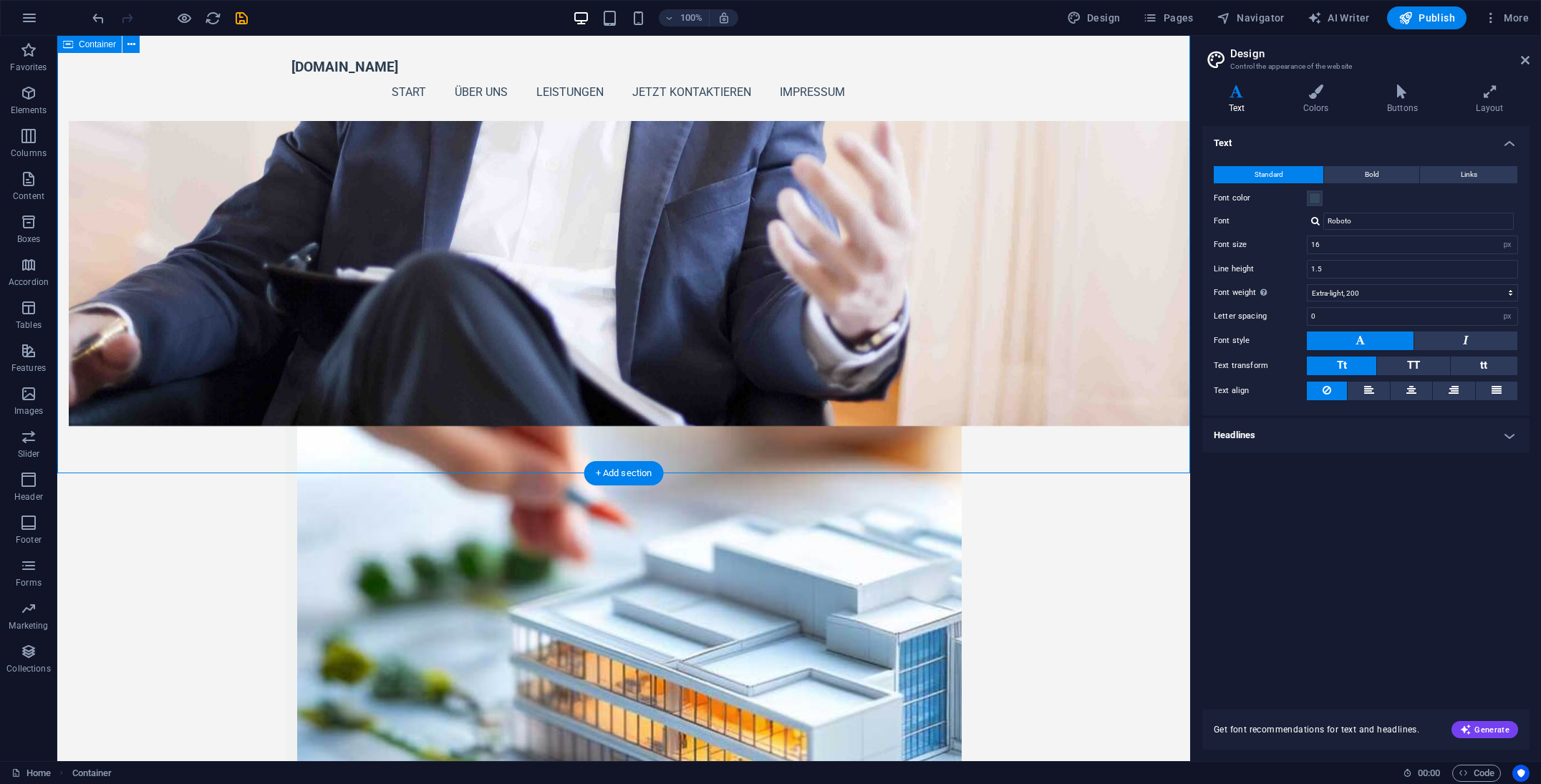
scroll to position [1408, 0]
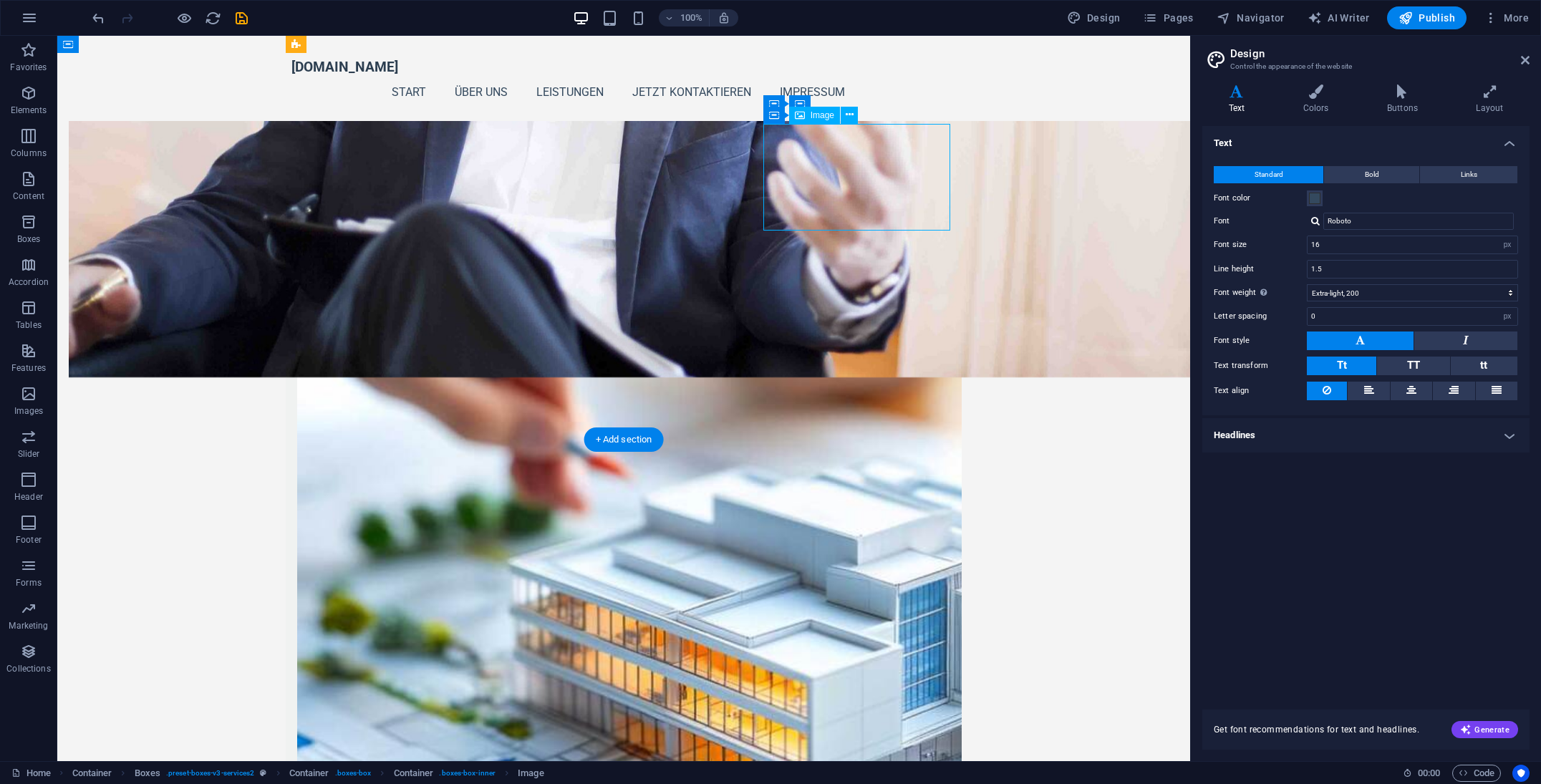
drag, startPoint x: 876, startPoint y: 184, endPoint x: 879, endPoint y: 163, distance: 21.2
click at [810, 222] on icon at bounding box center [810, 222] width 8 height 15
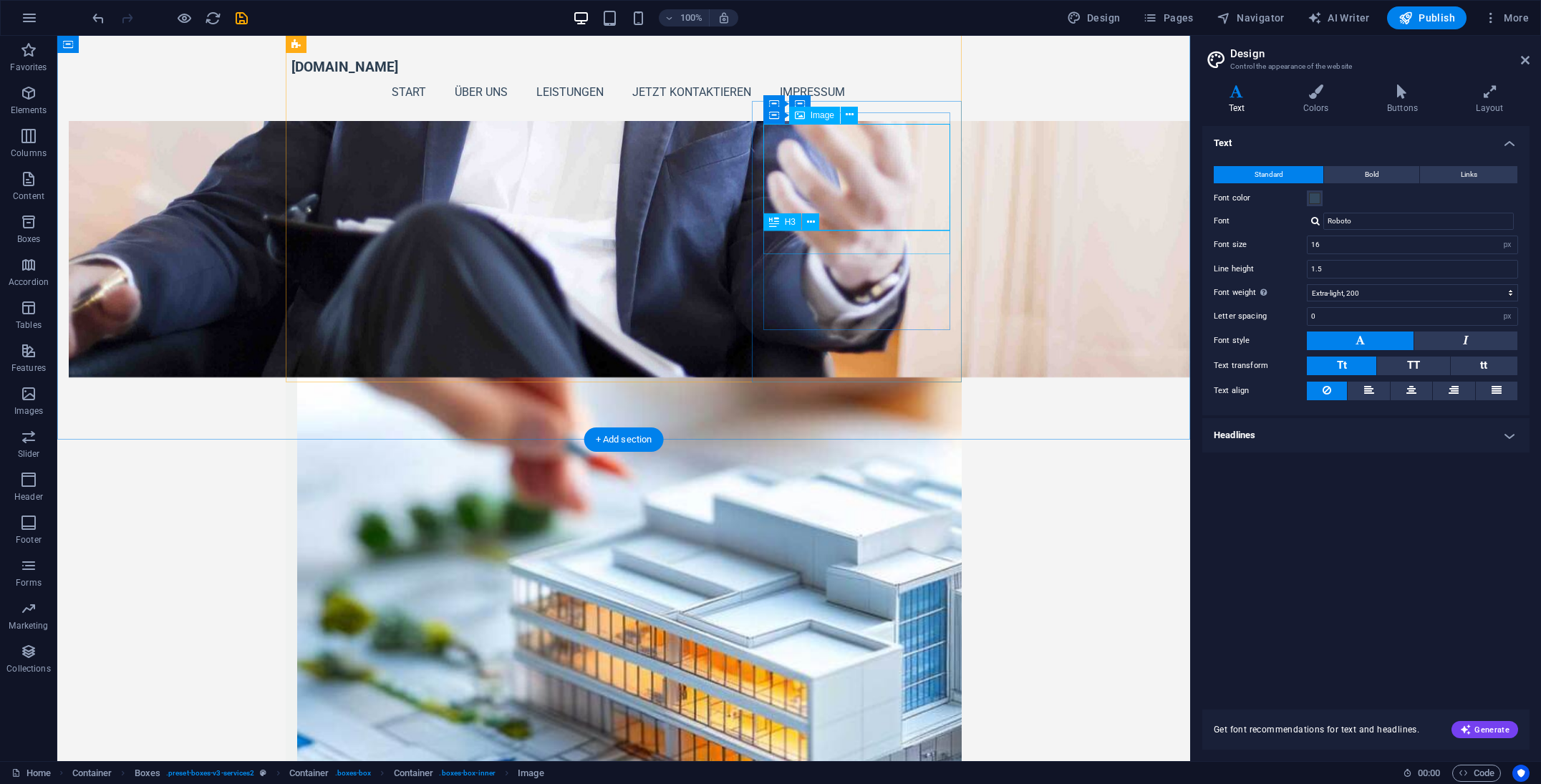
click at [788, 221] on span "H3" at bounding box center [790, 222] width 11 height 9
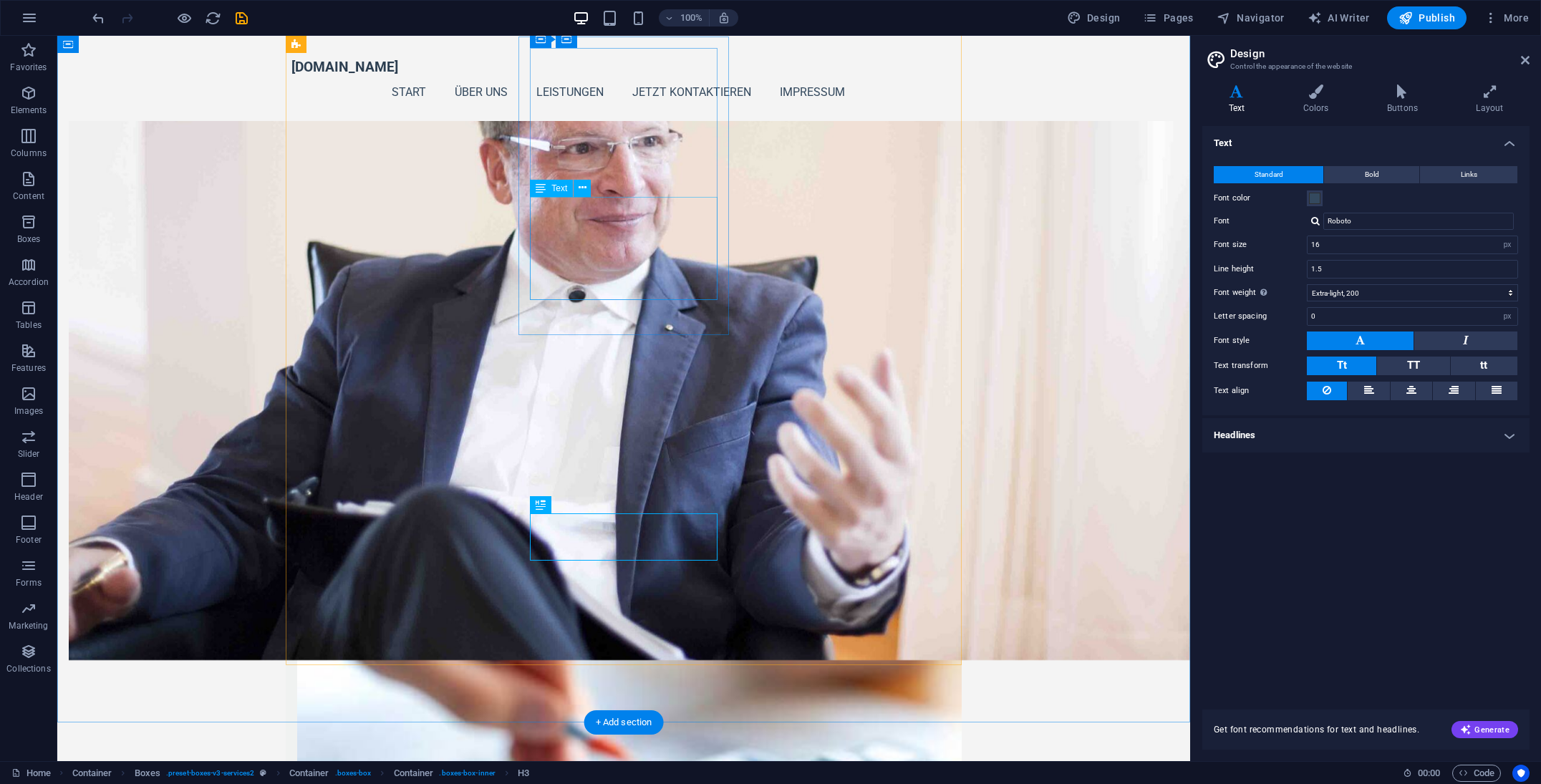
scroll to position [1127, 0]
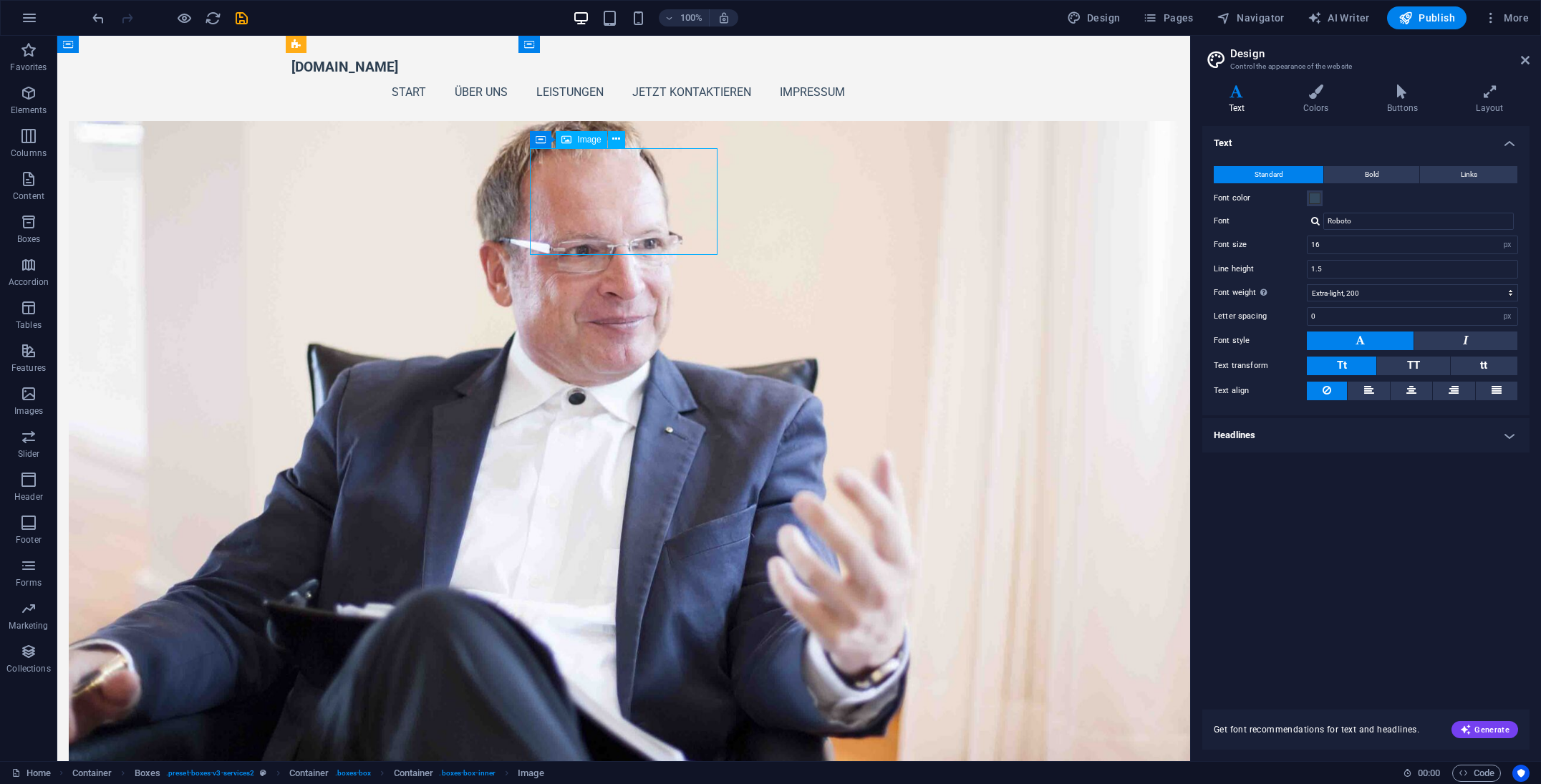
scroll to position [1022, 0]
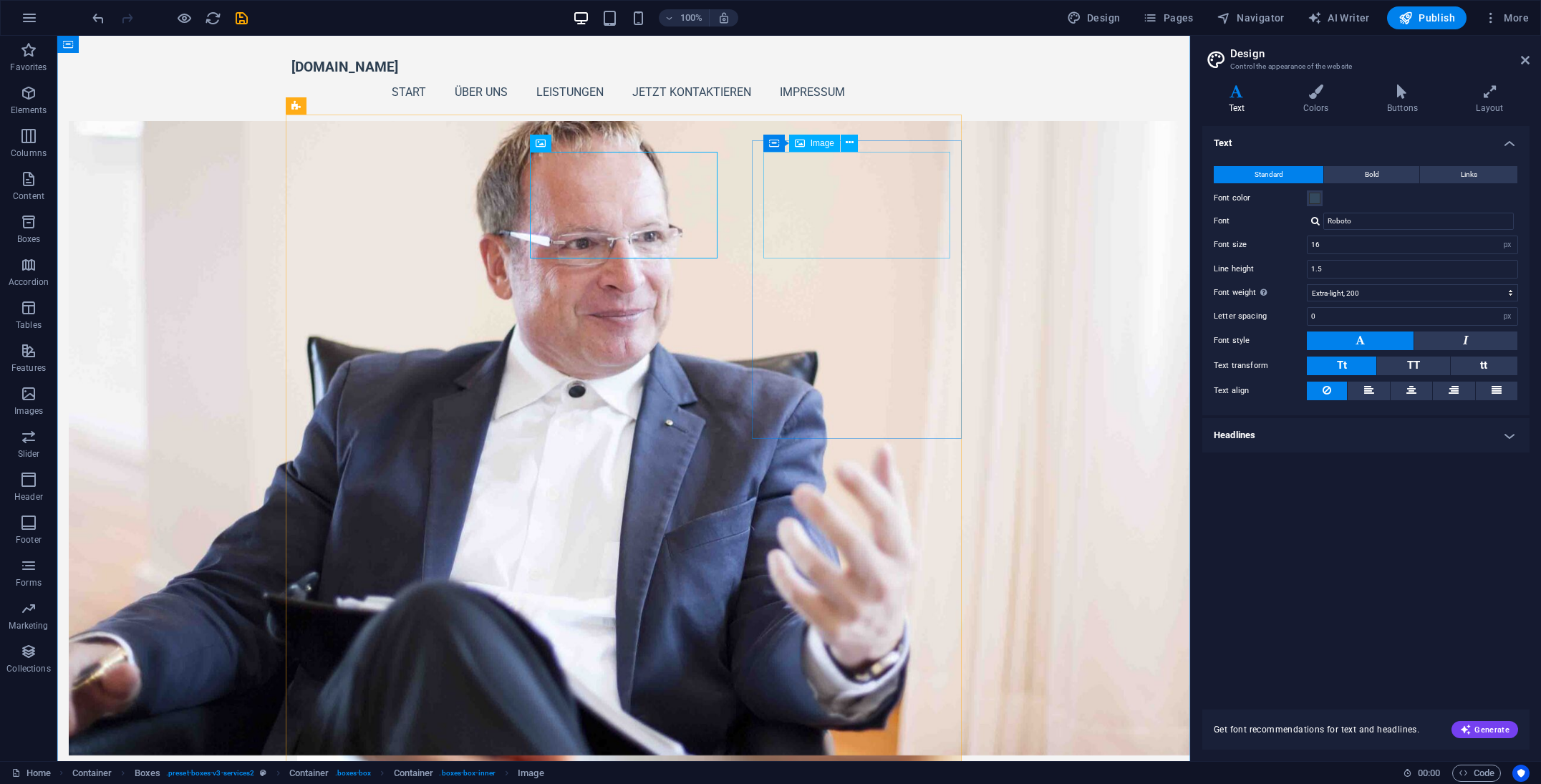
drag, startPoint x: 701, startPoint y: 518, endPoint x: 639, endPoint y: 535, distance: 64.3
drag, startPoint x: 658, startPoint y: 526, endPoint x: 601, endPoint y: 601, distance: 94.2
drag, startPoint x: 438, startPoint y: 518, endPoint x: 377, endPoint y: 604, distance: 105.4
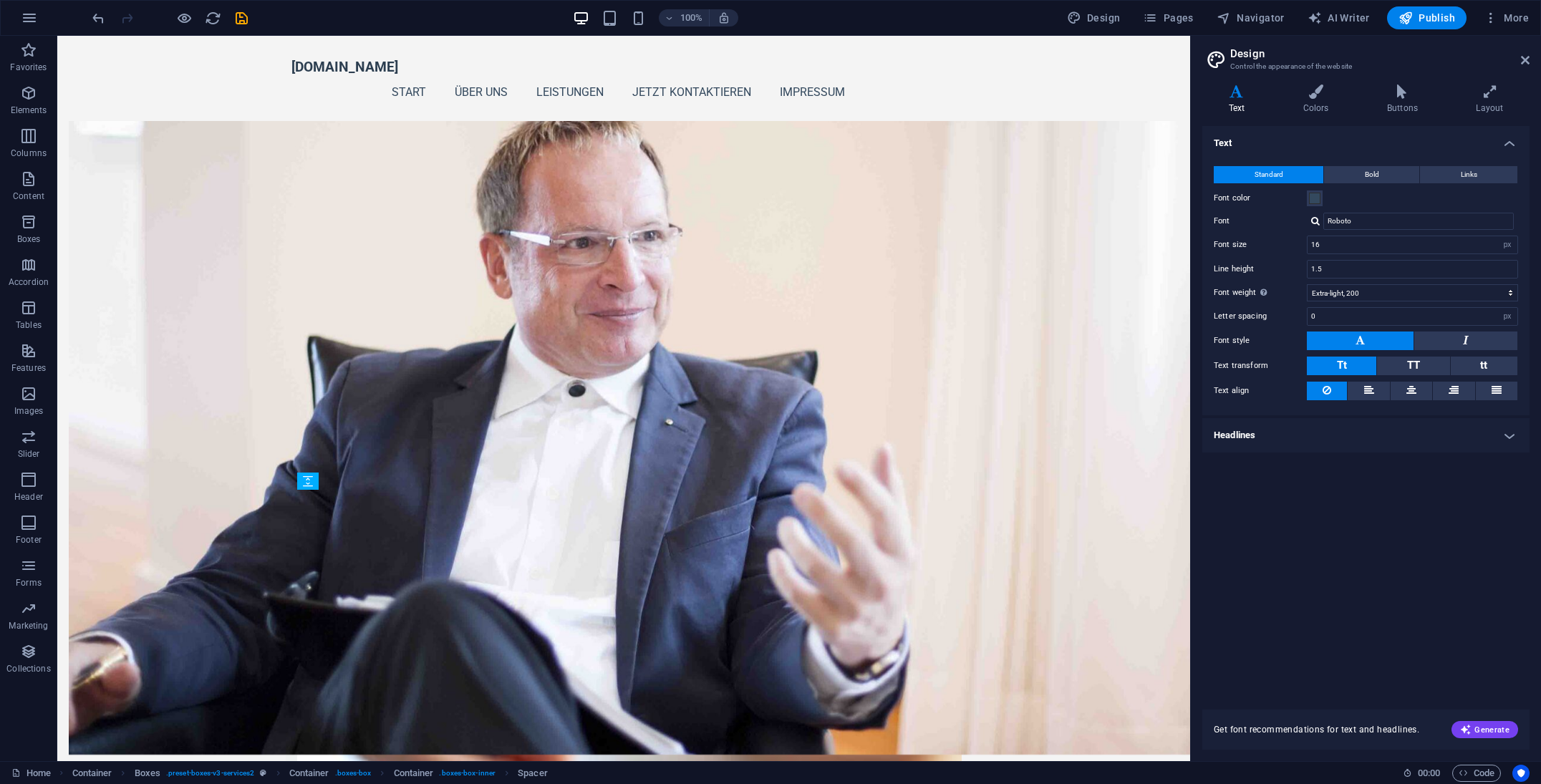
scroll to position [1031, 0]
drag, startPoint x: 911, startPoint y: 517, endPoint x: 853, endPoint y: 604, distance: 104.6
drag, startPoint x: 242, startPoint y: 22, endPoint x: 249, endPoint y: 35, distance: 14.8
click at [241, 22] on icon "save" at bounding box center [241, 18] width 17 height 17
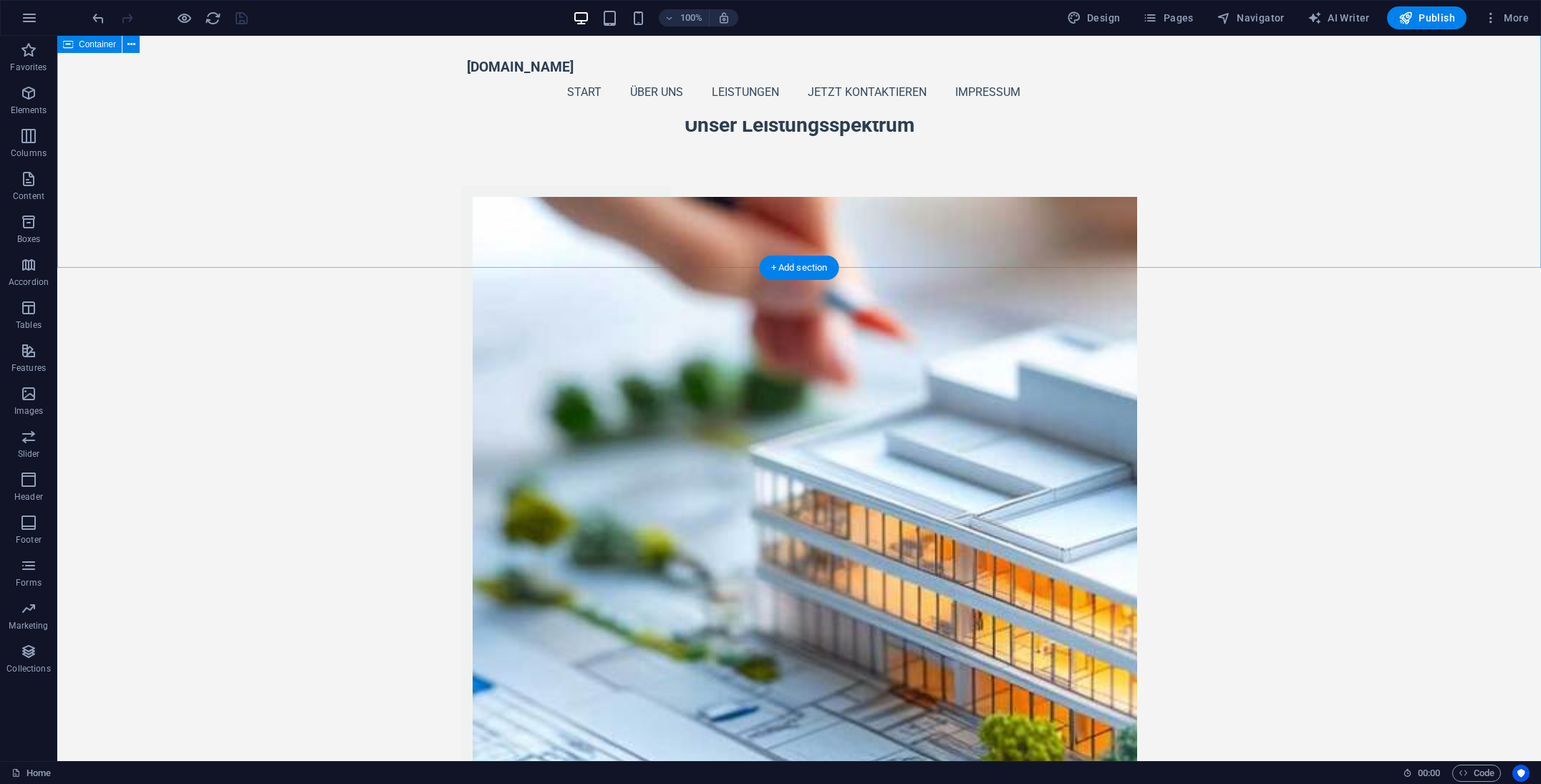
scroll to position [1579, 0]
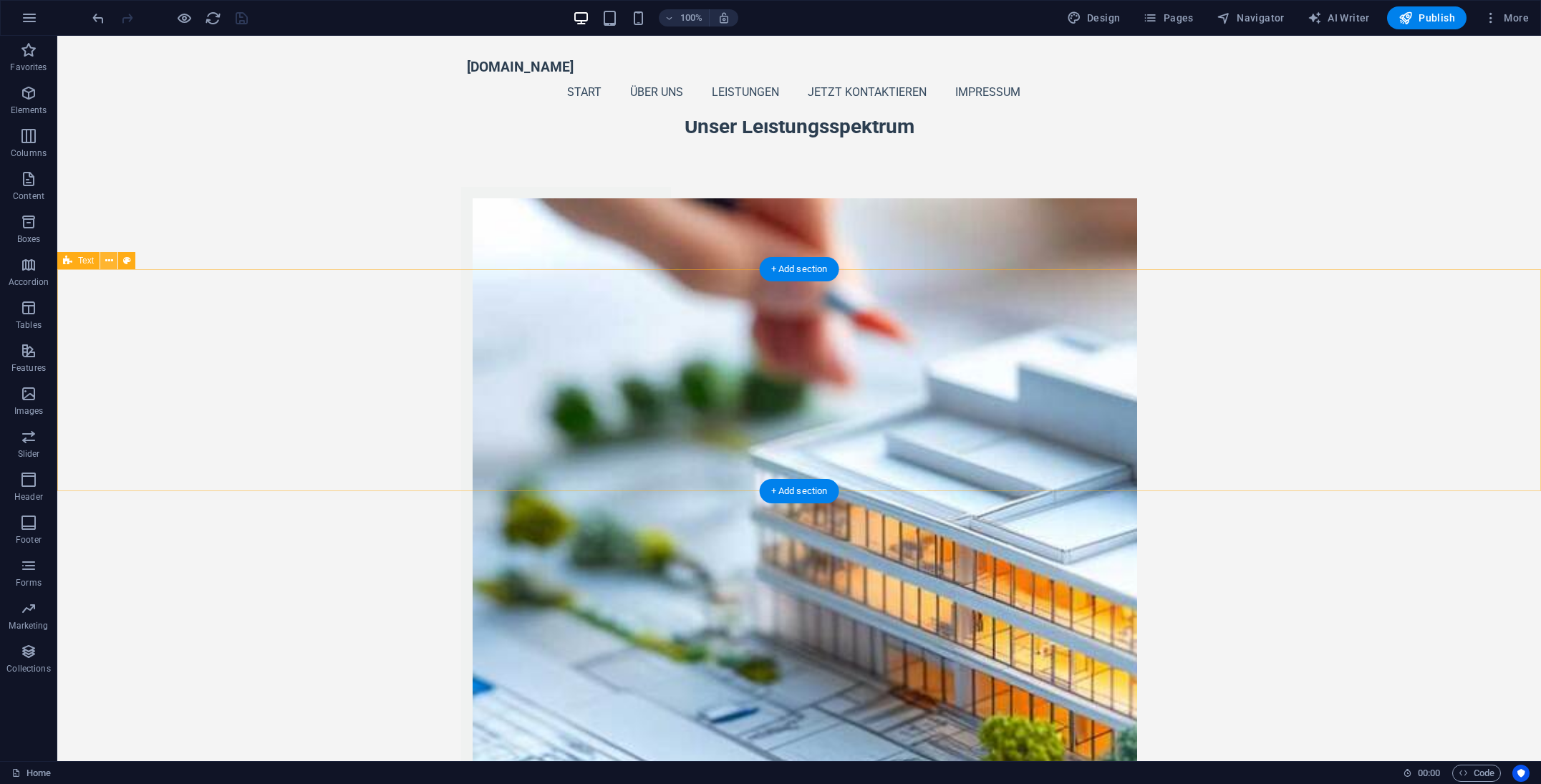
click at [105, 263] on icon at bounding box center [109, 260] width 8 height 15
click at [111, 262] on icon at bounding box center [109, 260] width 8 height 15
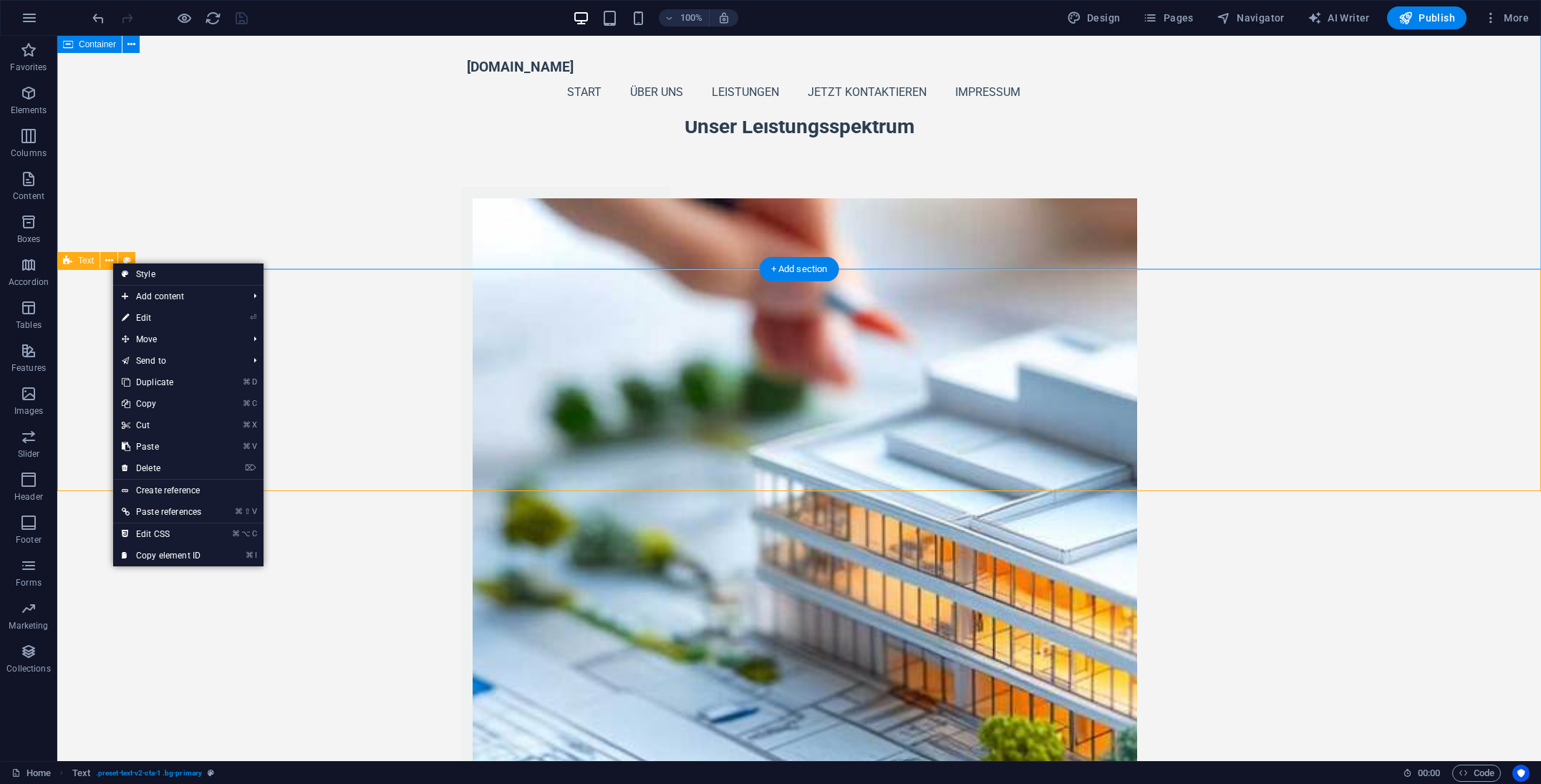
click at [84, 260] on span "Text" at bounding box center [86, 260] width 16 height 9
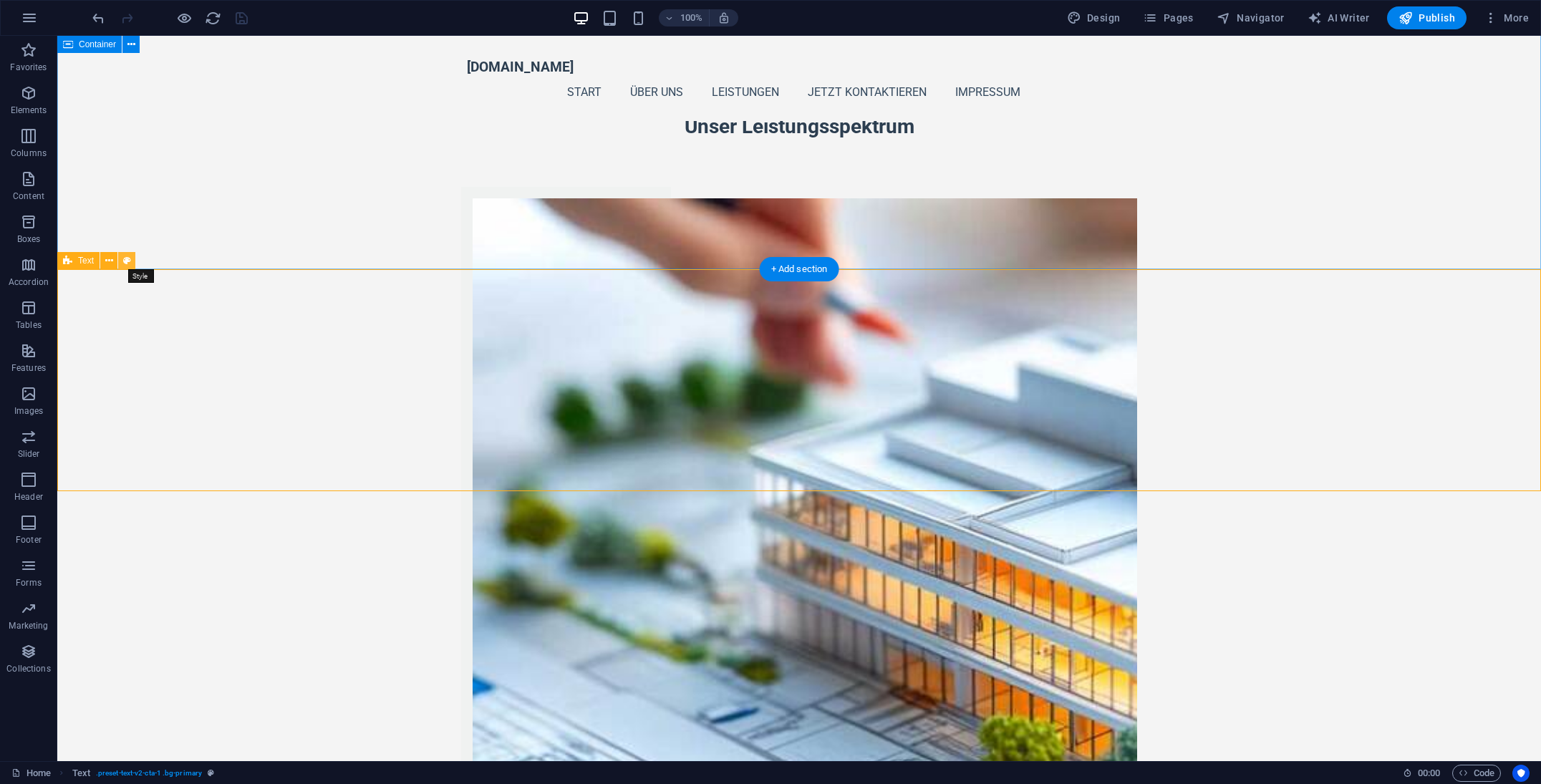
click at [128, 262] on icon at bounding box center [126, 260] width 8 height 15
select select "preset-text-v2-cta-1"
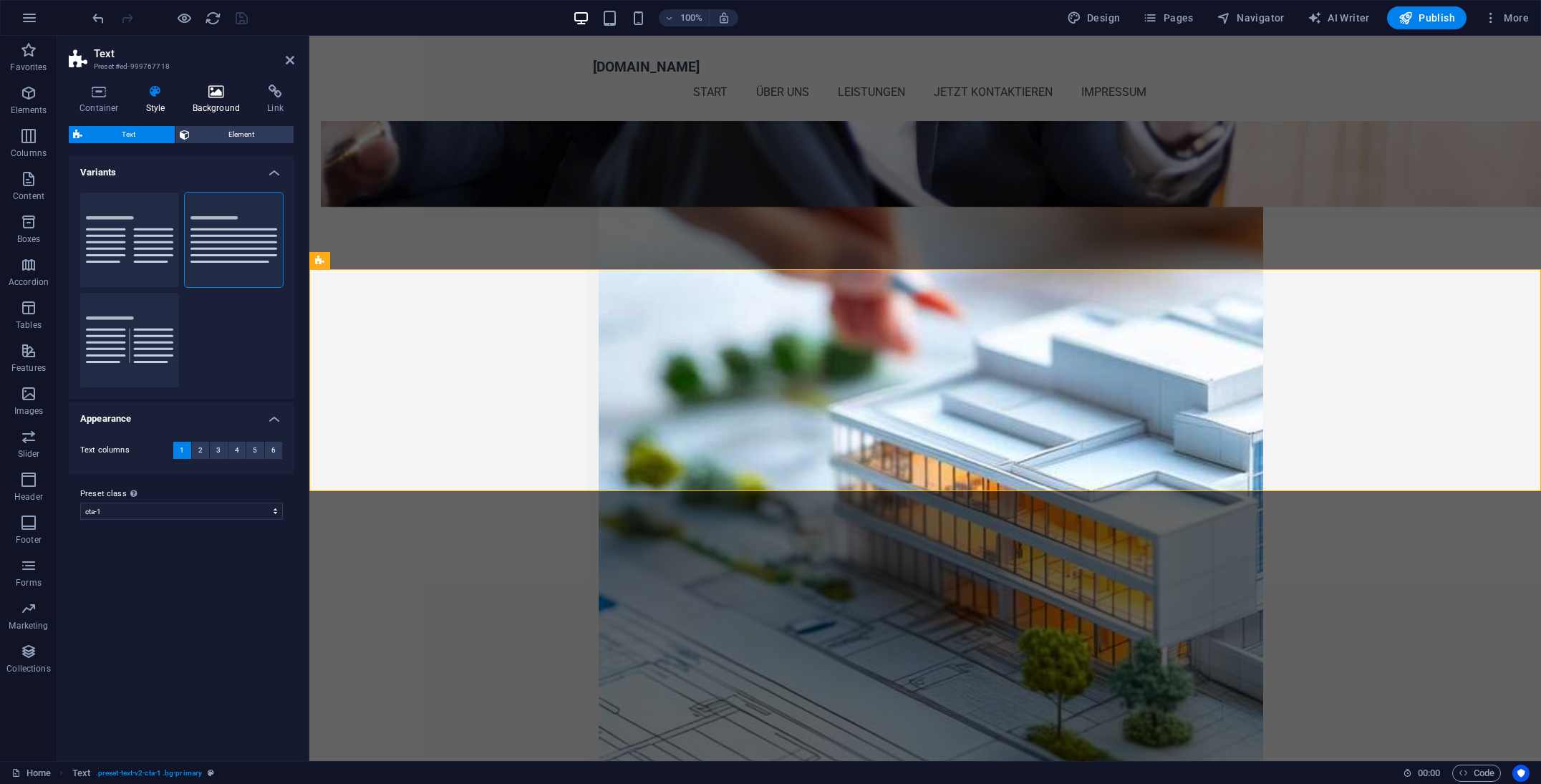
click at [209, 89] on icon at bounding box center [216, 91] width 69 height 14
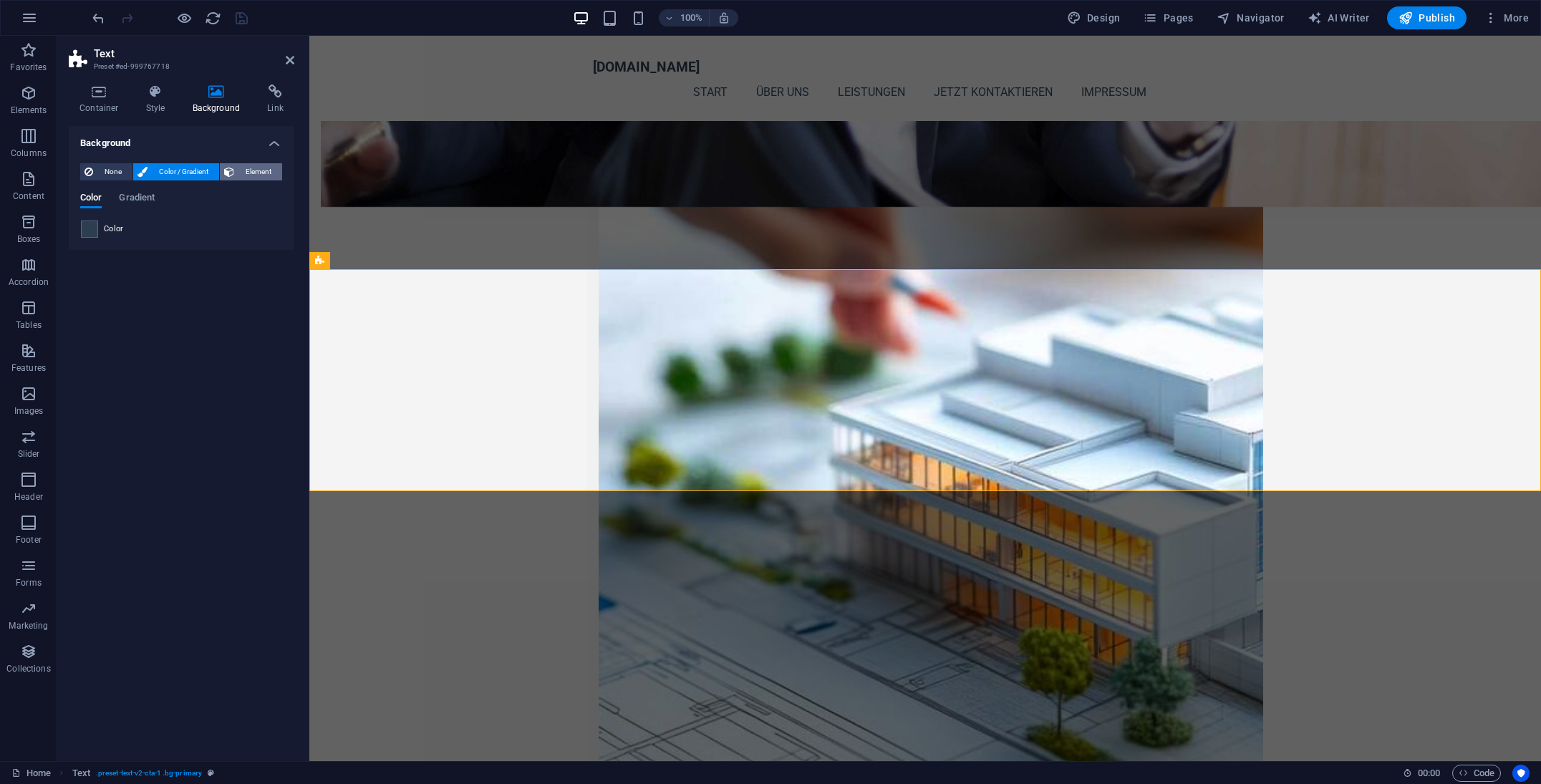
click at [262, 178] on span "Element" at bounding box center [258, 172] width 39 height 18
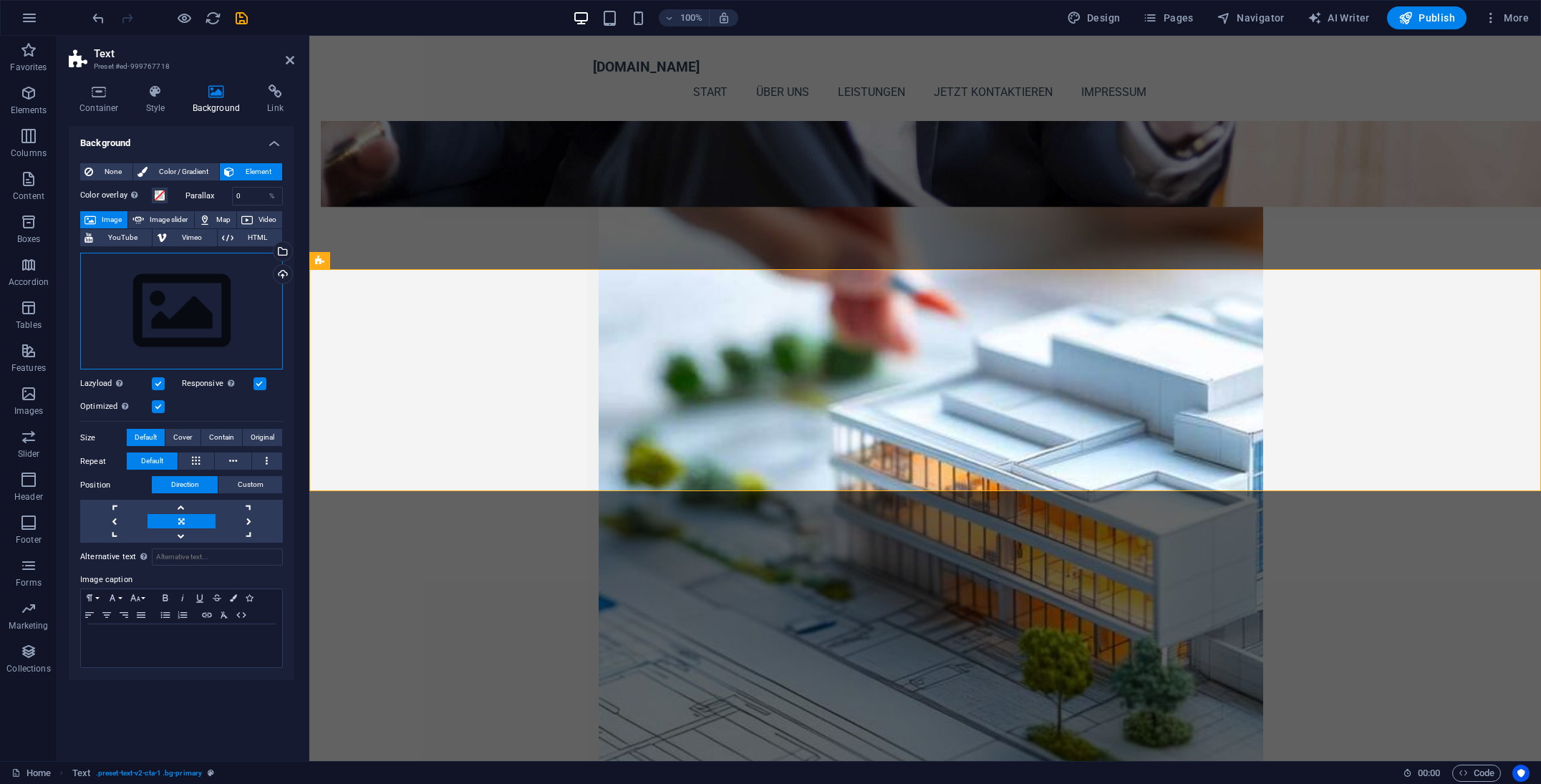
click at [196, 280] on div "Drag files here, click to choose files or select files from Files or our free s…" at bounding box center [181, 311] width 203 height 118
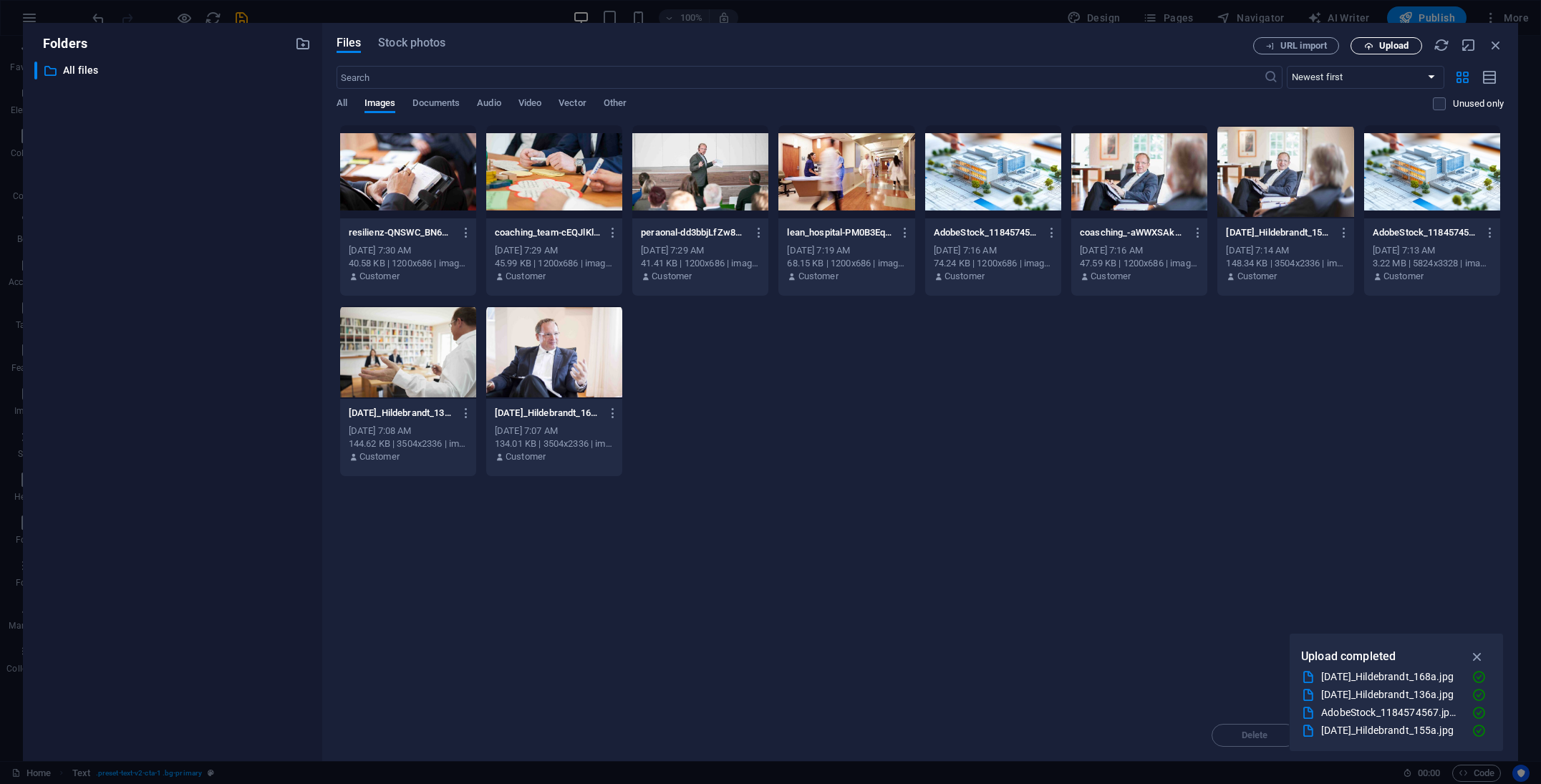
click at [1412, 47] on span "Upload" at bounding box center [1387, 46] width 59 height 10
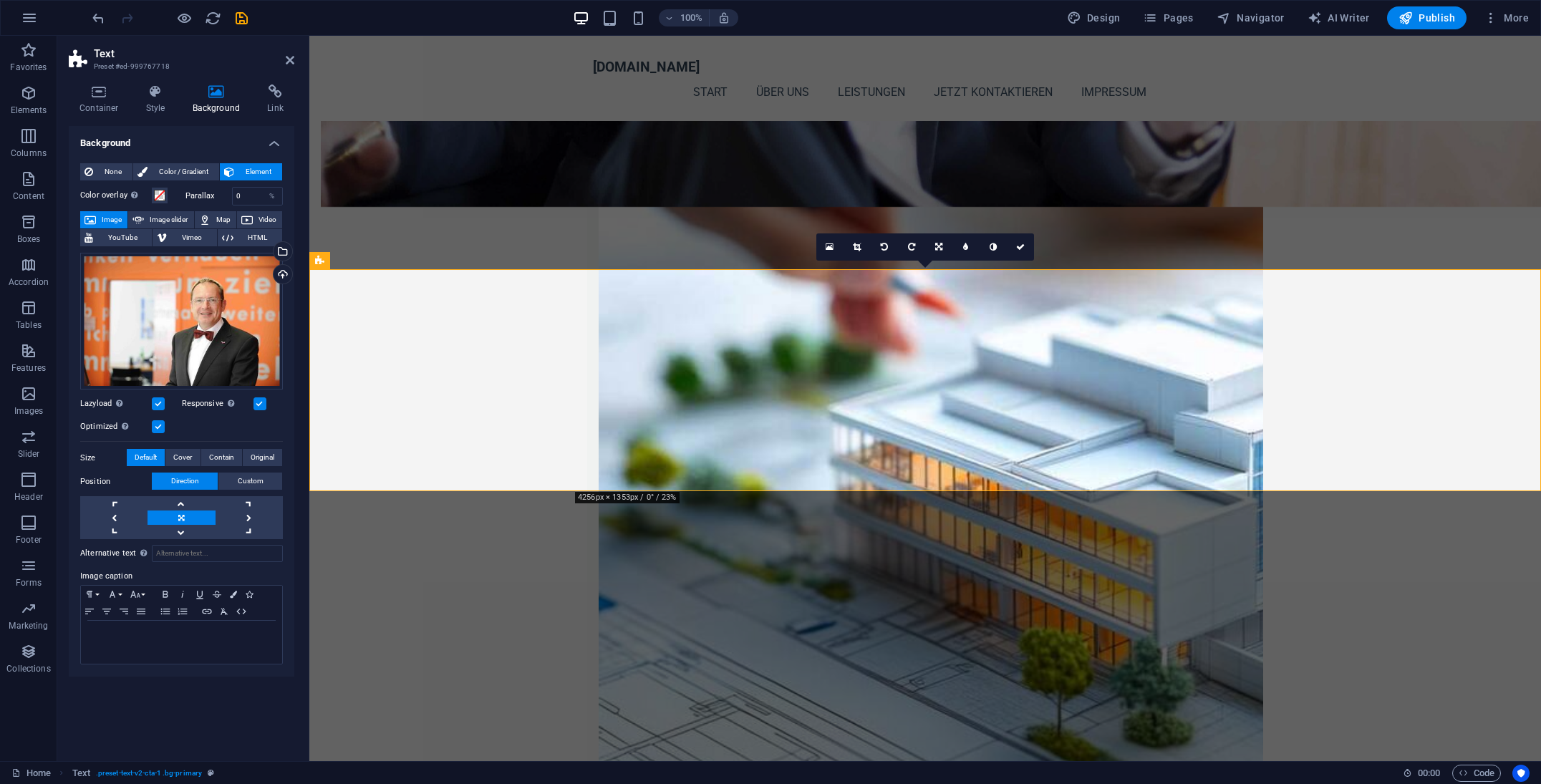
click at [205, 196] on label "Parallax" at bounding box center [209, 196] width 46 height 8
drag, startPoint x: 256, startPoint y: 197, endPoint x: 225, endPoint y: 193, distance: 31.3
click at [225, 193] on div "Parallax 0 %" at bounding box center [235, 196] width 98 height 18
type input "50"
click at [248, 189] on input "50" at bounding box center [257, 196] width 50 height 18
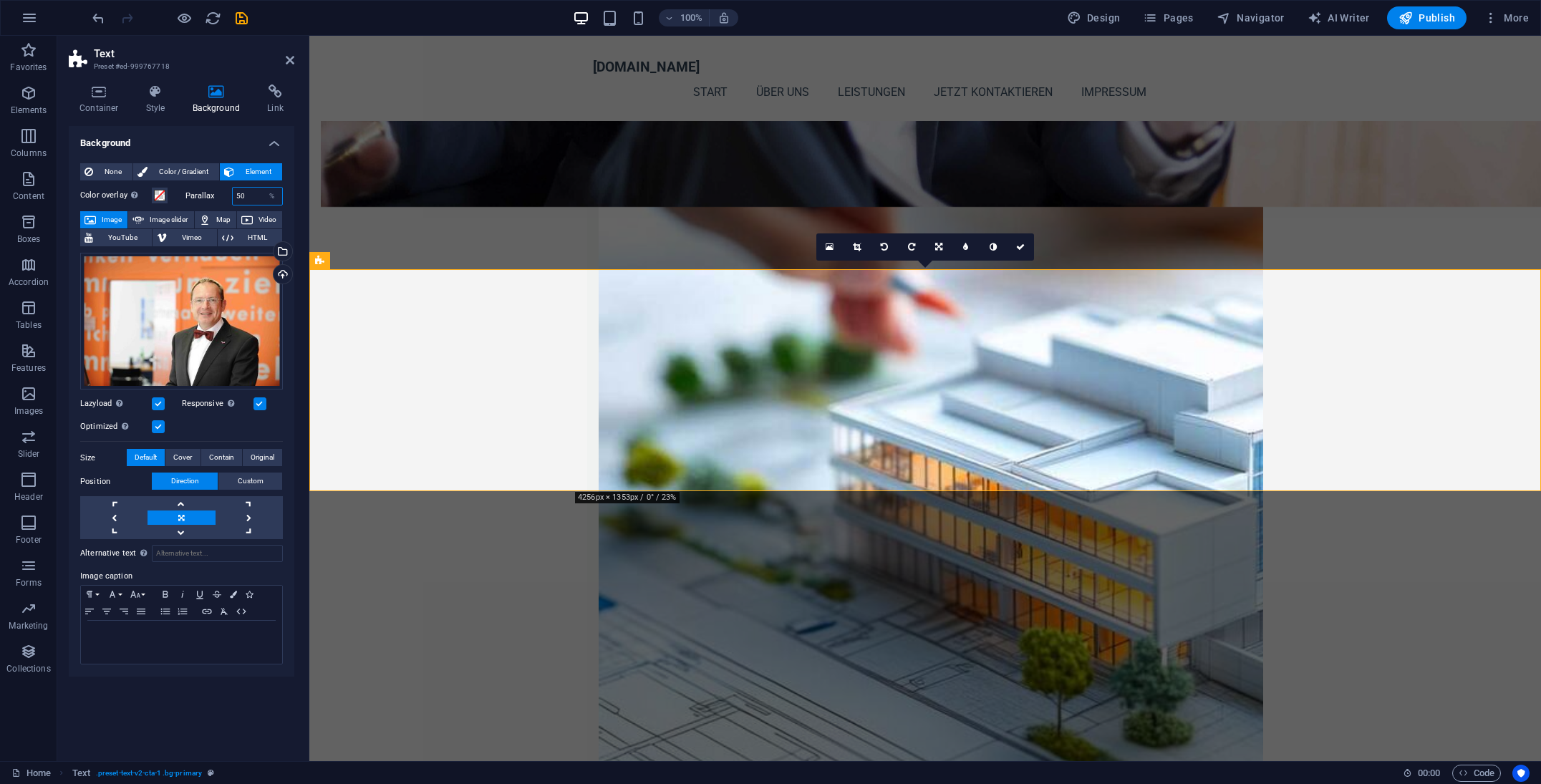
type input "5"
type input "100"
click at [180, 529] on link at bounding box center [181, 532] width 68 height 14
click at [182, 504] on link at bounding box center [181, 503] width 68 height 14
click at [248, 517] on link at bounding box center [249, 517] width 68 height 14
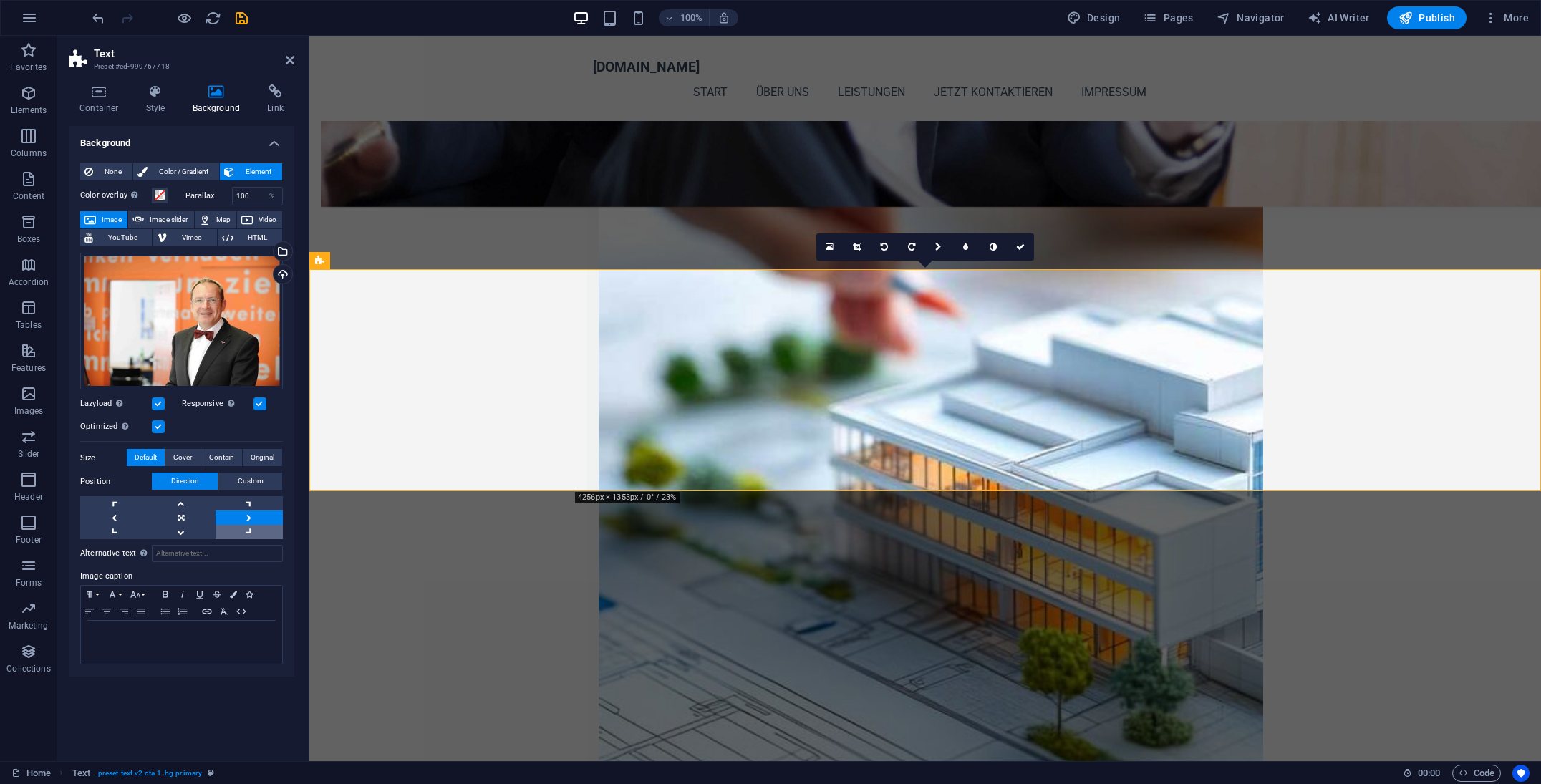
click at [247, 528] on link at bounding box center [249, 532] width 68 height 14
click at [251, 500] on link at bounding box center [249, 503] width 68 height 14
click at [633, 318] on icon at bounding box center [634, 317] width 8 height 15
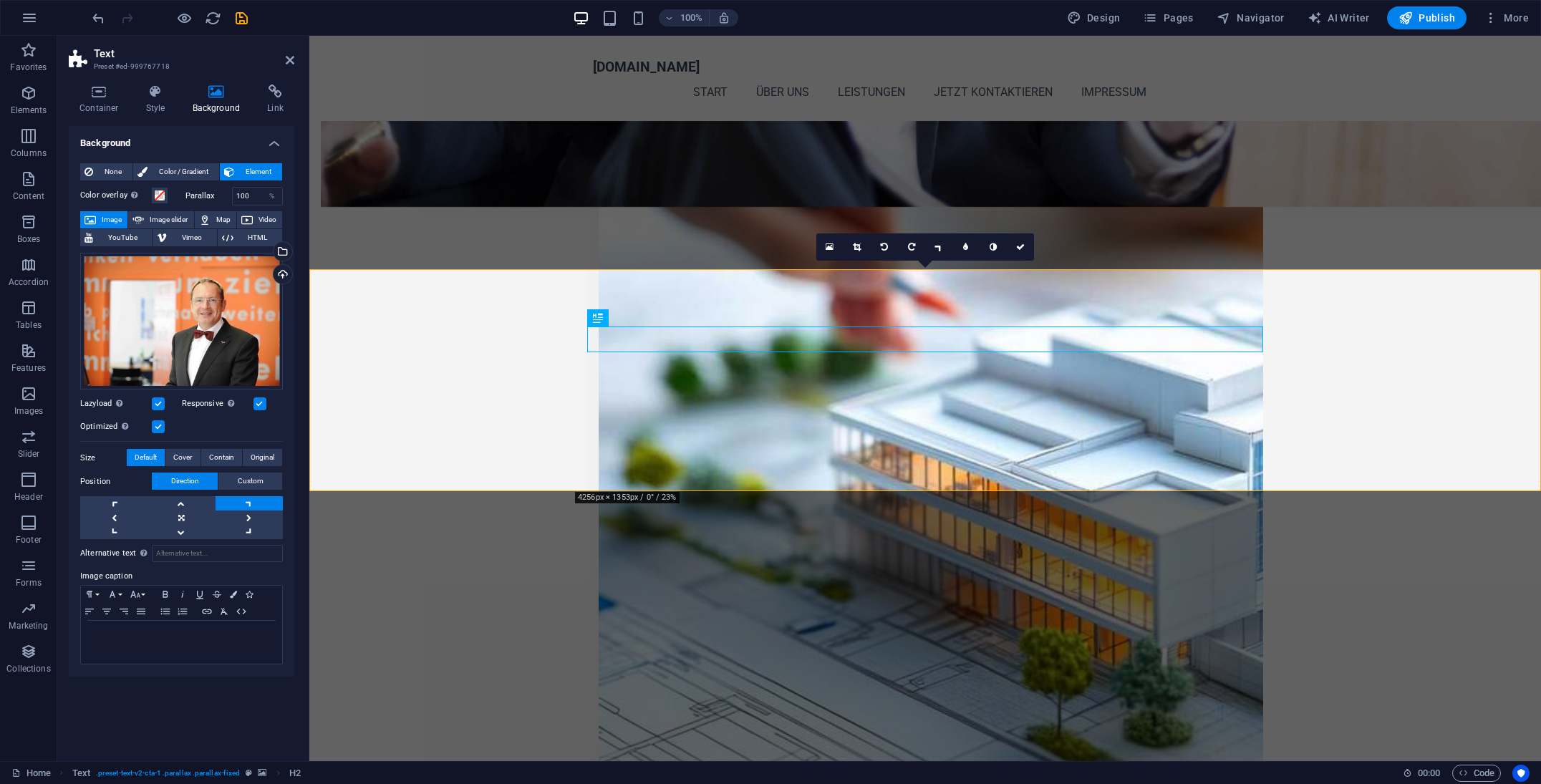
click at [598, 320] on icon at bounding box center [597, 318] width 10 height 18
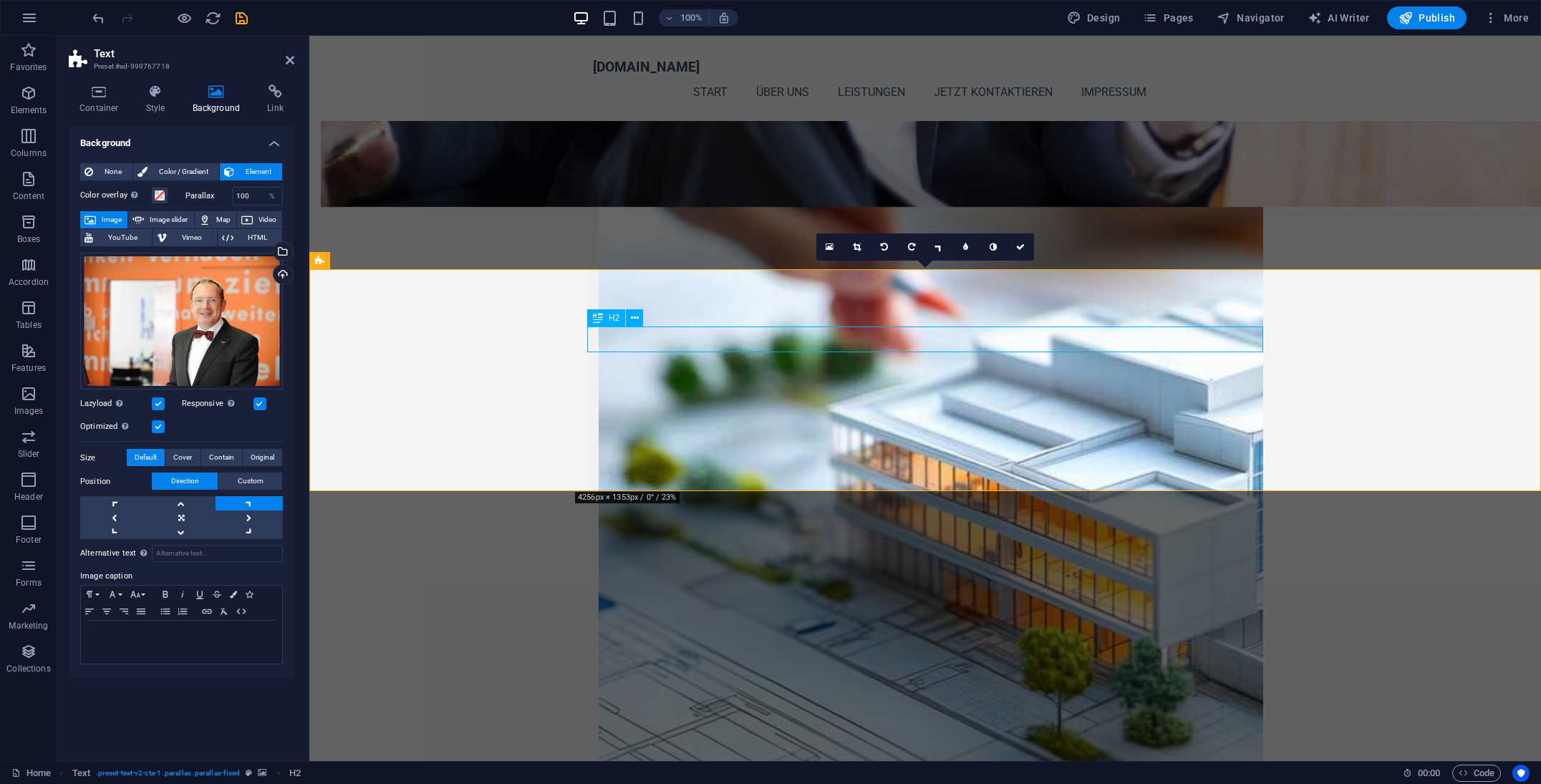
click at [598, 320] on icon at bounding box center [597, 318] width 10 height 18
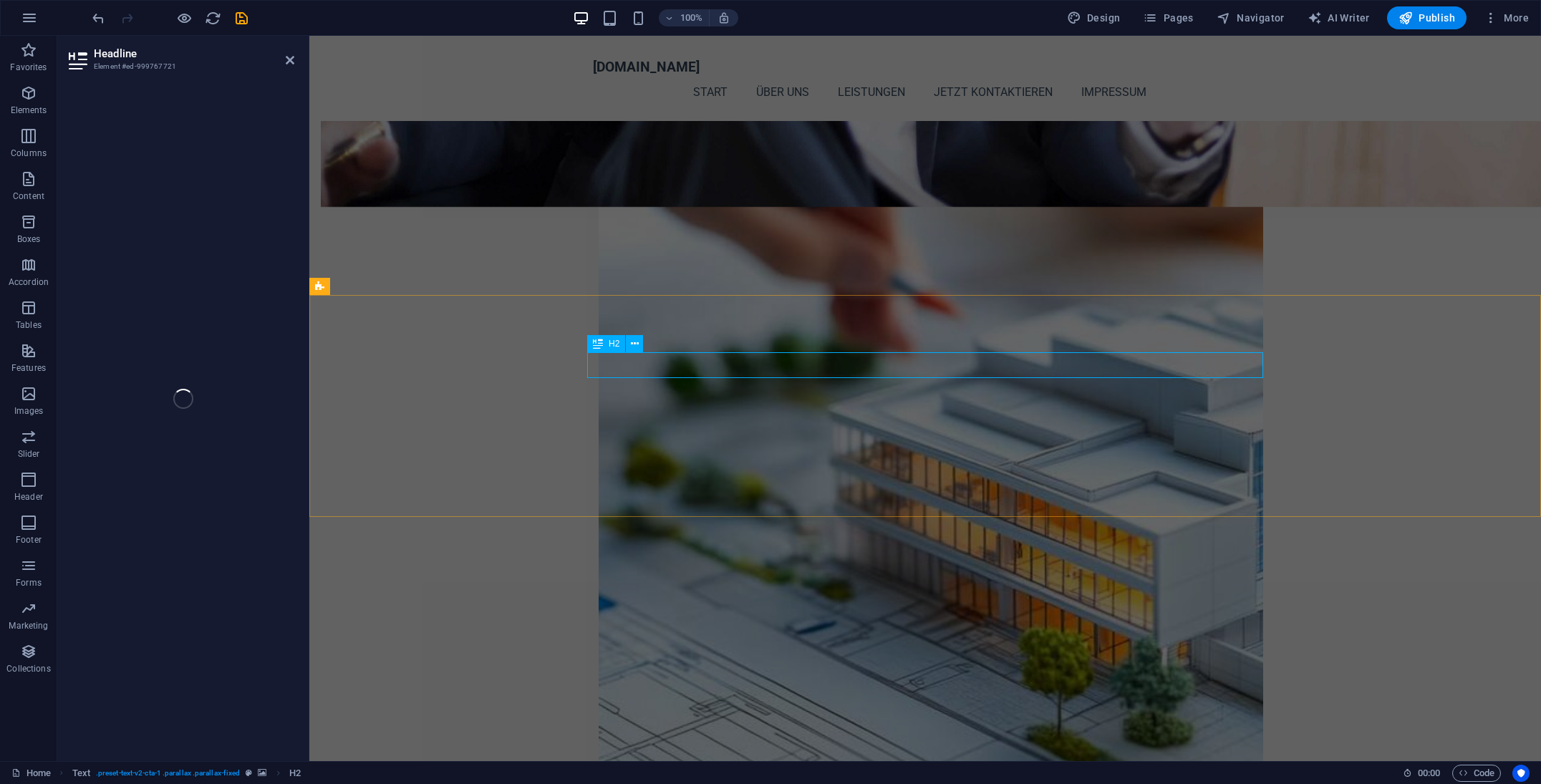
scroll to position [1552, 0]
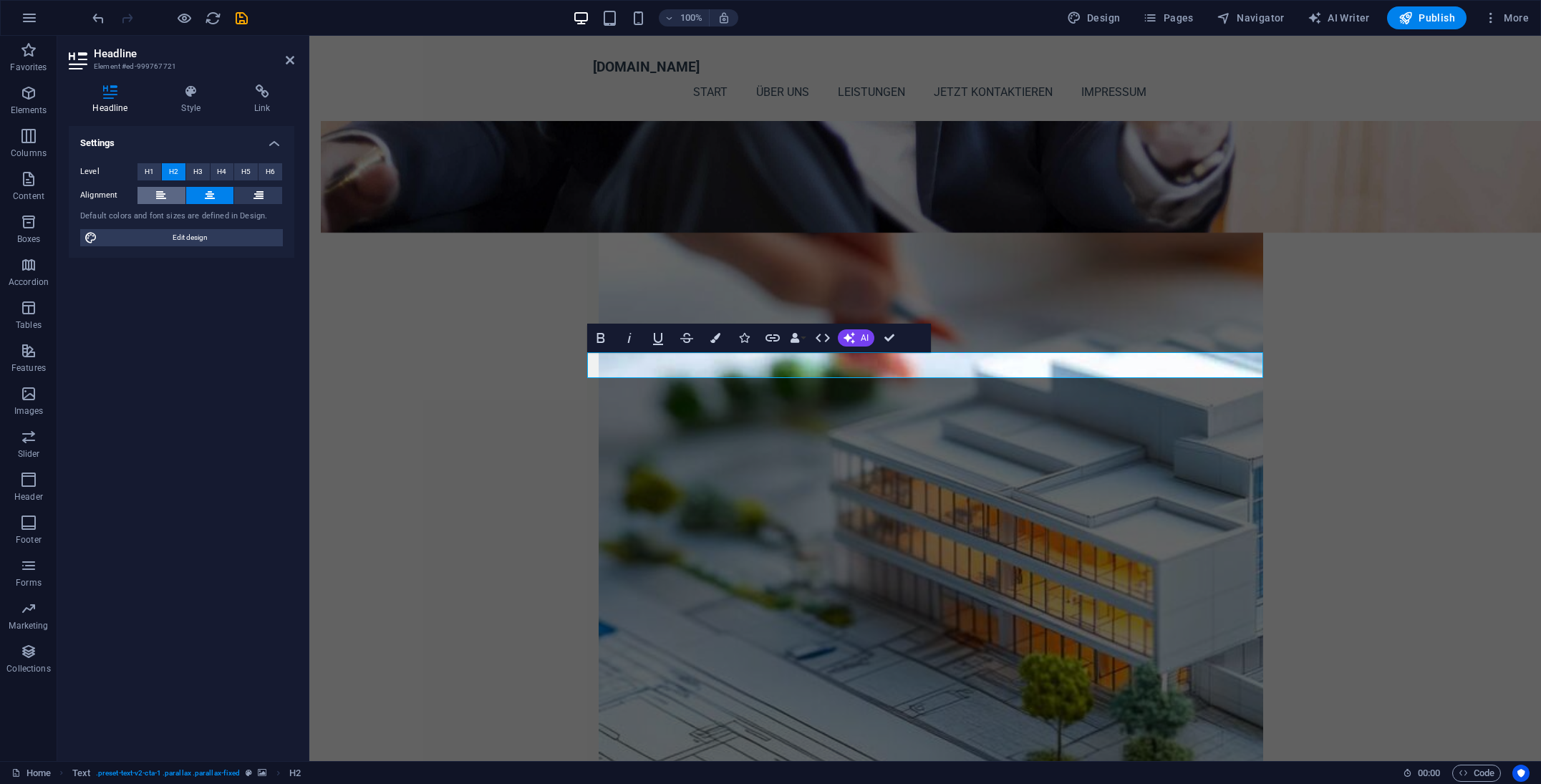
click at [161, 190] on icon at bounding box center [161, 196] width 10 height 18
click at [183, 88] on icon at bounding box center [191, 91] width 68 height 14
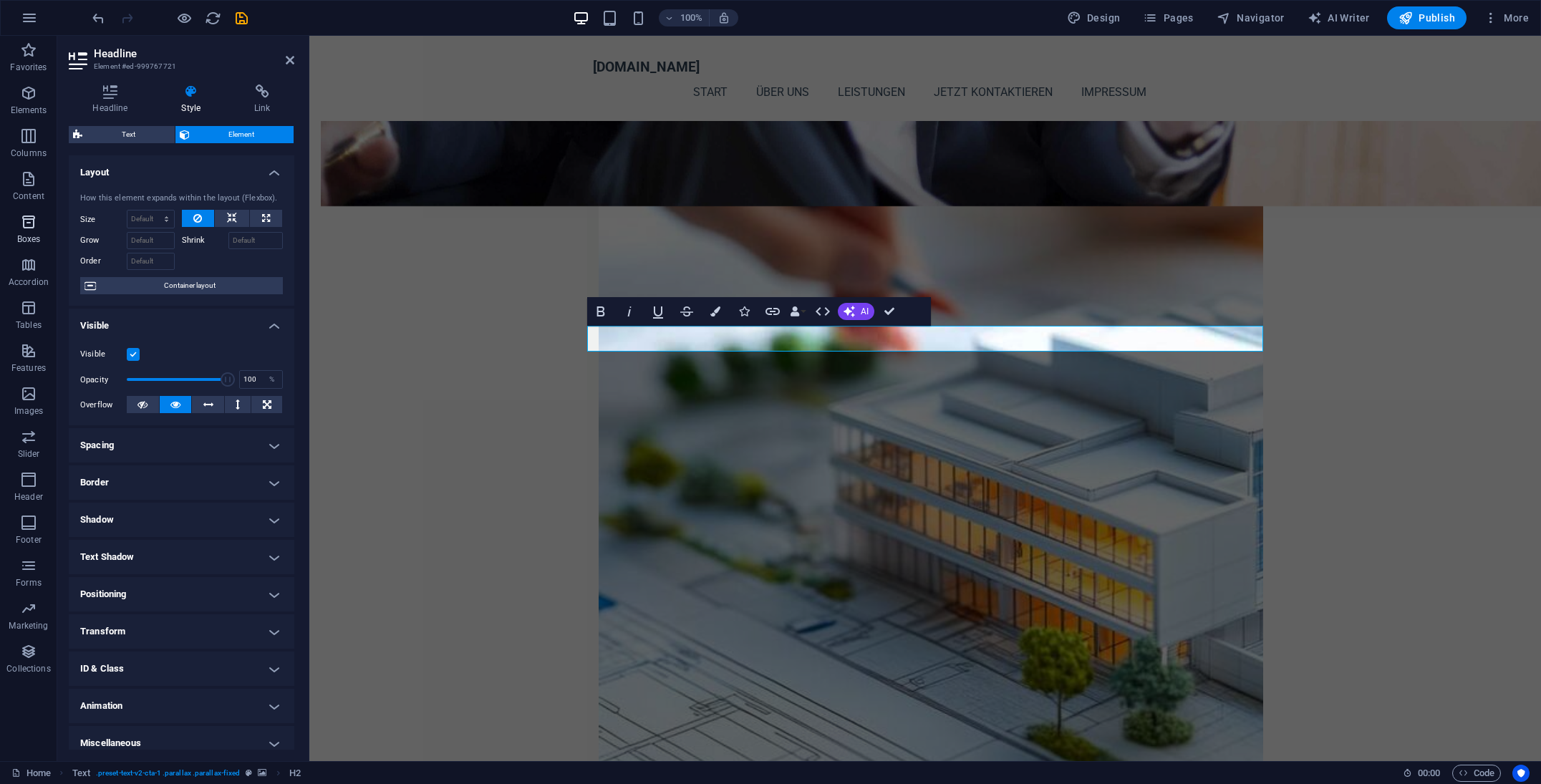
scroll to position [1579, 0]
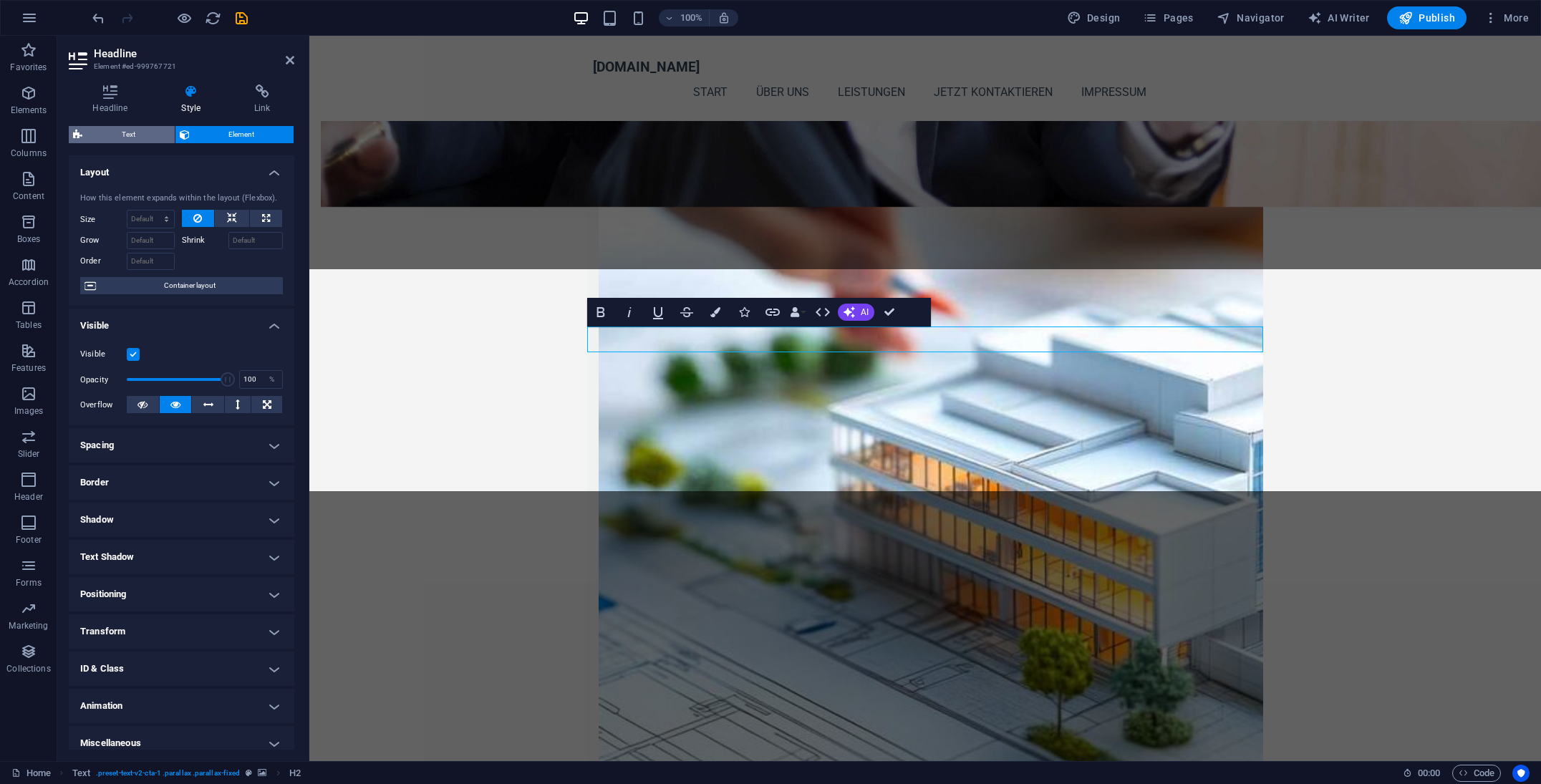
click at [150, 141] on span "Text" at bounding box center [129, 135] width 84 height 18
select select "preset-text-v2-cta-1"
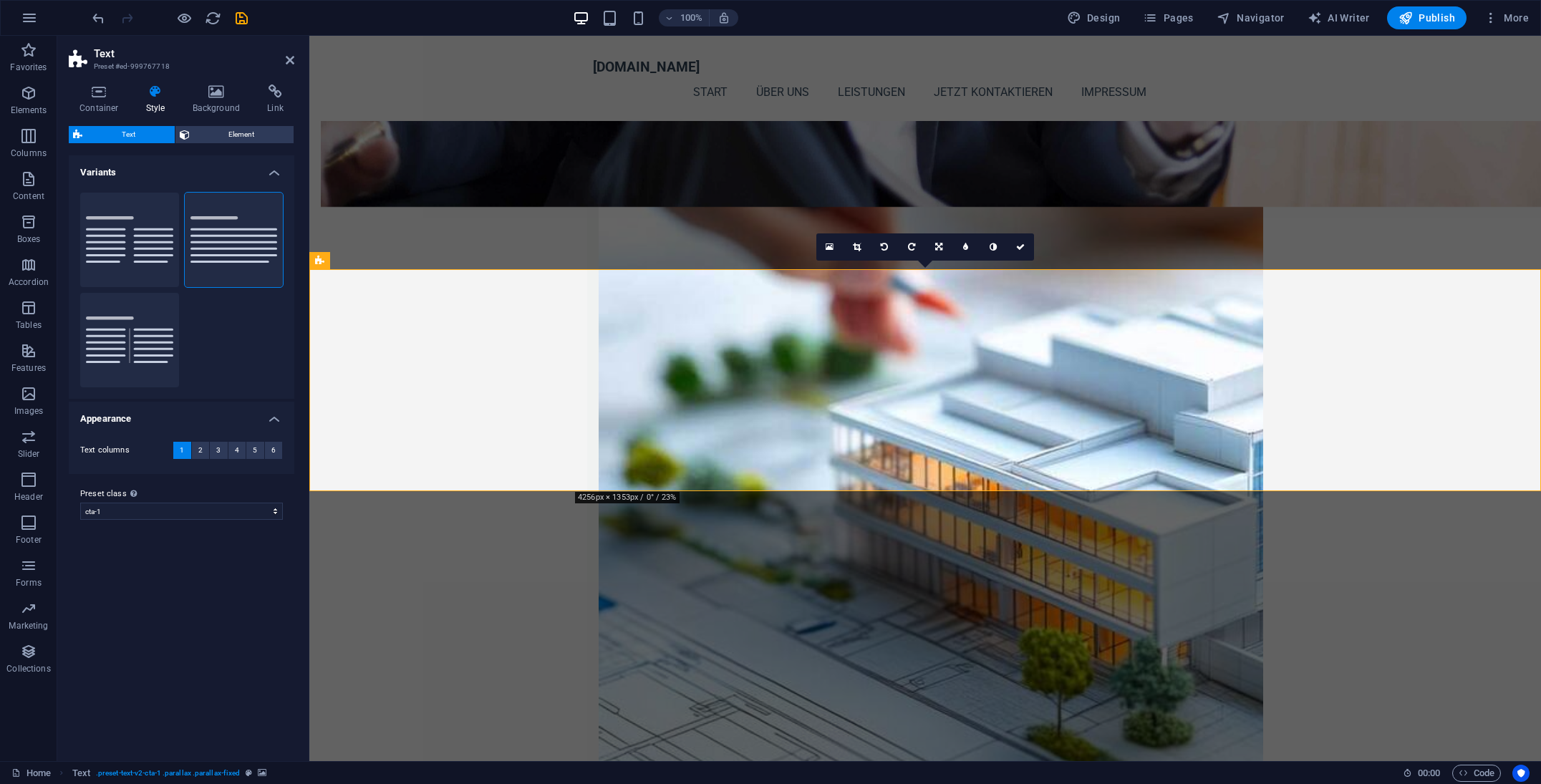
click at [156, 102] on h4 "Style" at bounding box center [158, 99] width 46 height 30
click at [102, 97] on icon at bounding box center [98, 91] width 61 height 14
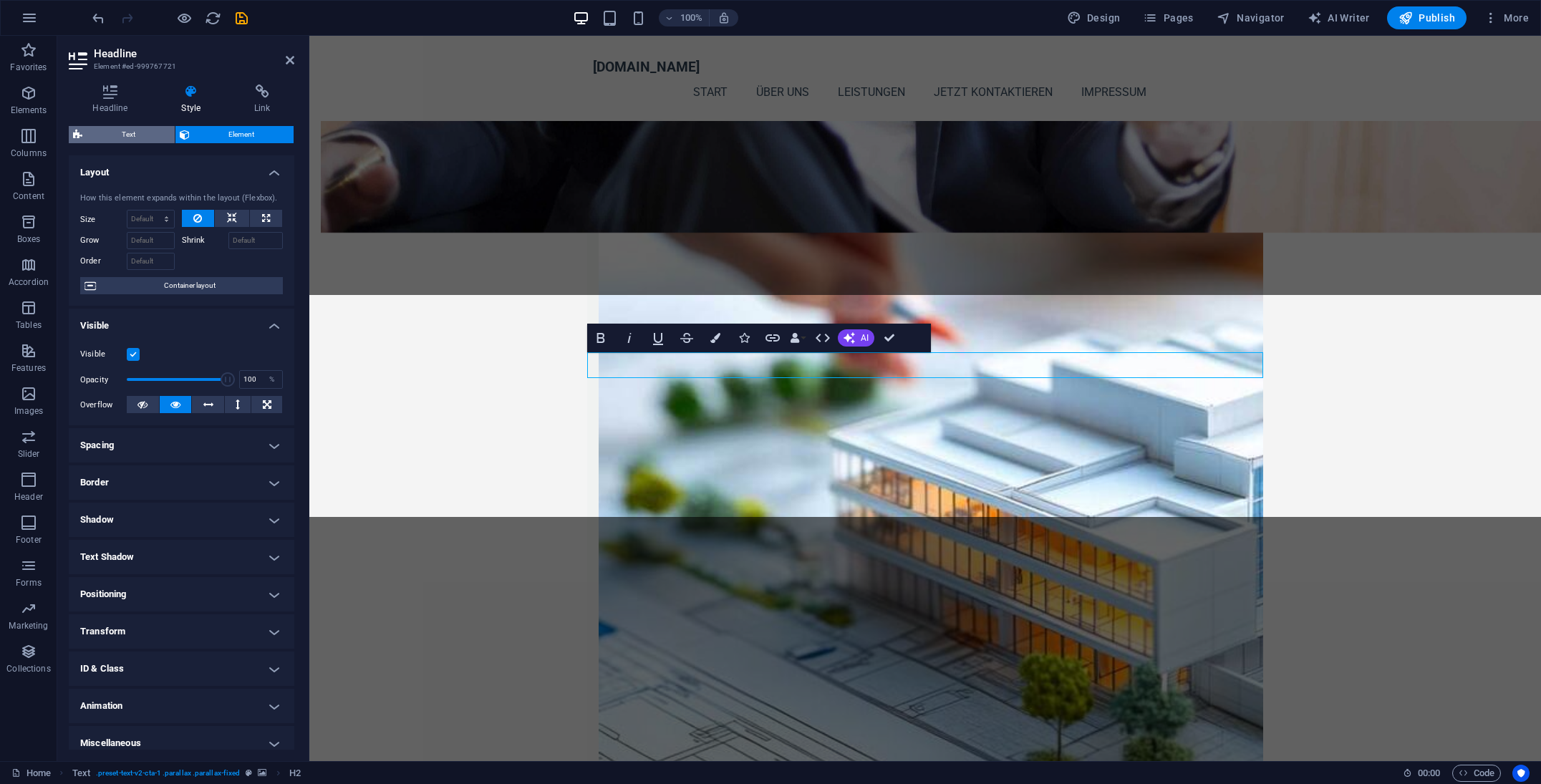
click at [111, 137] on span "Text" at bounding box center [129, 135] width 84 height 18
select select "preset-text-v2-cta-1"
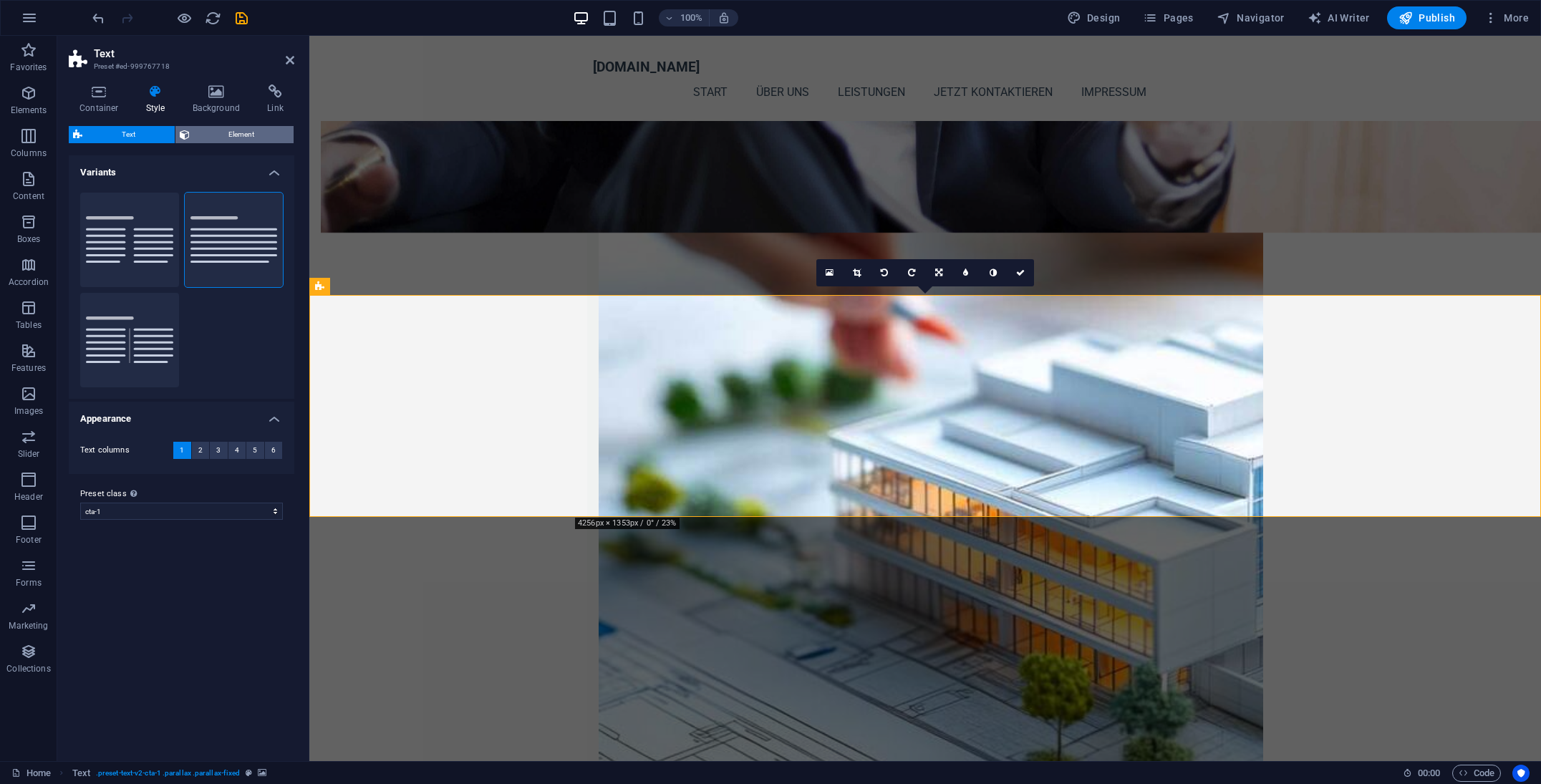
drag, startPoint x: 187, startPoint y: 138, endPoint x: 206, endPoint y: 139, distance: 19.0
click at [187, 138] on icon at bounding box center [184, 135] width 10 height 18
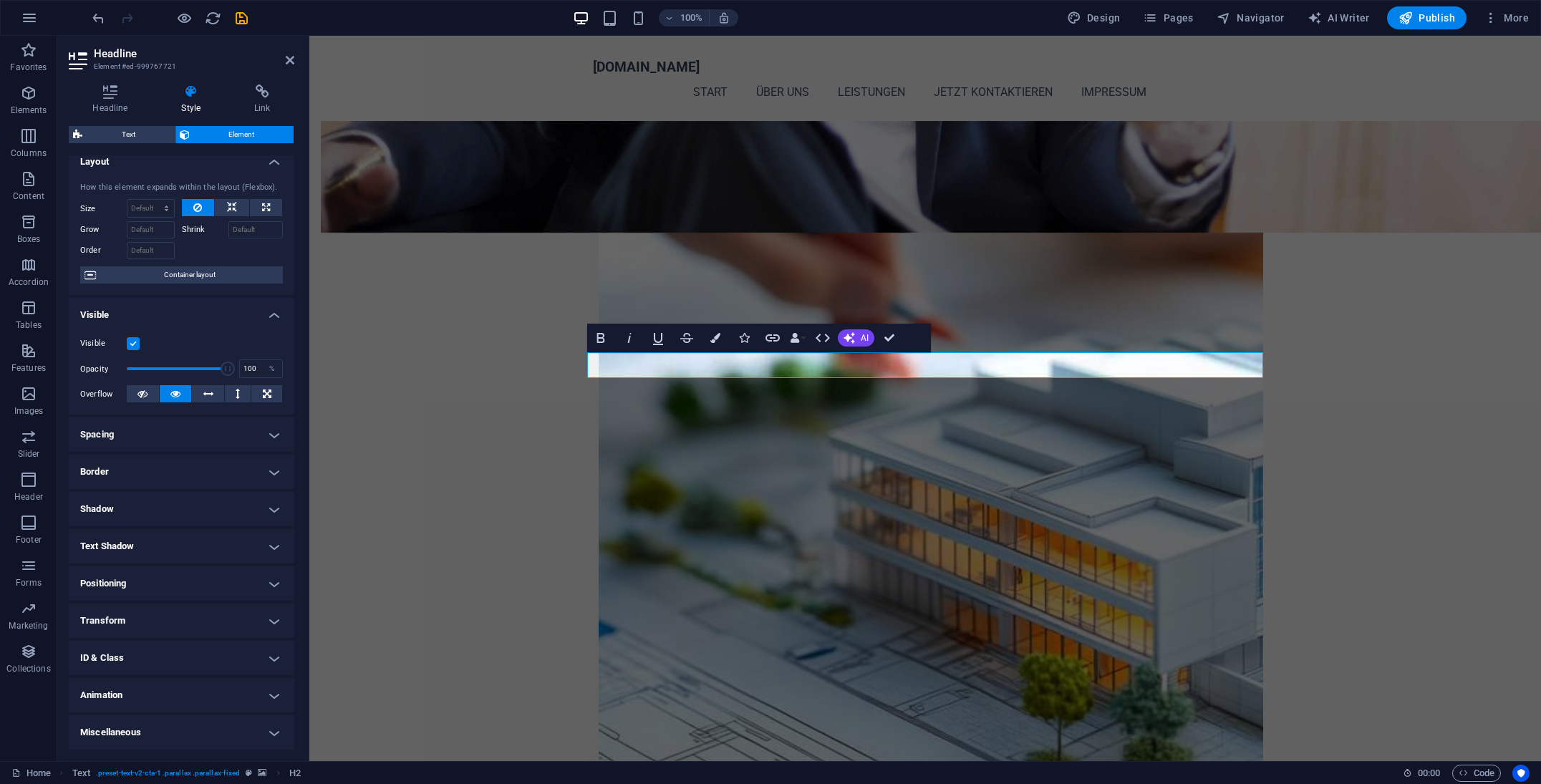
scroll to position [10, 0]
click at [269, 546] on h4 "Text Shadow" at bounding box center [181, 546] width 225 height 34
click at [235, 580] on span "Outside" at bounding box center [247, 577] width 25 height 18
type input "2"
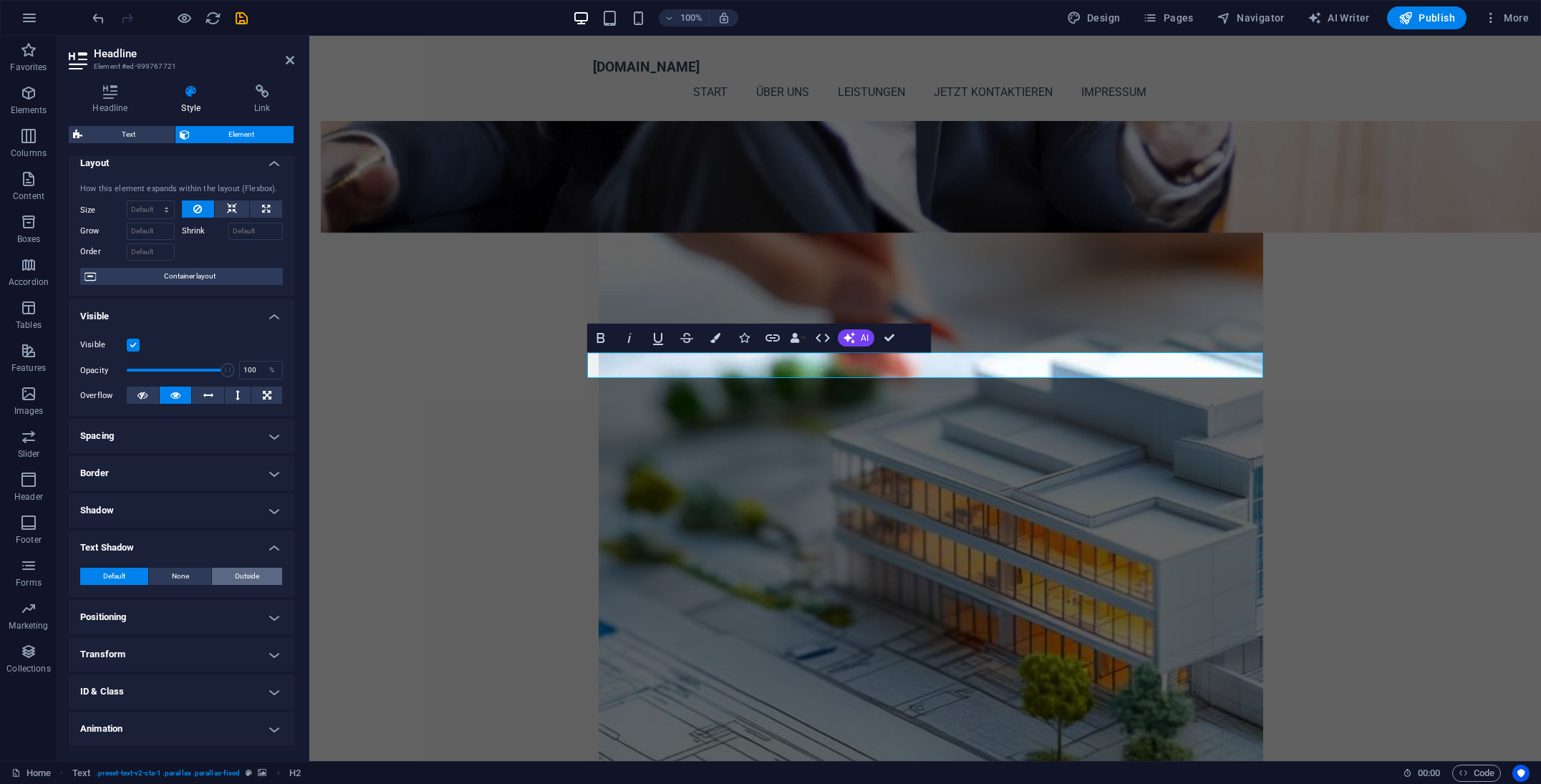
type input "2"
type input "4"
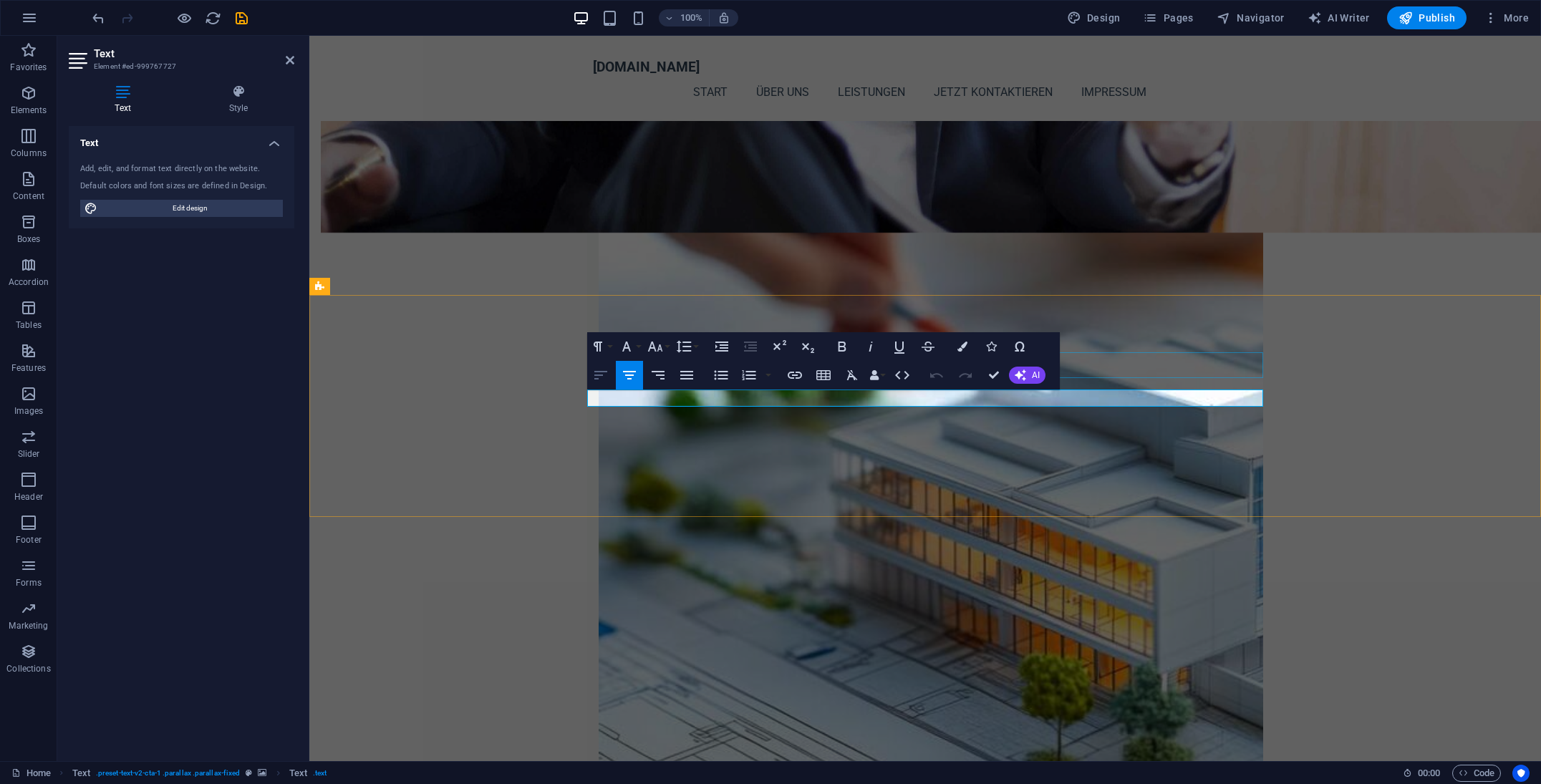
click at [597, 375] on icon "button" at bounding box center [601, 375] width 13 height 9
click at [724, 388] on button "Unordered List" at bounding box center [721, 375] width 27 height 29
click at [728, 377] on icon "button" at bounding box center [722, 375] width 18 height 18
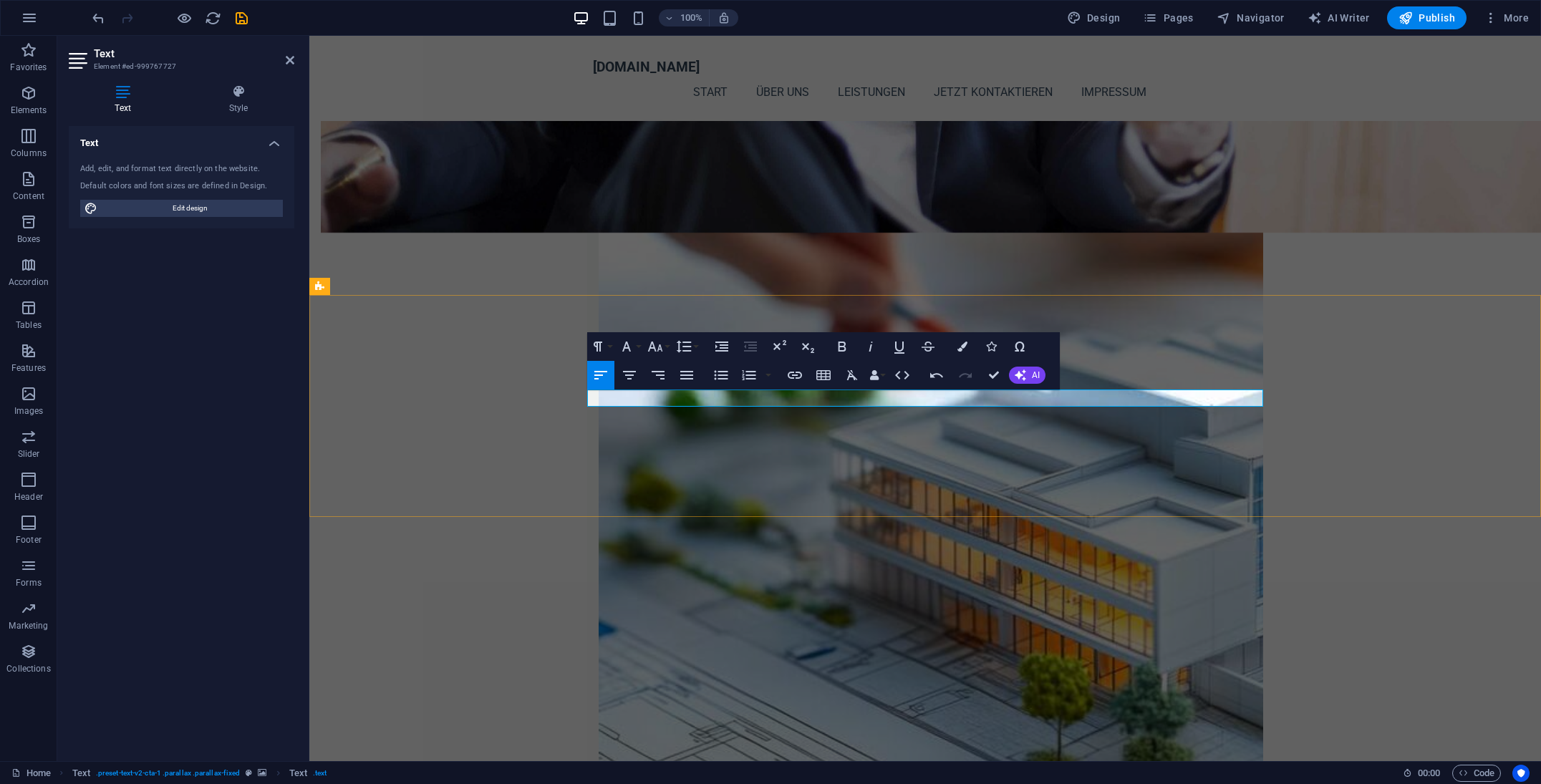
click at [957, 350] on button "Colors" at bounding box center [962, 346] width 27 height 29
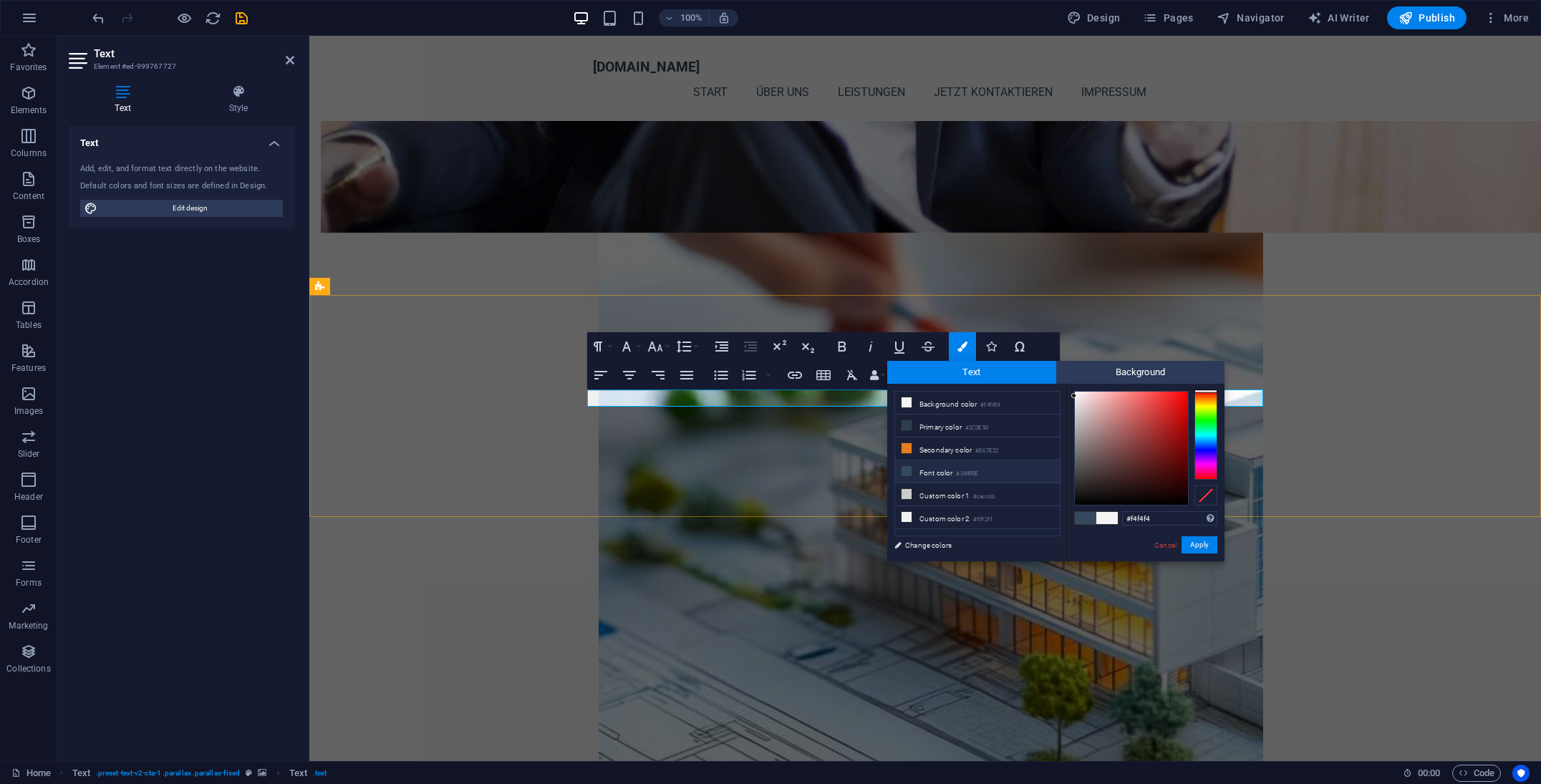
click at [943, 474] on li "Font color #34495E" at bounding box center [978, 472] width 165 height 23
type input "#34495e"
click at [1186, 541] on button "Apply" at bounding box center [1199, 545] width 36 height 18
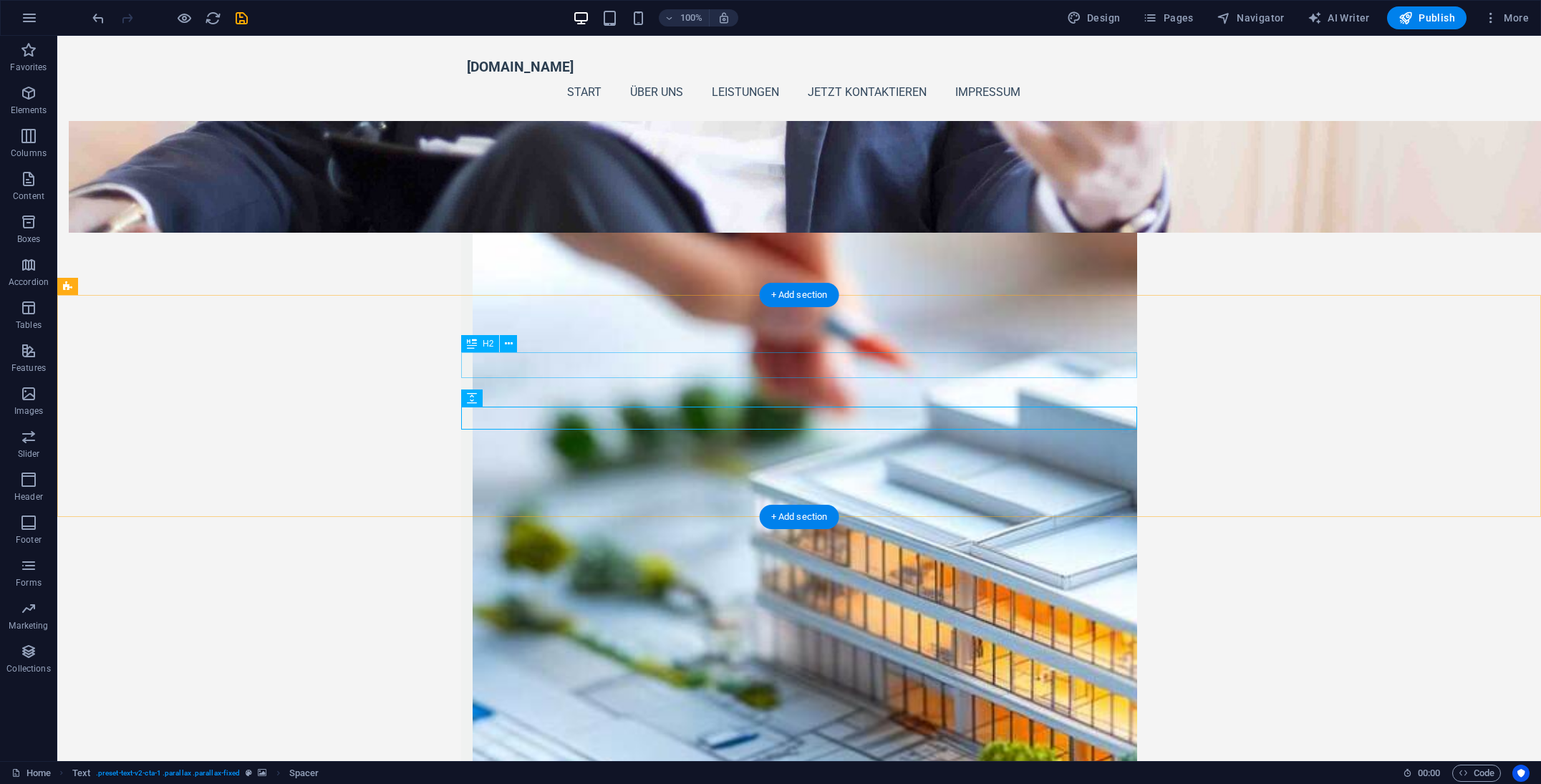
select select "px"
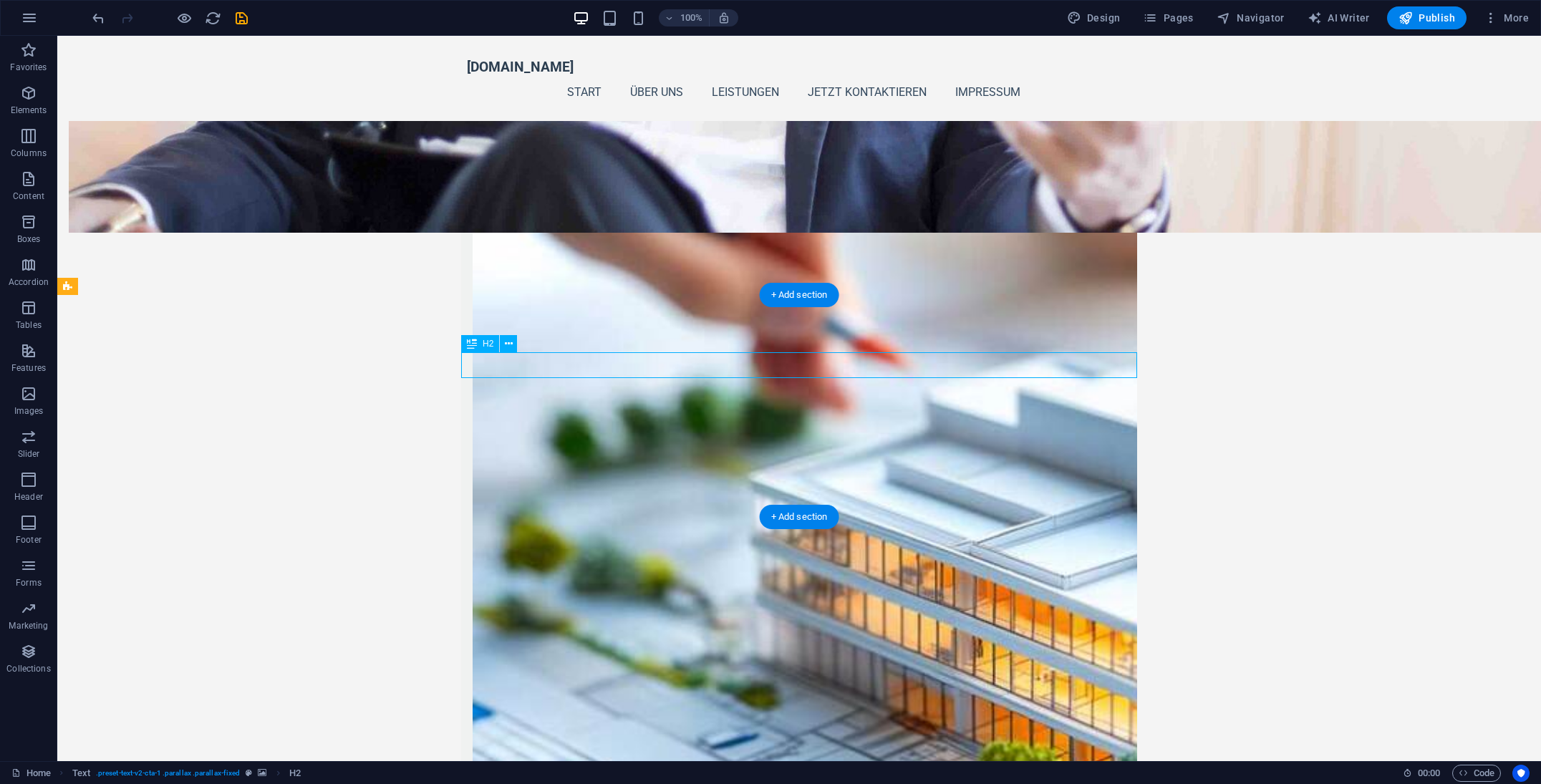
select select "px"
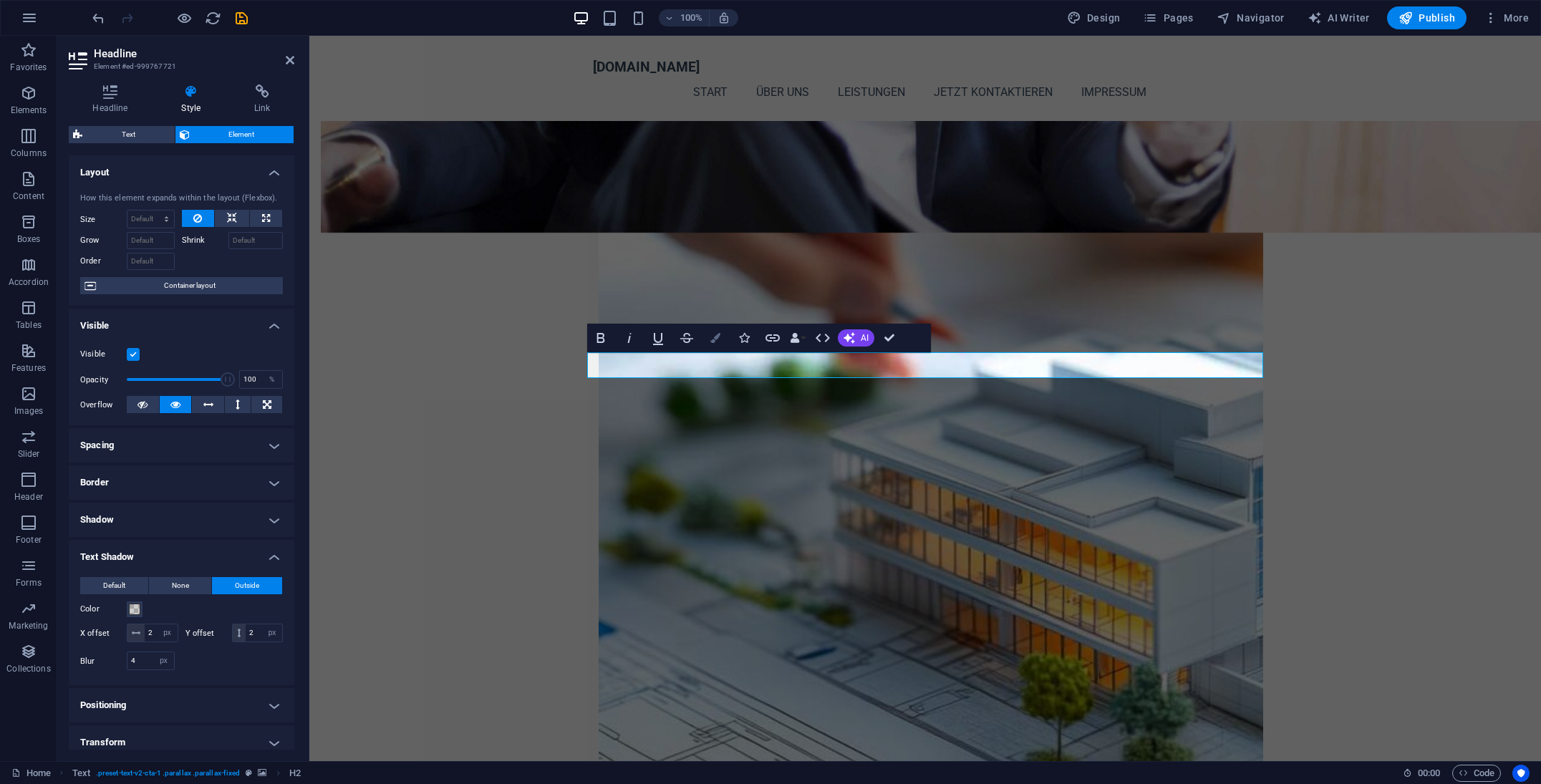
click at [713, 341] on icon "button" at bounding box center [715, 338] width 10 height 10
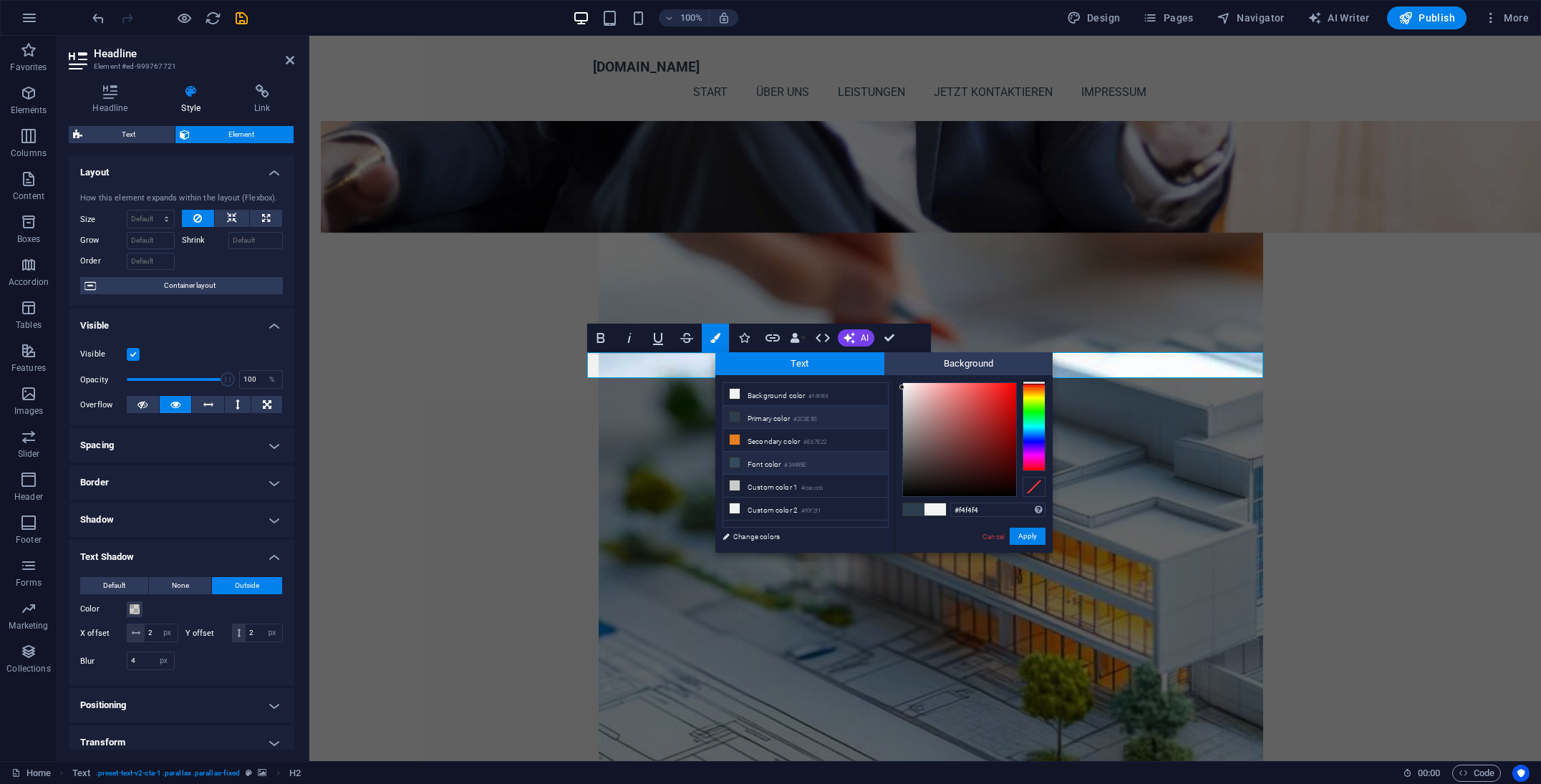
click at [760, 461] on li "Font color #34495E" at bounding box center [806, 463] width 165 height 23
type input "#34495e"
click at [1034, 537] on button "Apply" at bounding box center [1027, 537] width 36 height 18
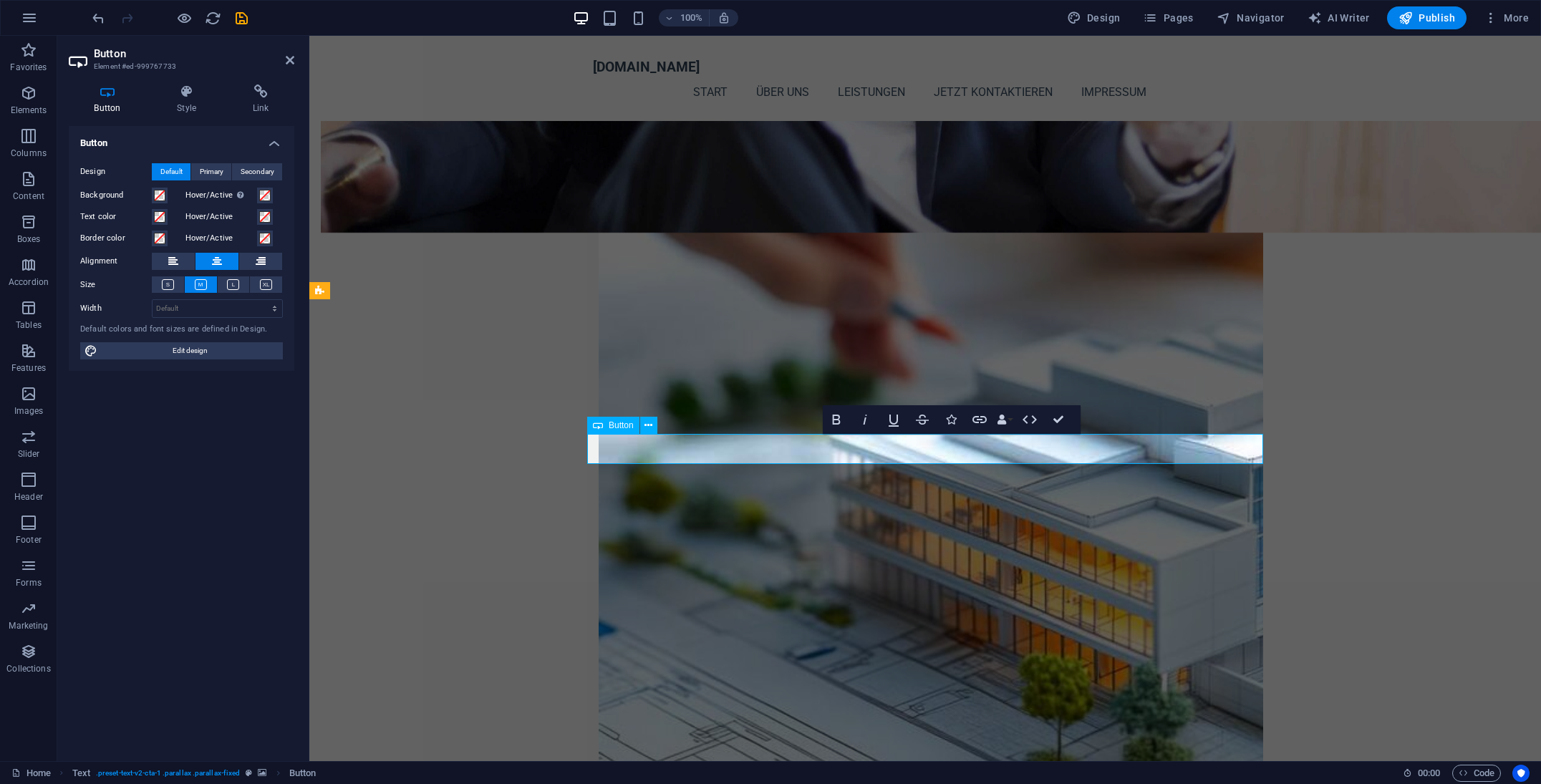
scroll to position [1549, 0]
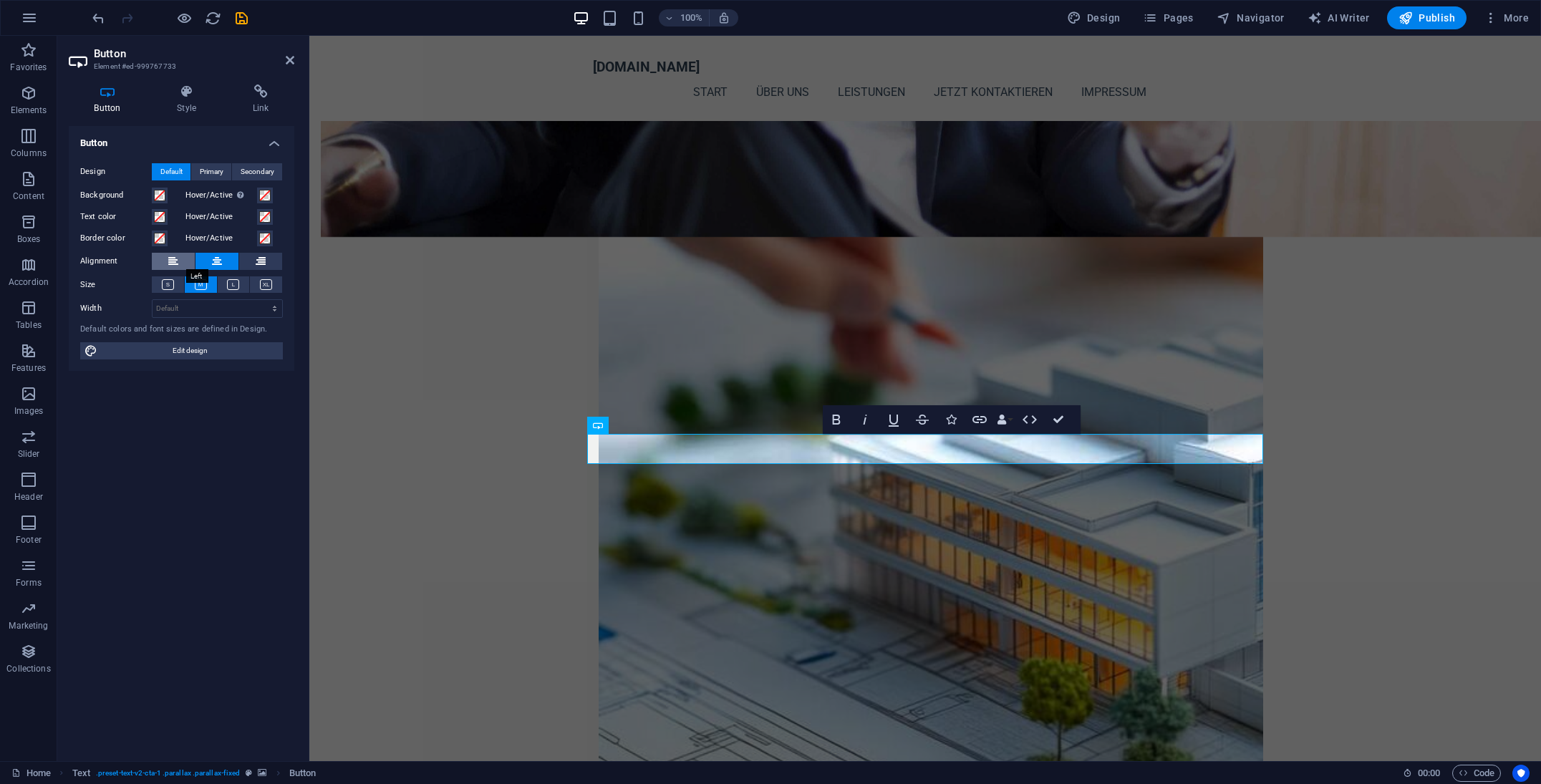
click at [166, 266] on button at bounding box center [173, 261] width 43 height 18
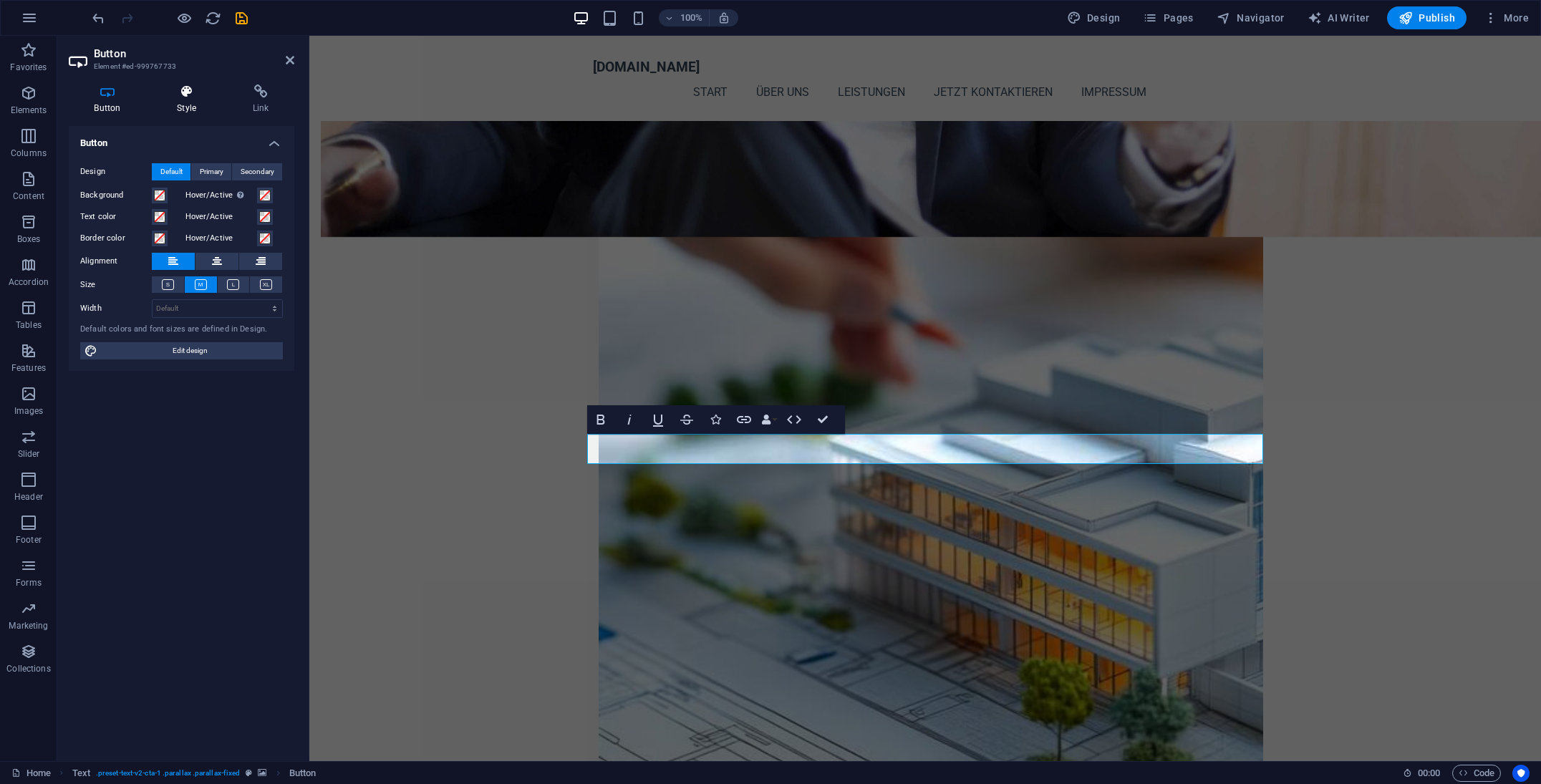
click at [174, 96] on icon at bounding box center [187, 91] width 70 height 14
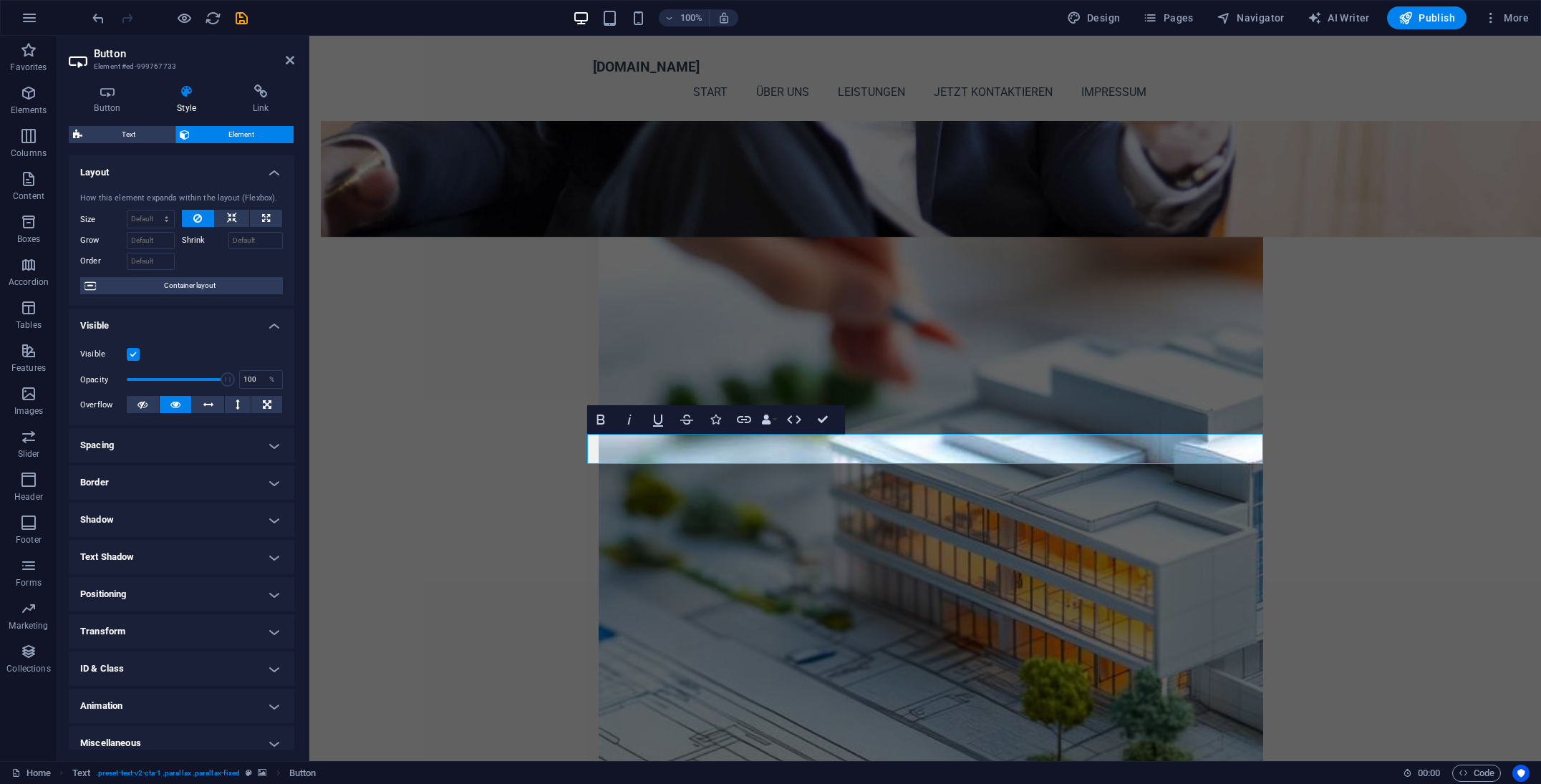
click at [186, 513] on h4 "Shadow" at bounding box center [181, 519] width 225 height 34
click at [213, 552] on span "Outside" at bounding box center [206, 549] width 25 height 18
type input "2"
type input "4"
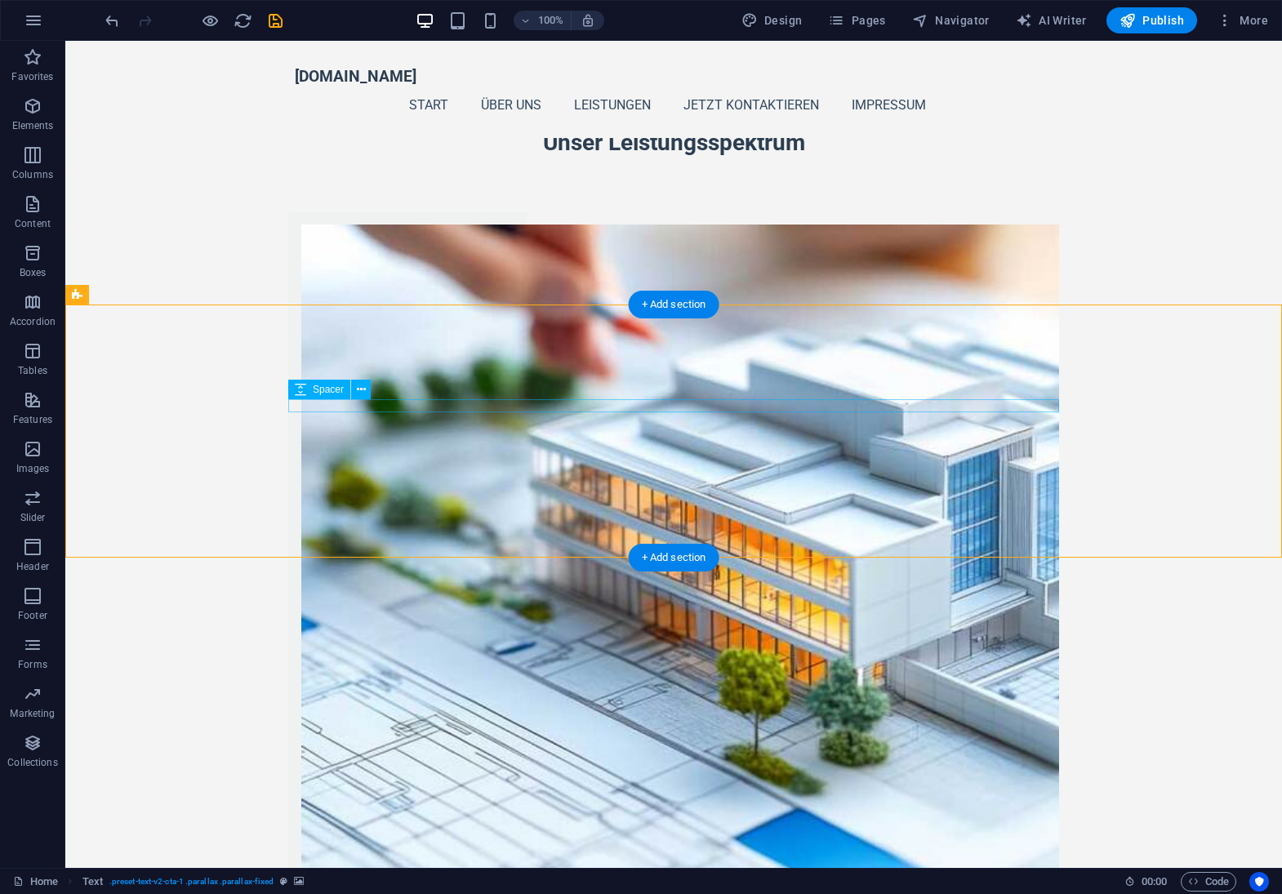
scroll to position [1800, 0]
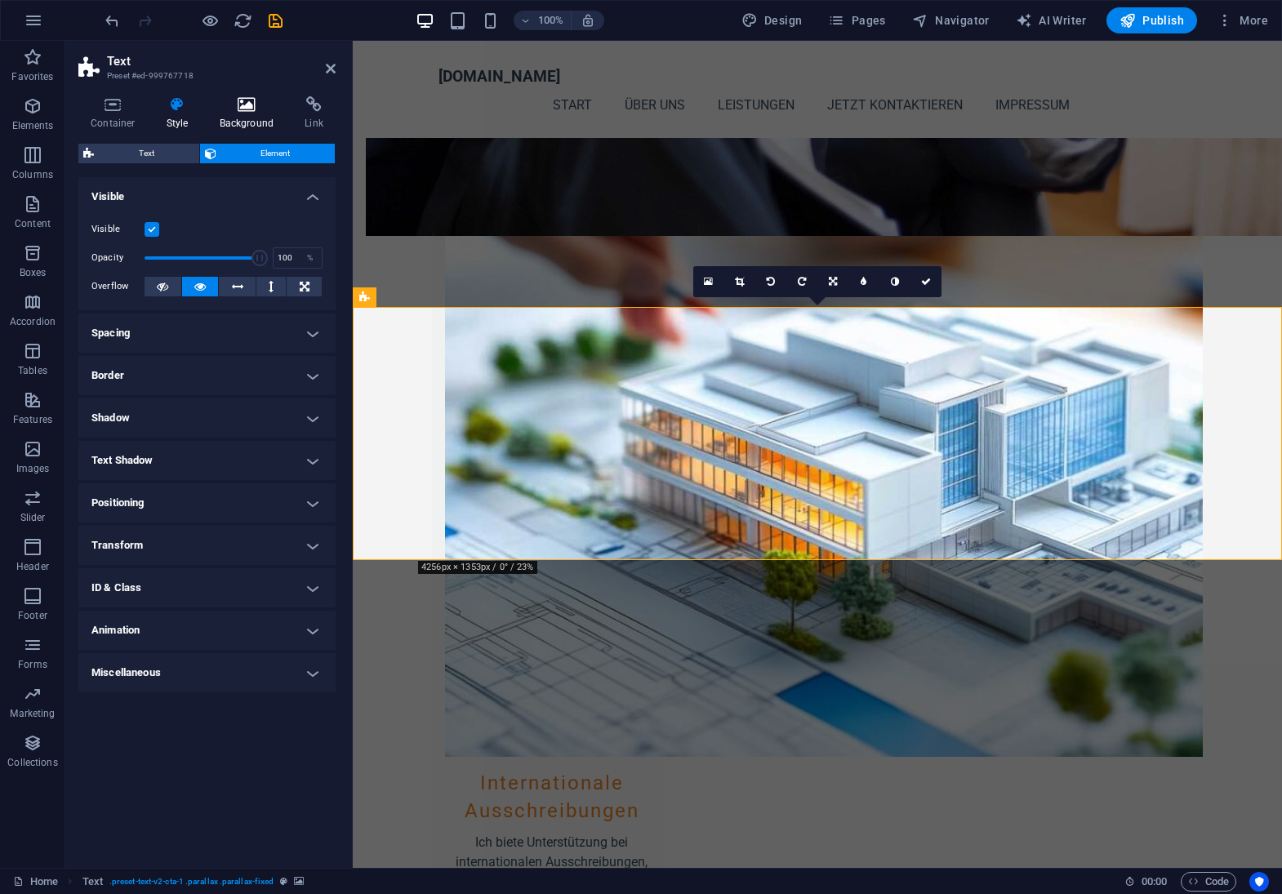
click at [264, 109] on icon at bounding box center [246, 104] width 79 height 16
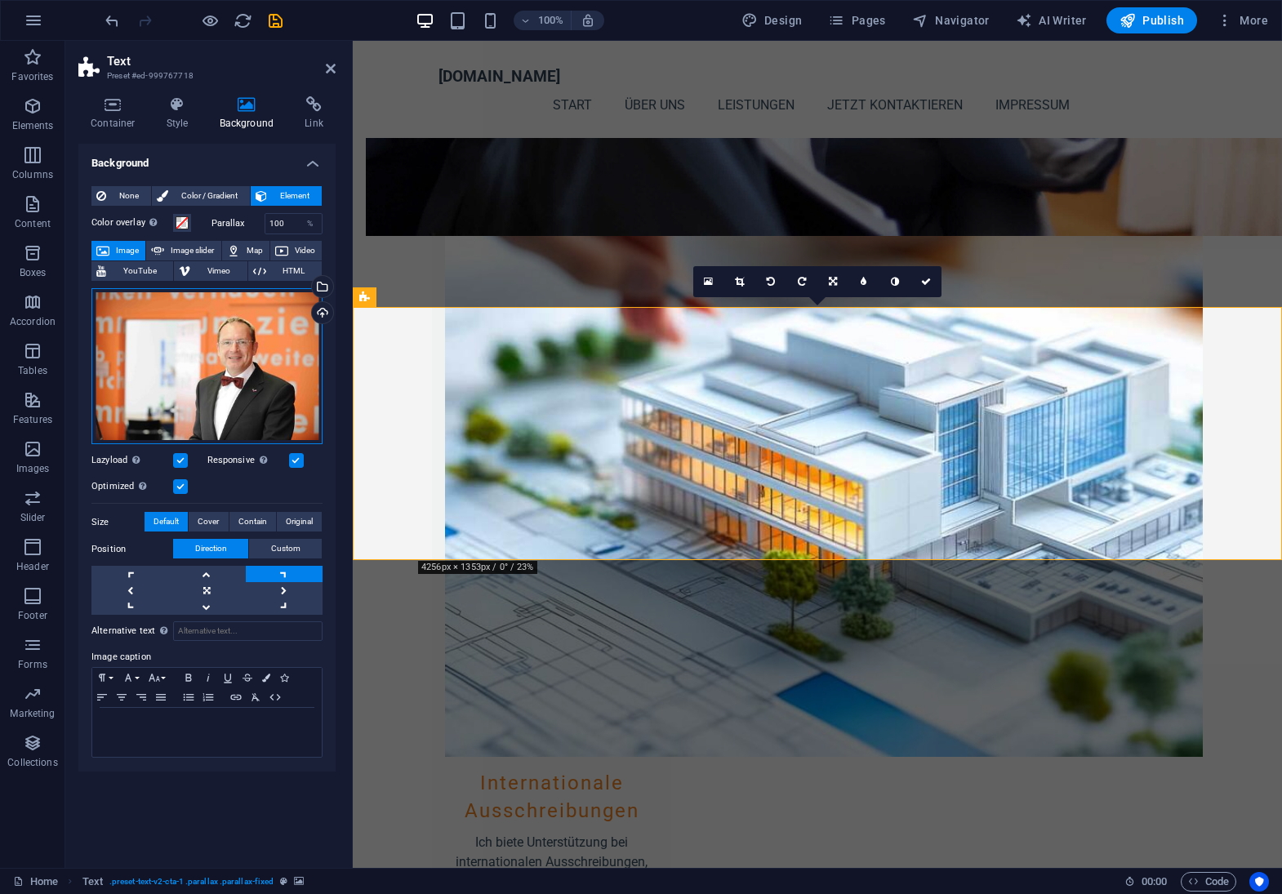
click at [224, 362] on div "Drag files here, click to choose files or select files from Files or our free s…" at bounding box center [206, 366] width 231 height 157
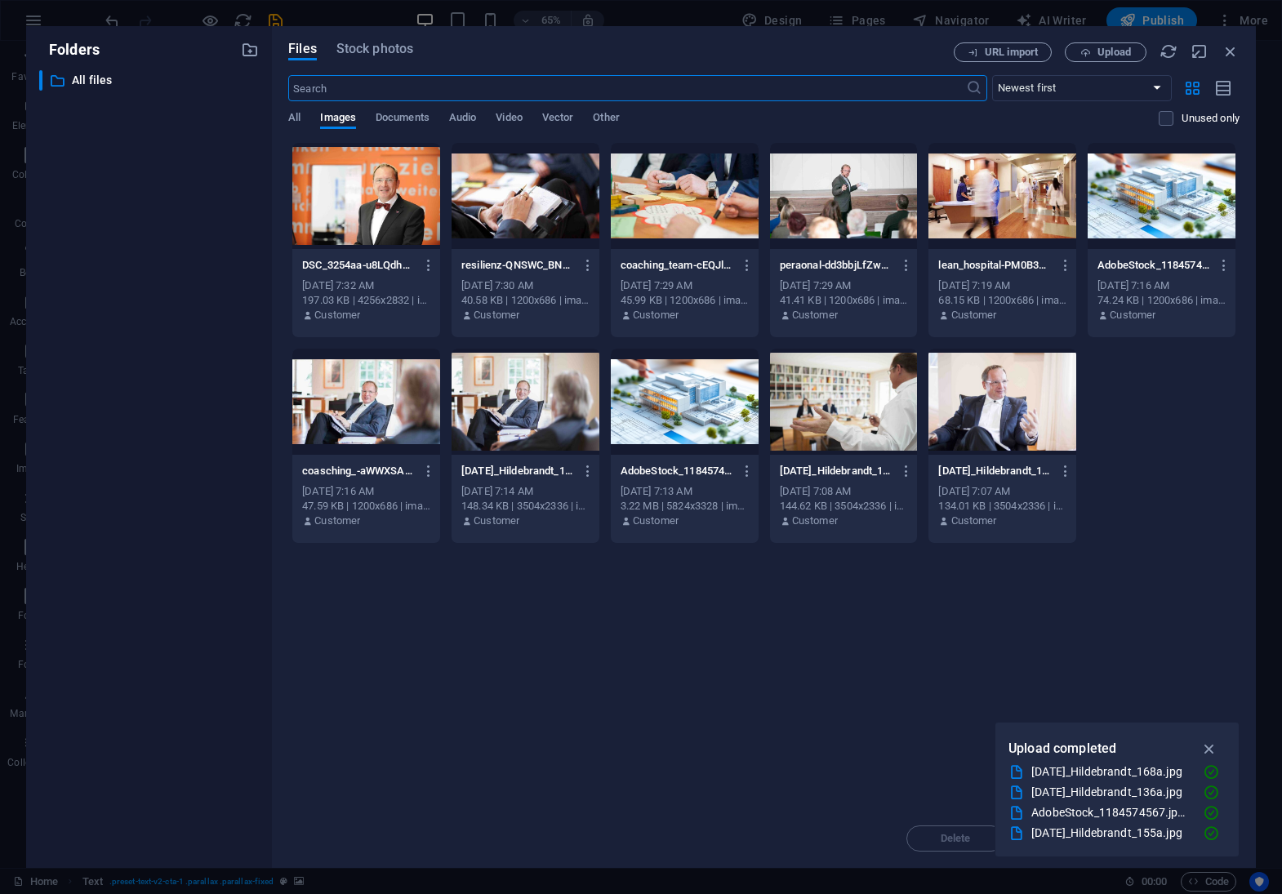
scroll to position [1656, 0]
click at [1098, 59] on button "Upload" at bounding box center [1106, 52] width 82 height 20
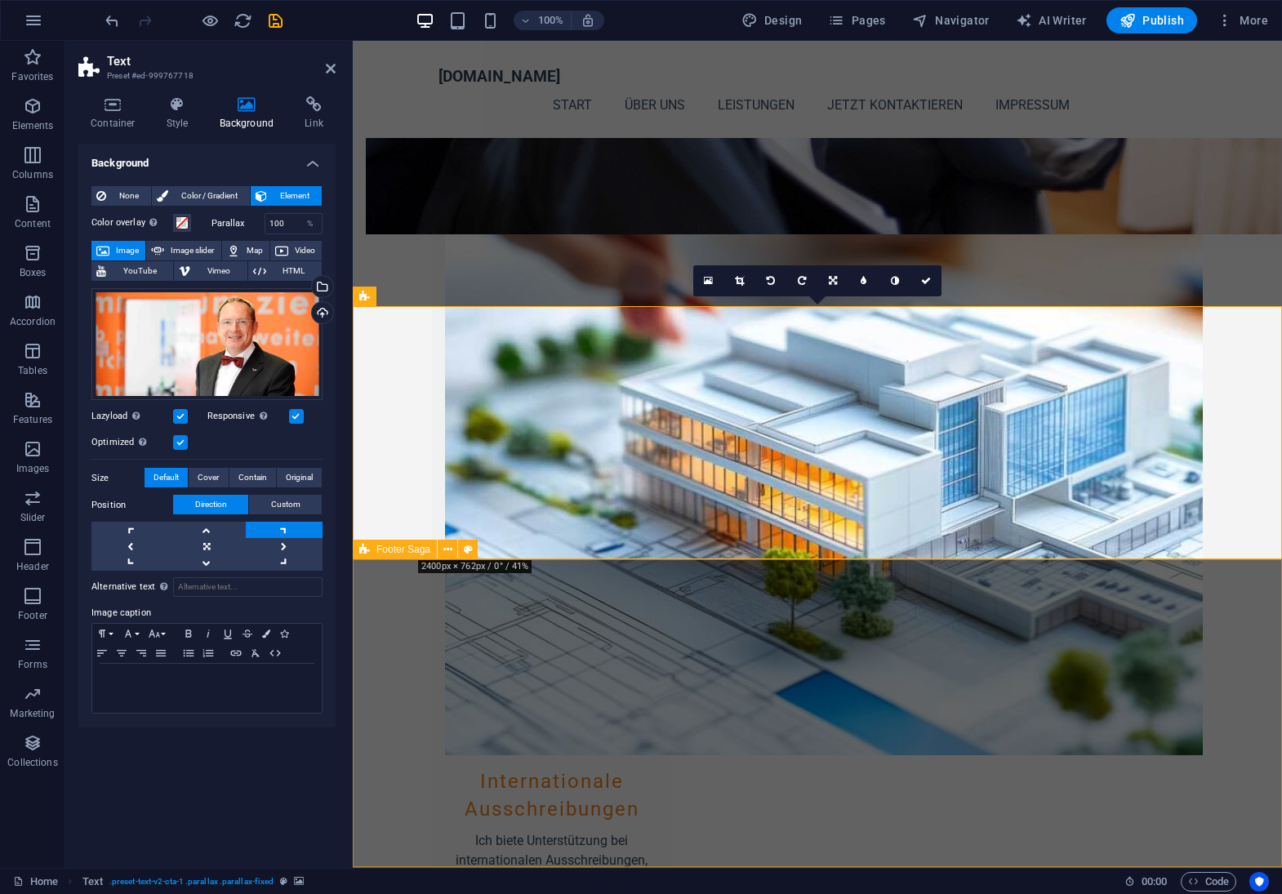
scroll to position [1800, 0]
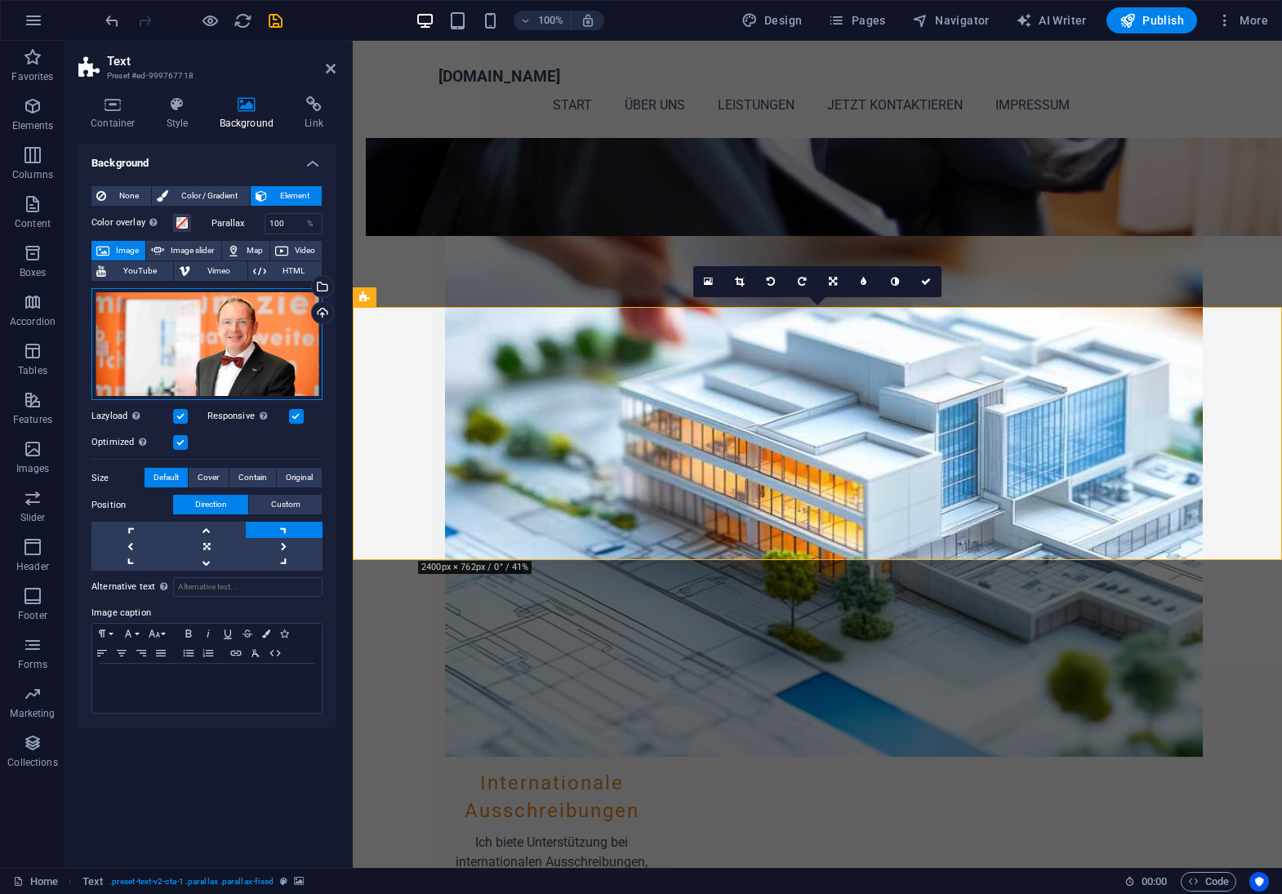
click at [152, 305] on div "Drag files here, click to choose files or select files from Files or our free s…" at bounding box center [206, 344] width 231 height 113
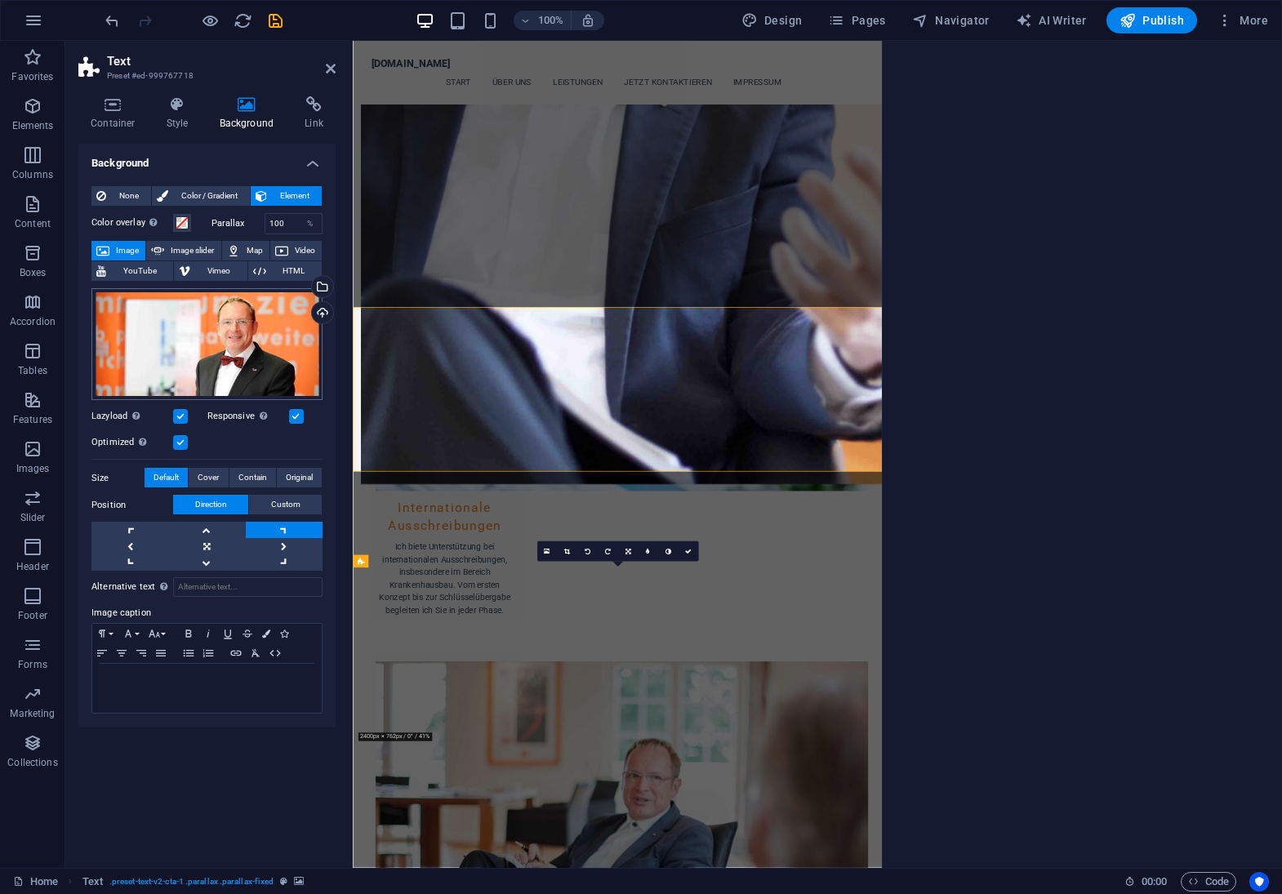
scroll to position [1656, 0]
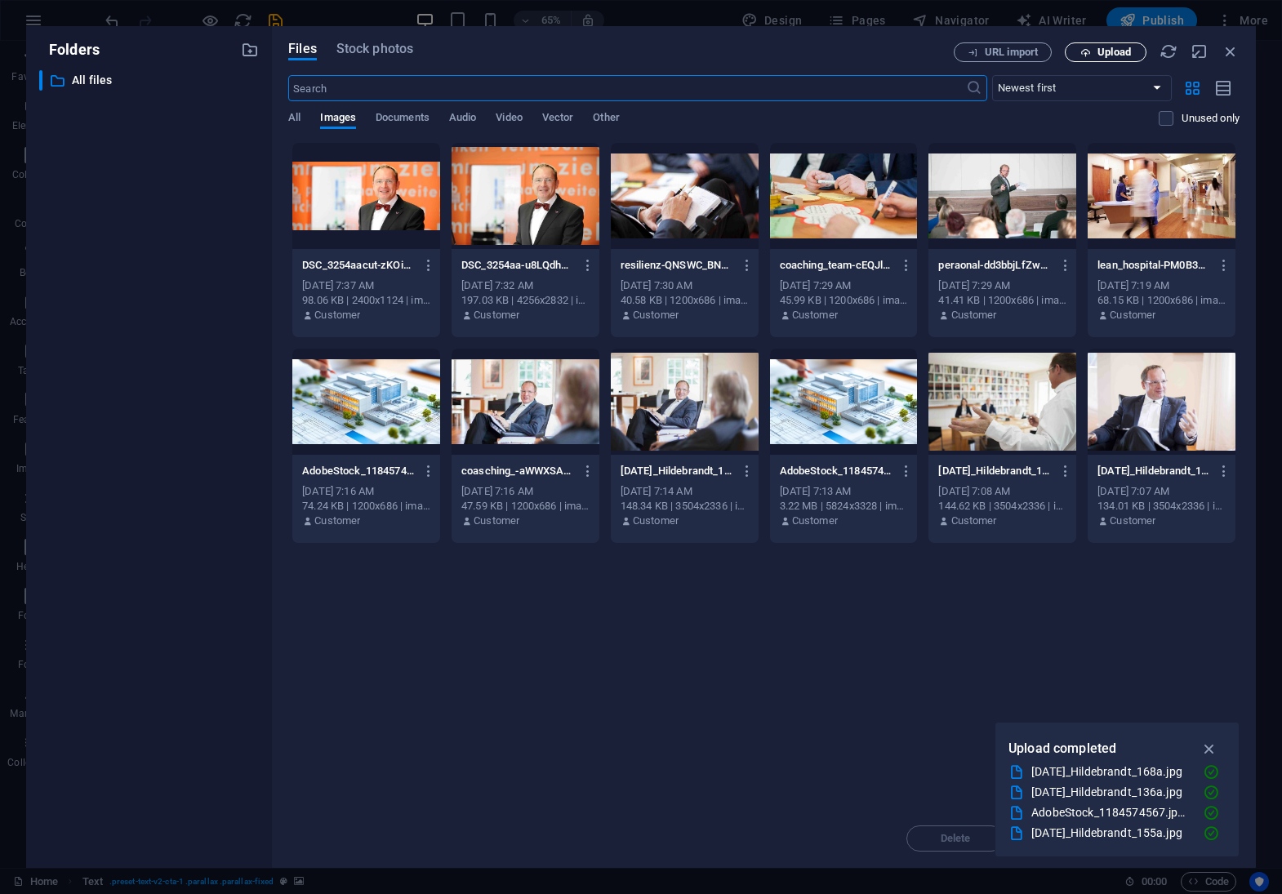
click at [1099, 55] on span "Upload" at bounding box center [1114, 52] width 33 height 10
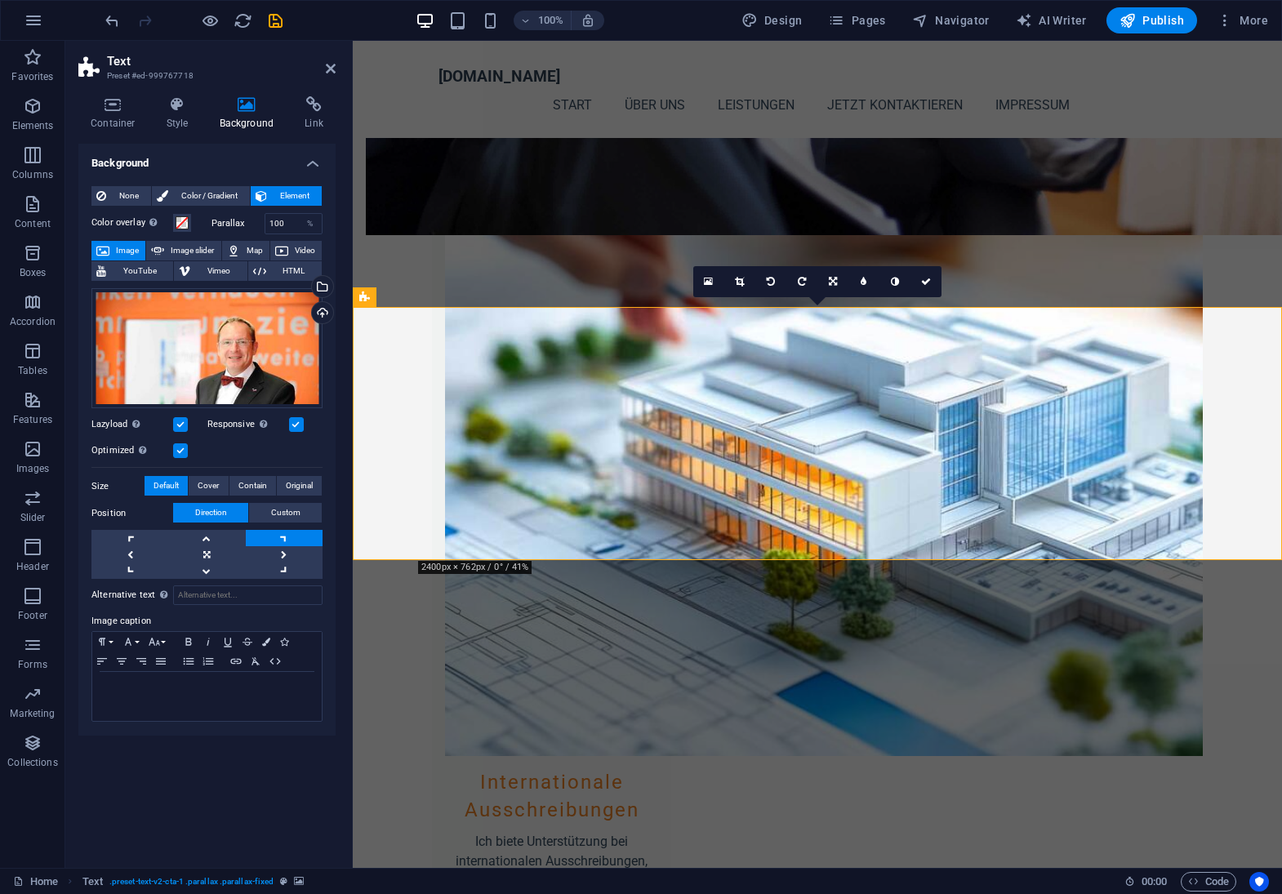
scroll to position [1800, 0]
click at [277, 566] on link at bounding box center [284, 571] width 77 height 16
click at [286, 535] on link at bounding box center [284, 538] width 77 height 16
click at [126, 537] on link at bounding box center [129, 538] width 77 height 16
click at [198, 537] on link at bounding box center [206, 538] width 77 height 16
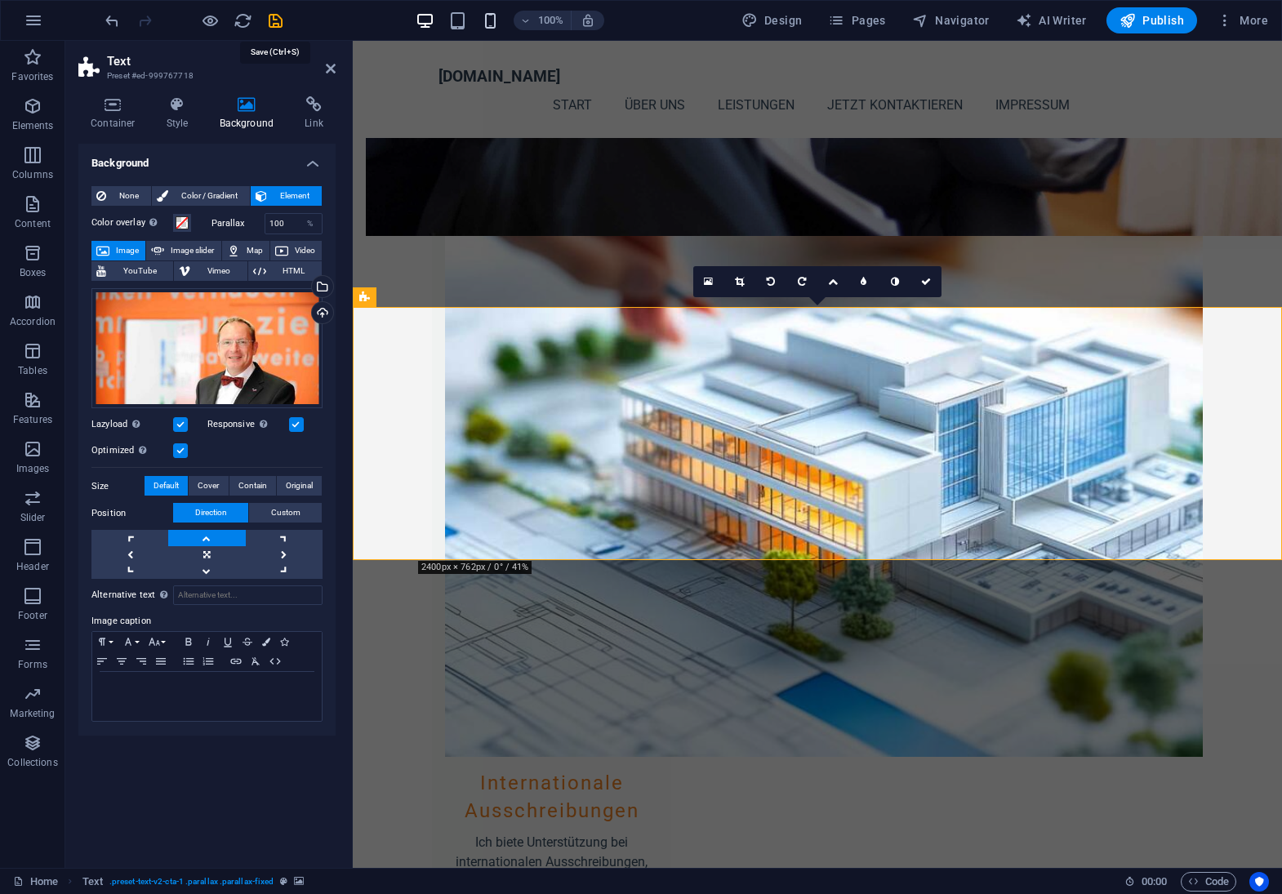
drag, startPoint x: 278, startPoint y: 23, endPoint x: 491, endPoint y: 24, distance: 213.1
click at [278, 23] on icon "save" at bounding box center [275, 20] width 19 height 19
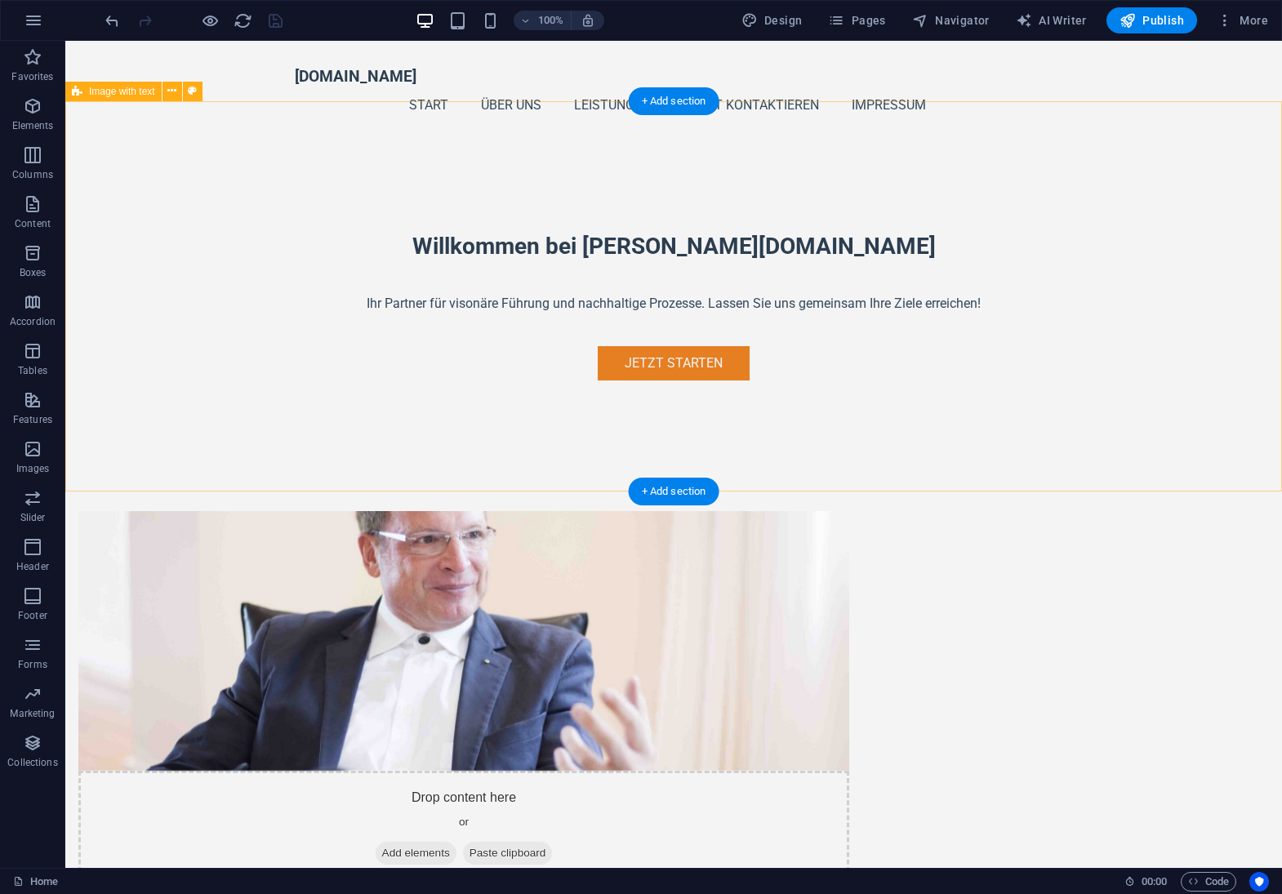
scroll to position [701, 0]
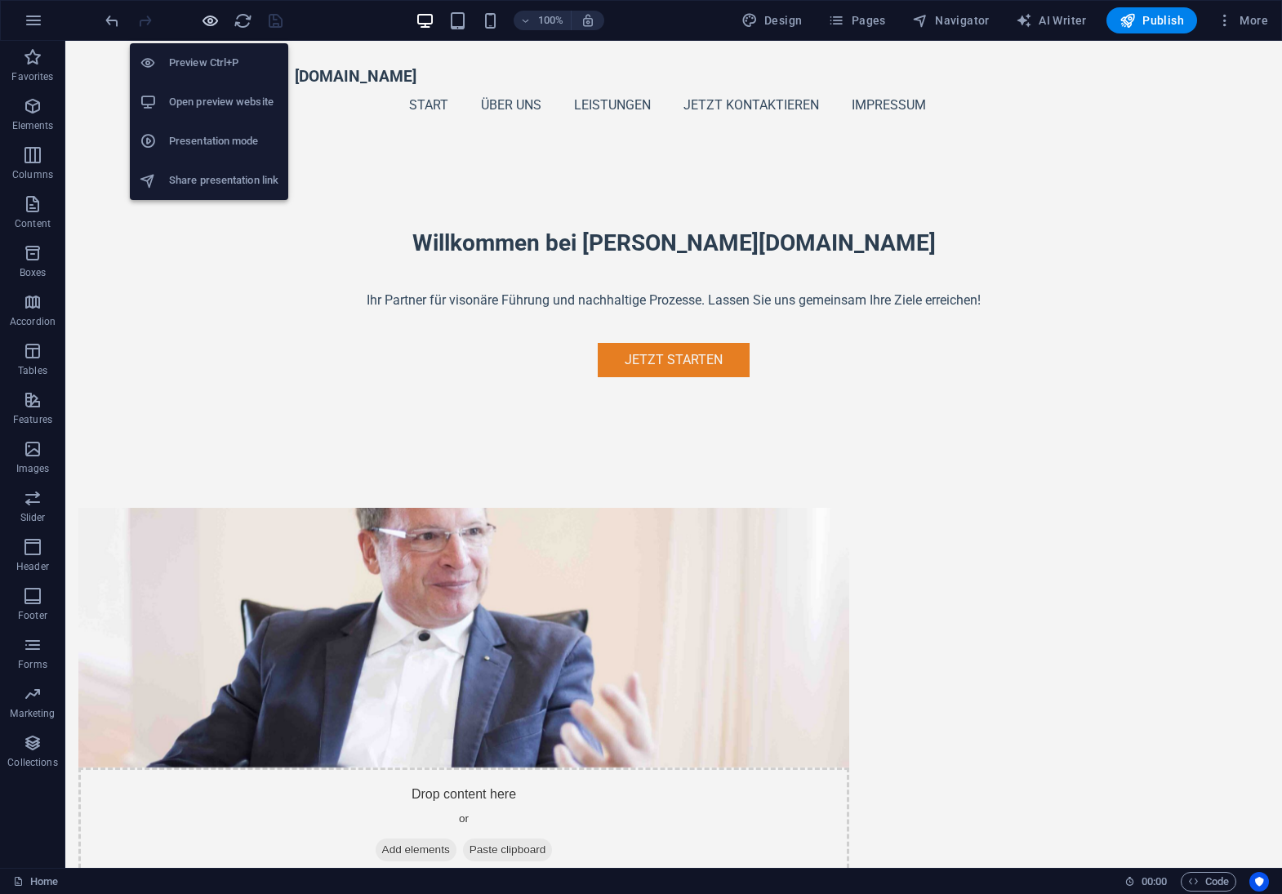
click at [207, 21] on icon "button" at bounding box center [210, 20] width 19 height 19
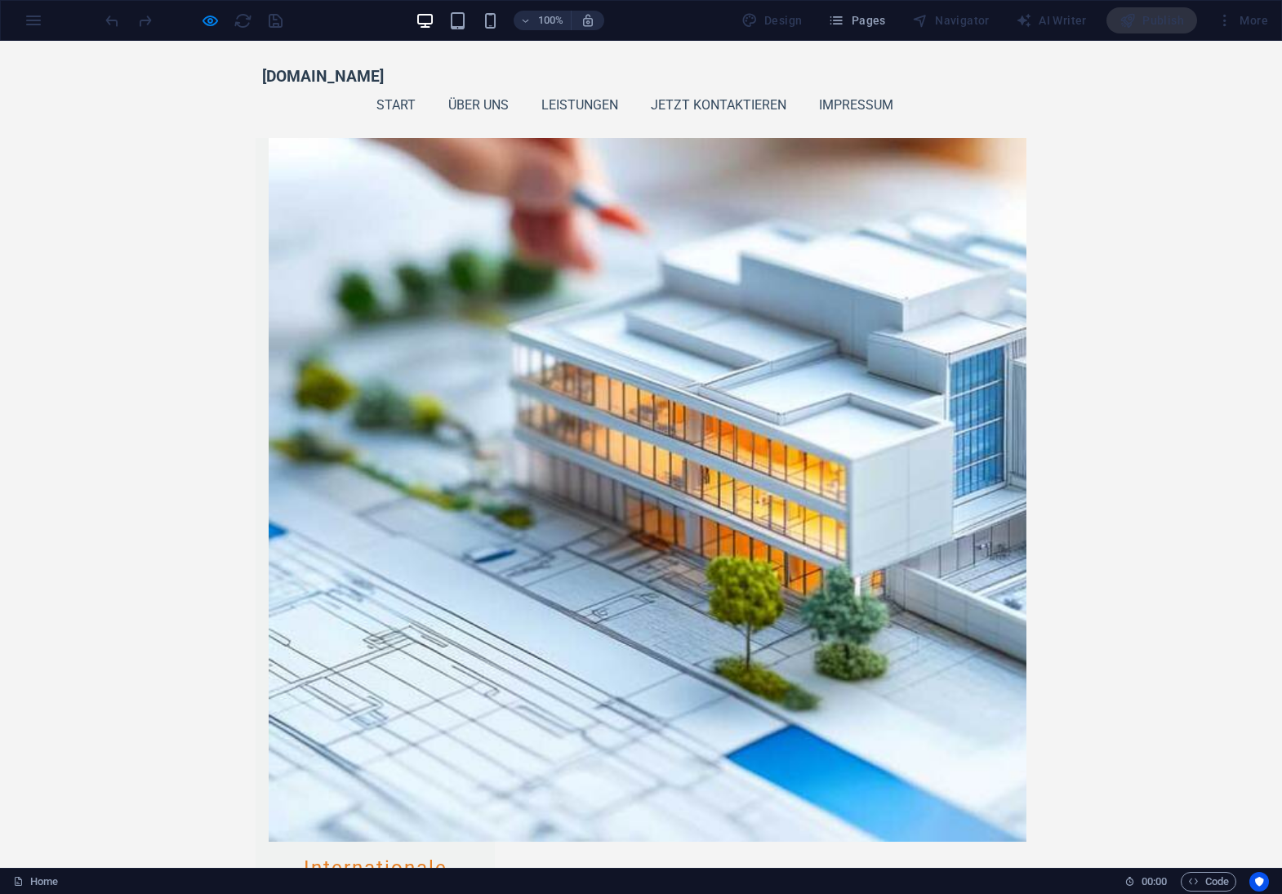
scroll to position [1800, 0]
drag, startPoint x: 421, startPoint y: 476, endPoint x: 433, endPoint y: 475, distance: 12.3
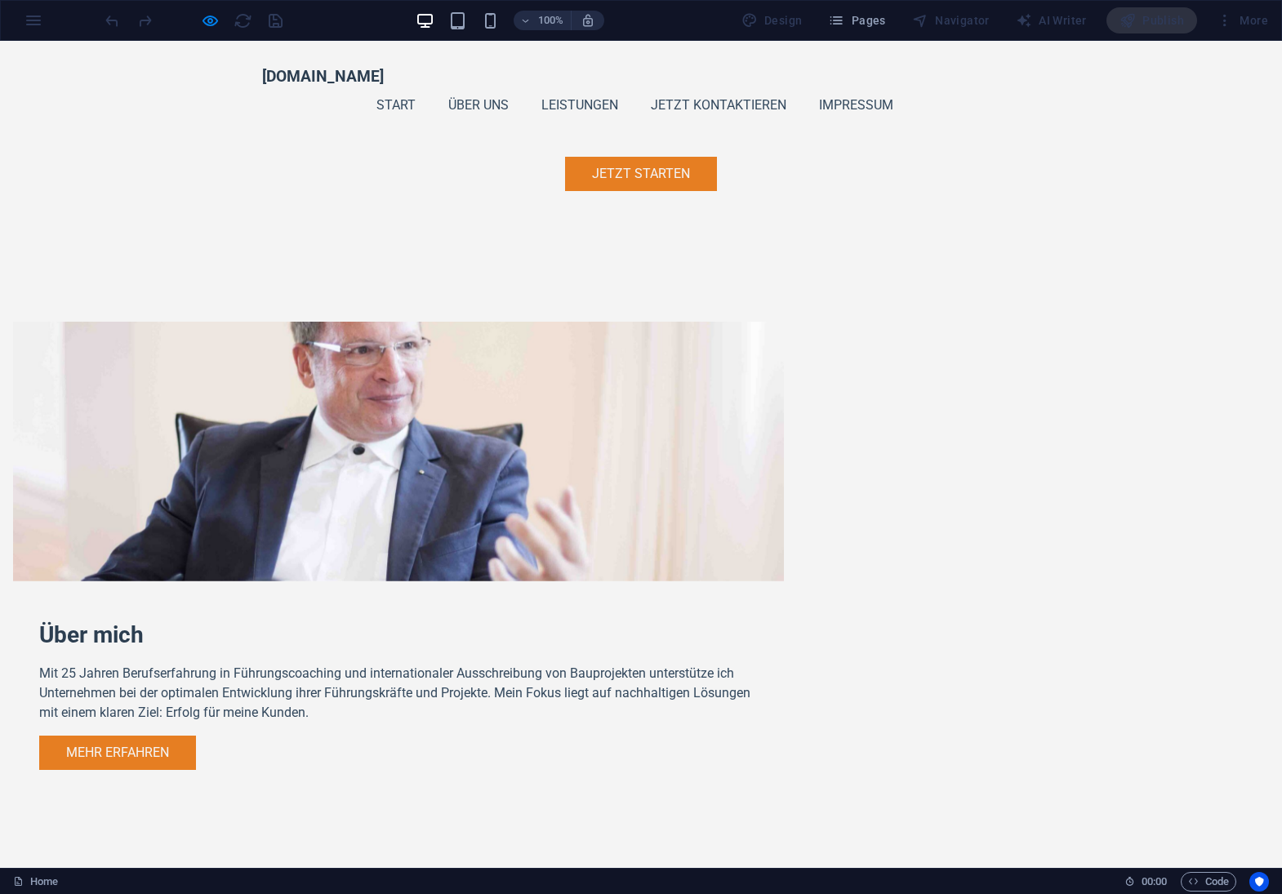
scroll to position [890, 0]
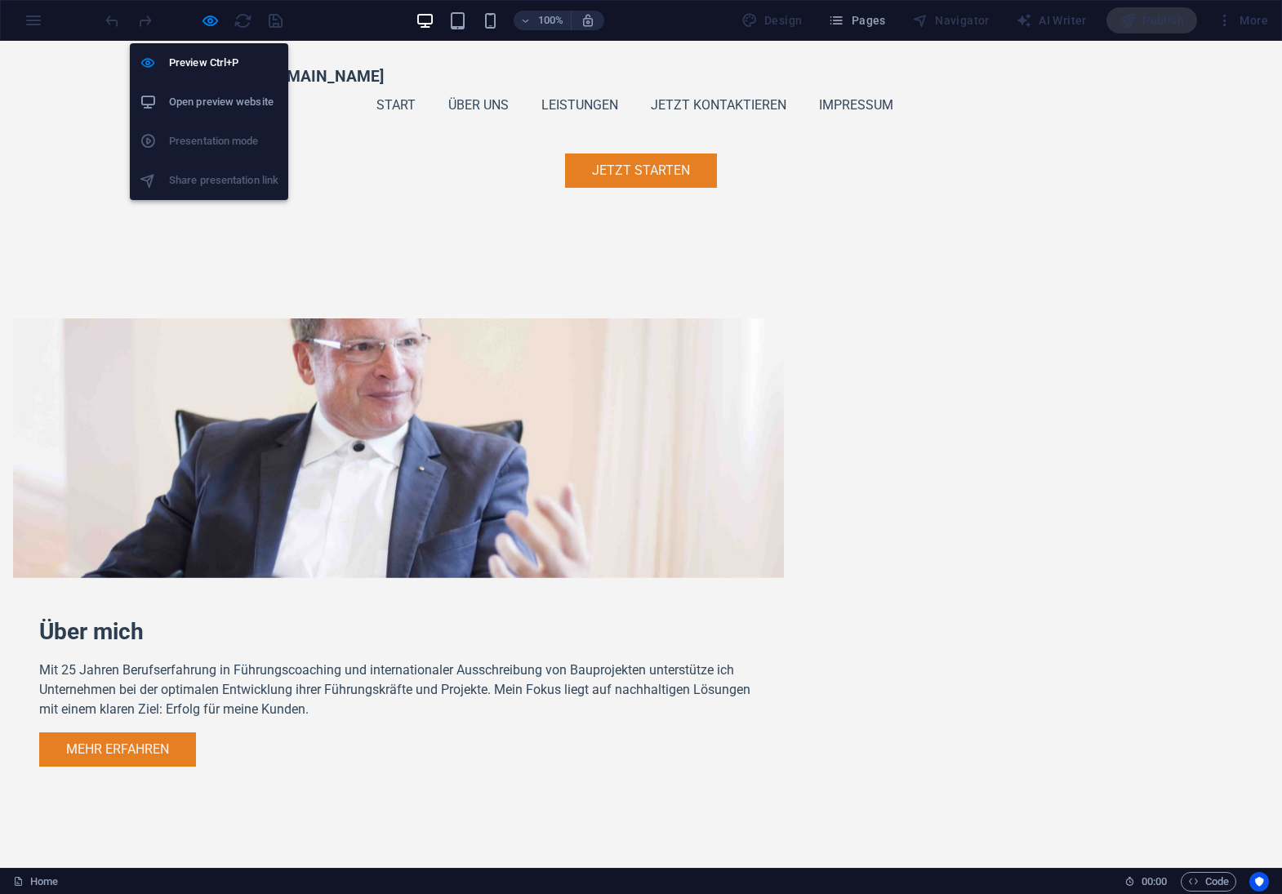
drag, startPoint x: 211, startPoint y: 17, endPoint x: 221, endPoint y: 19, distance: 10.7
click at [210, 17] on icon "button" at bounding box center [210, 20] width 19 height 19
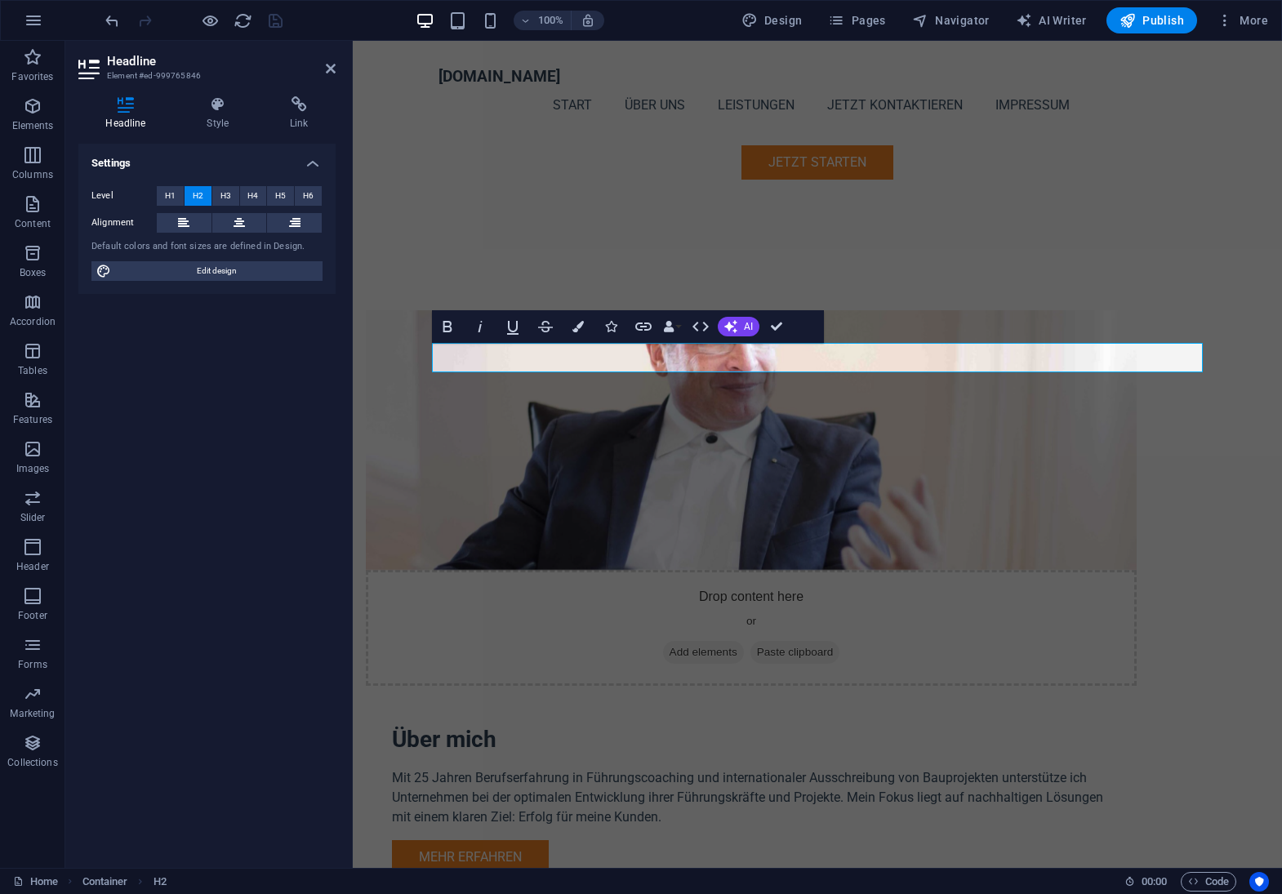
click at [339, 29] on div "100% Design Pages Navigator AI Writer Publish More" at bounding box center [688, 20] width 1173 height 26
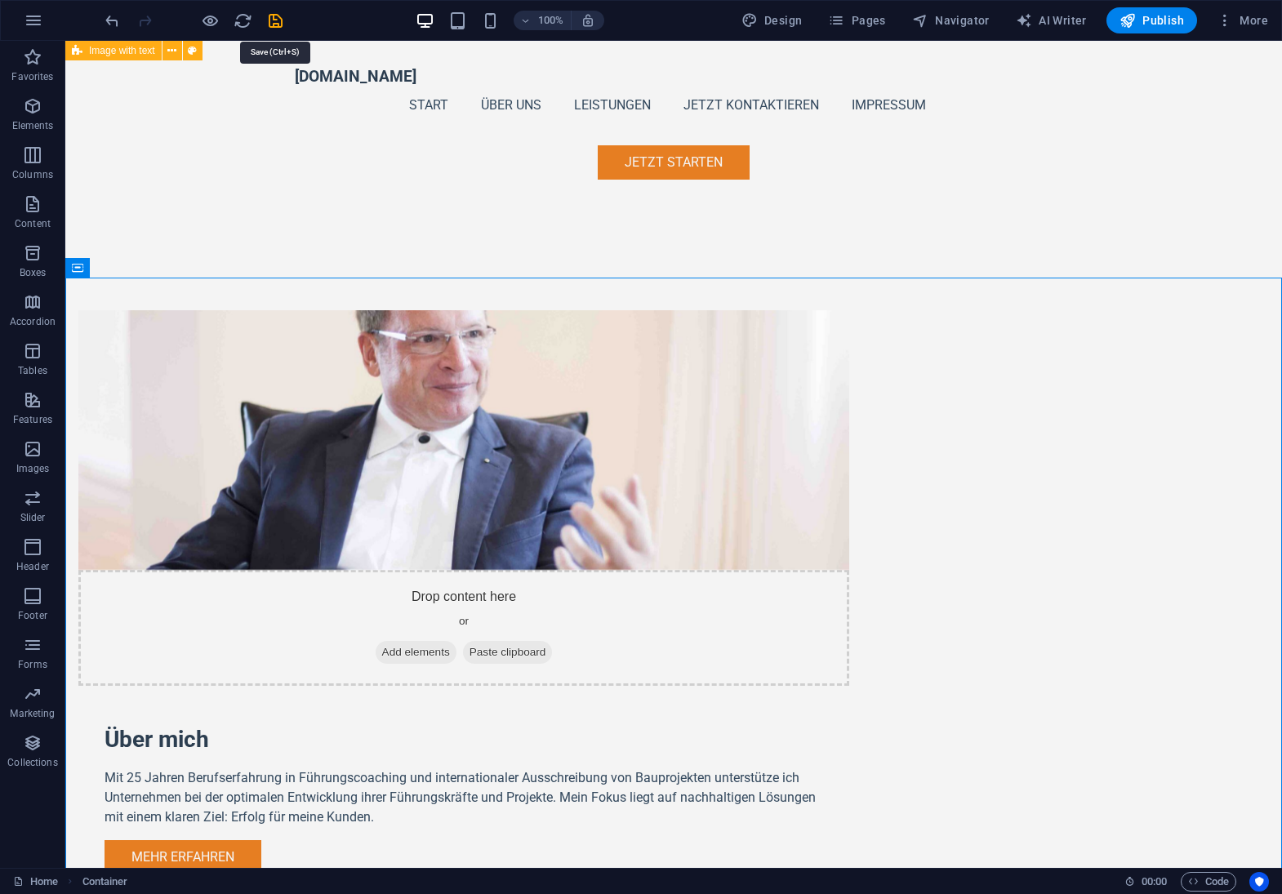
drag, startPoint x: 273, startPoint y: 24, endPoint x: 327, endPoint y: 37, distance: 55.3
click at [272, 24] on icon "save" at bounding box center [275, 20] width 19 height 19
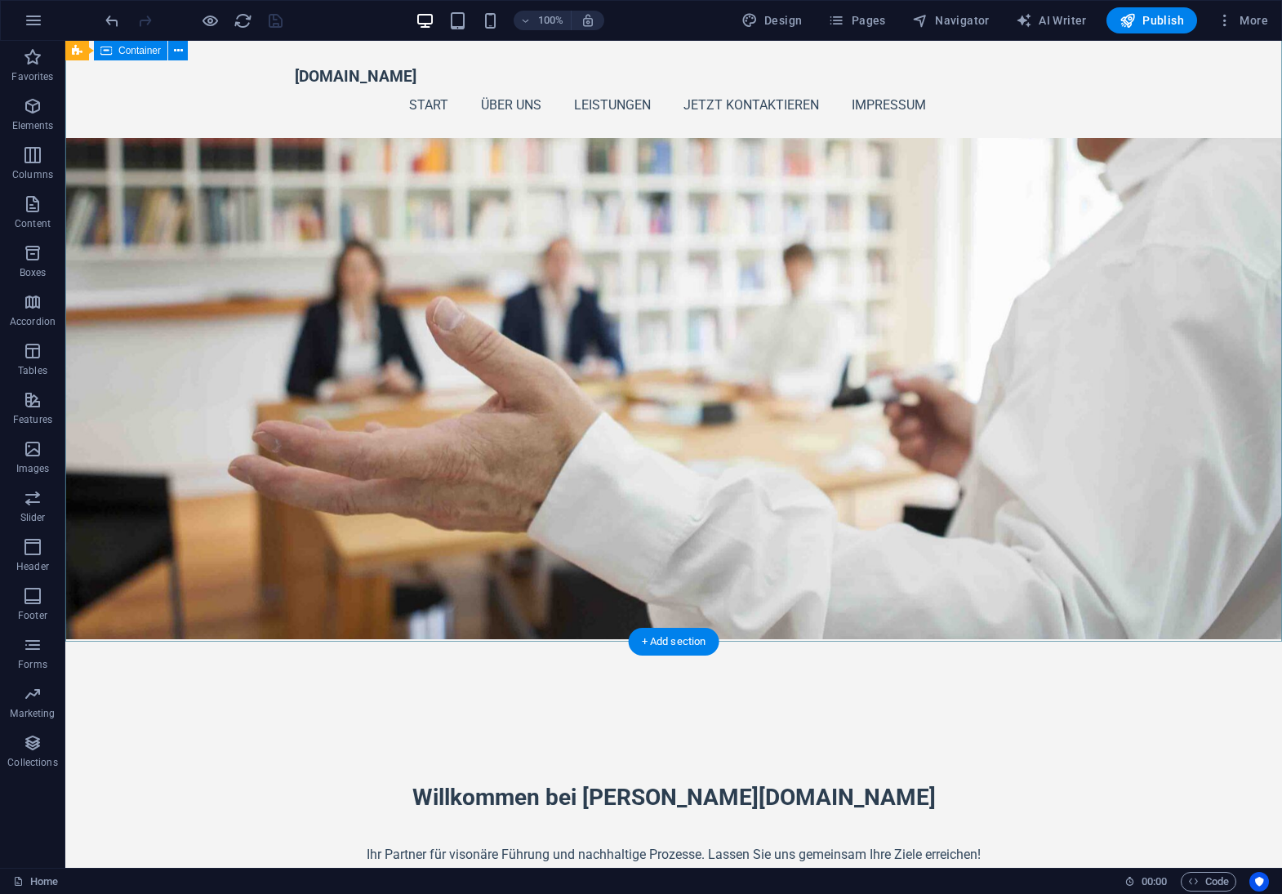
scroll to position [150, 0]
